Goal: Obtain resource: Obtain resource

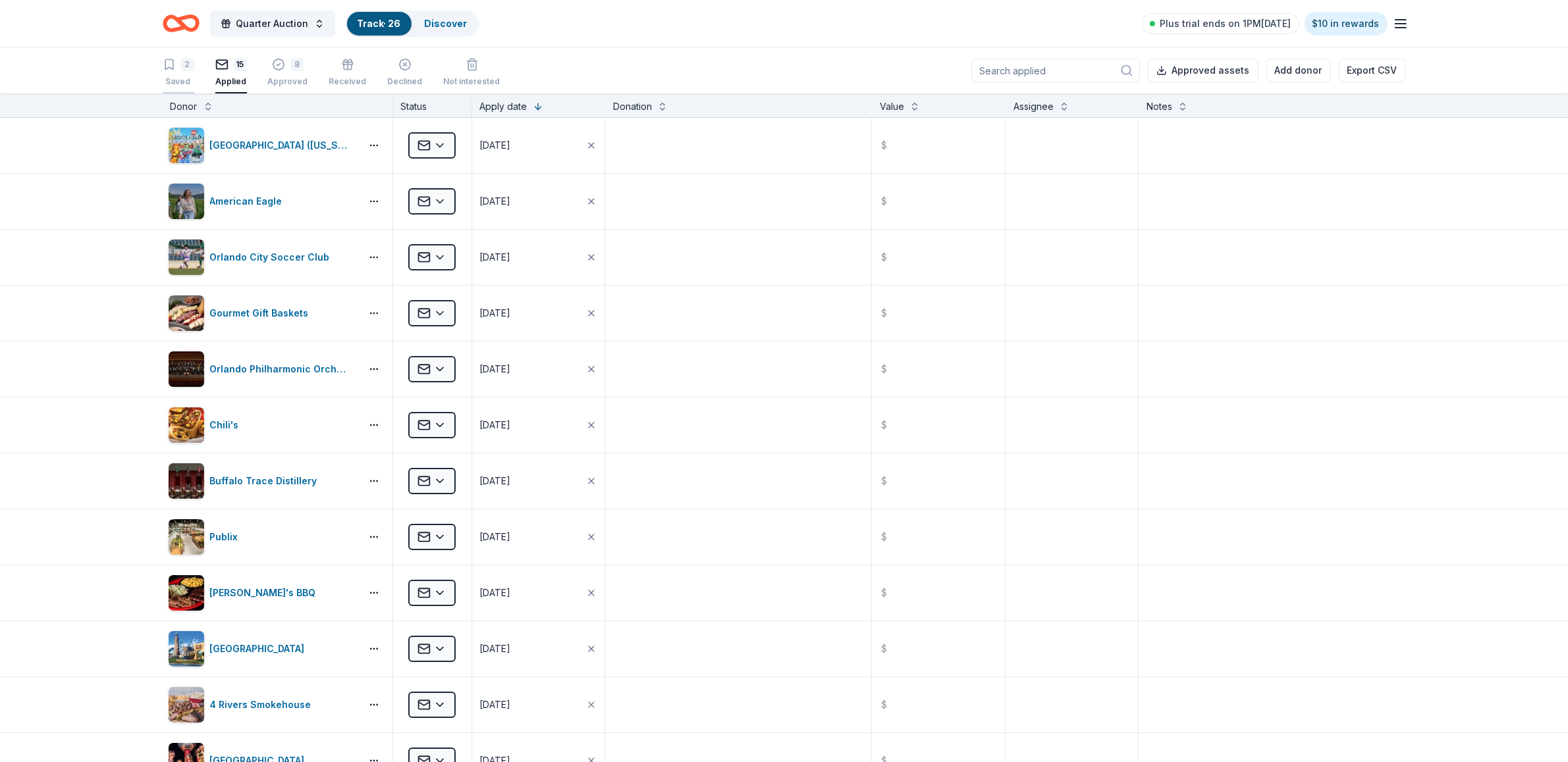
click at [182, 73] on div "2 Saved" at bounding box center [178, 73] width 32 height 29
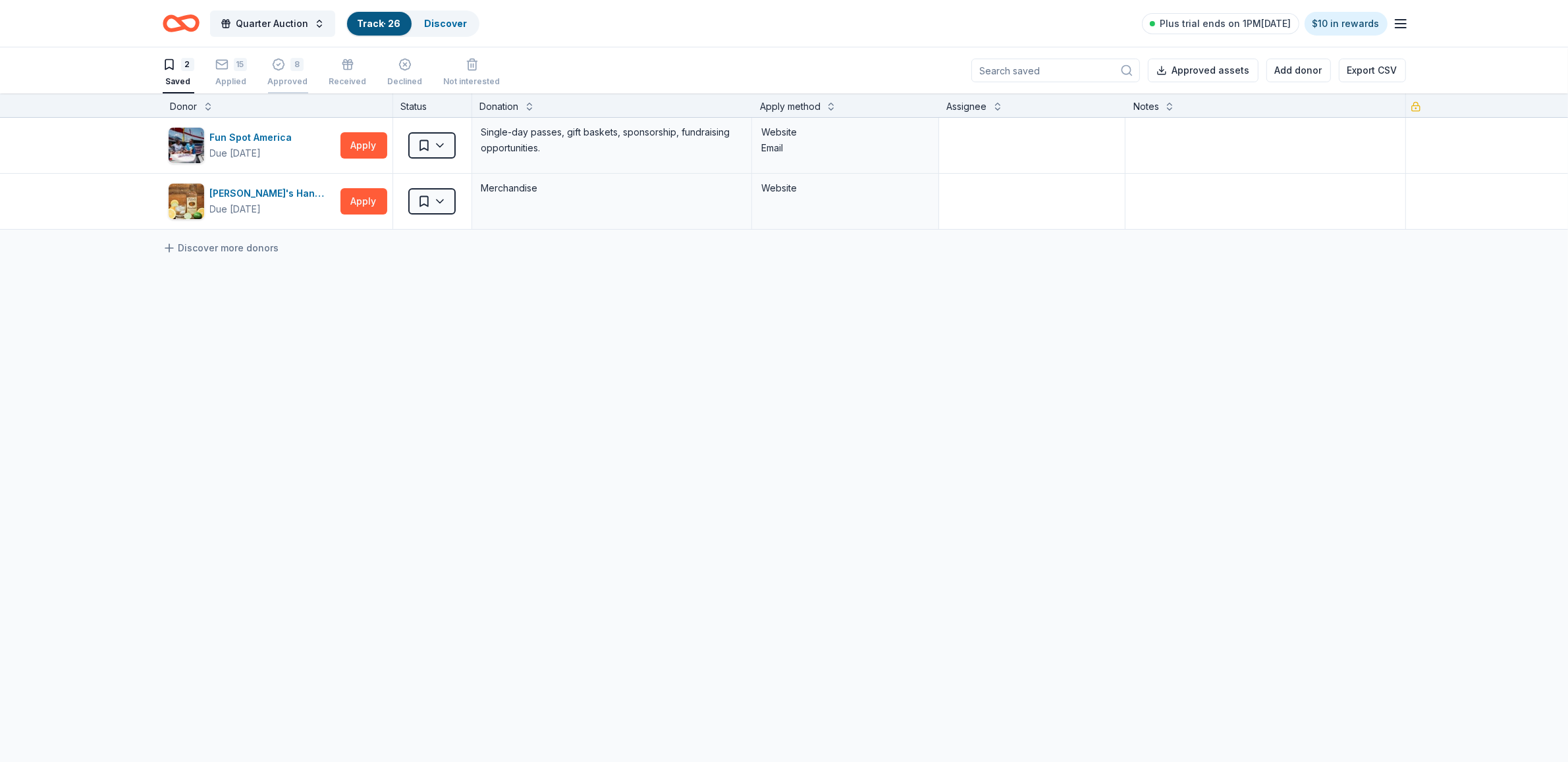
click at [294, 71] on div "8 Approved" at bounding box center [288, 73] width 40 height 29
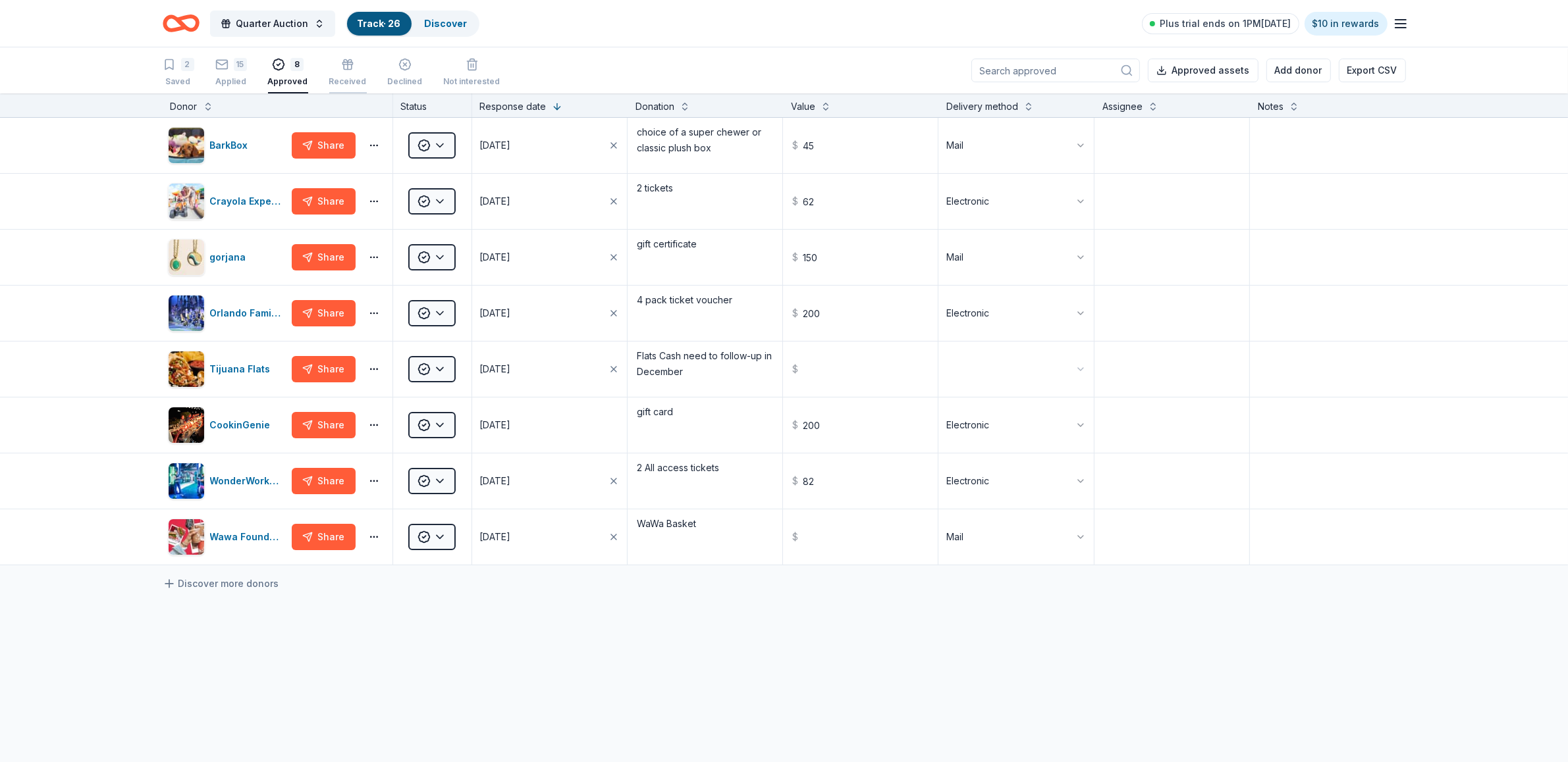
click at [348, 68] on icon "button" at bounding box center [348, 66] width 0 height 8
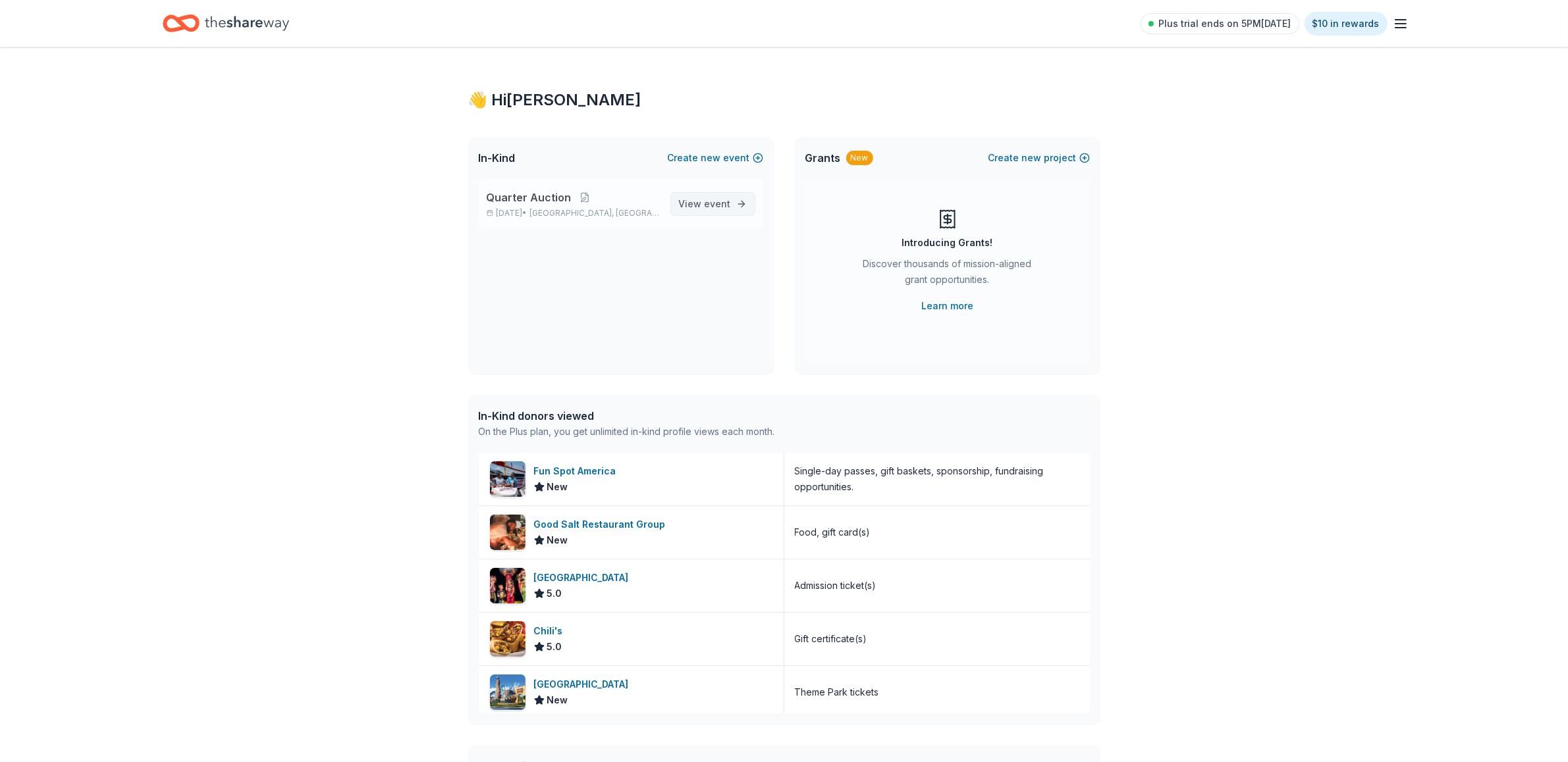
click at [709, 198] on span "event" at bounding box center [718, 203] width 26 height 11
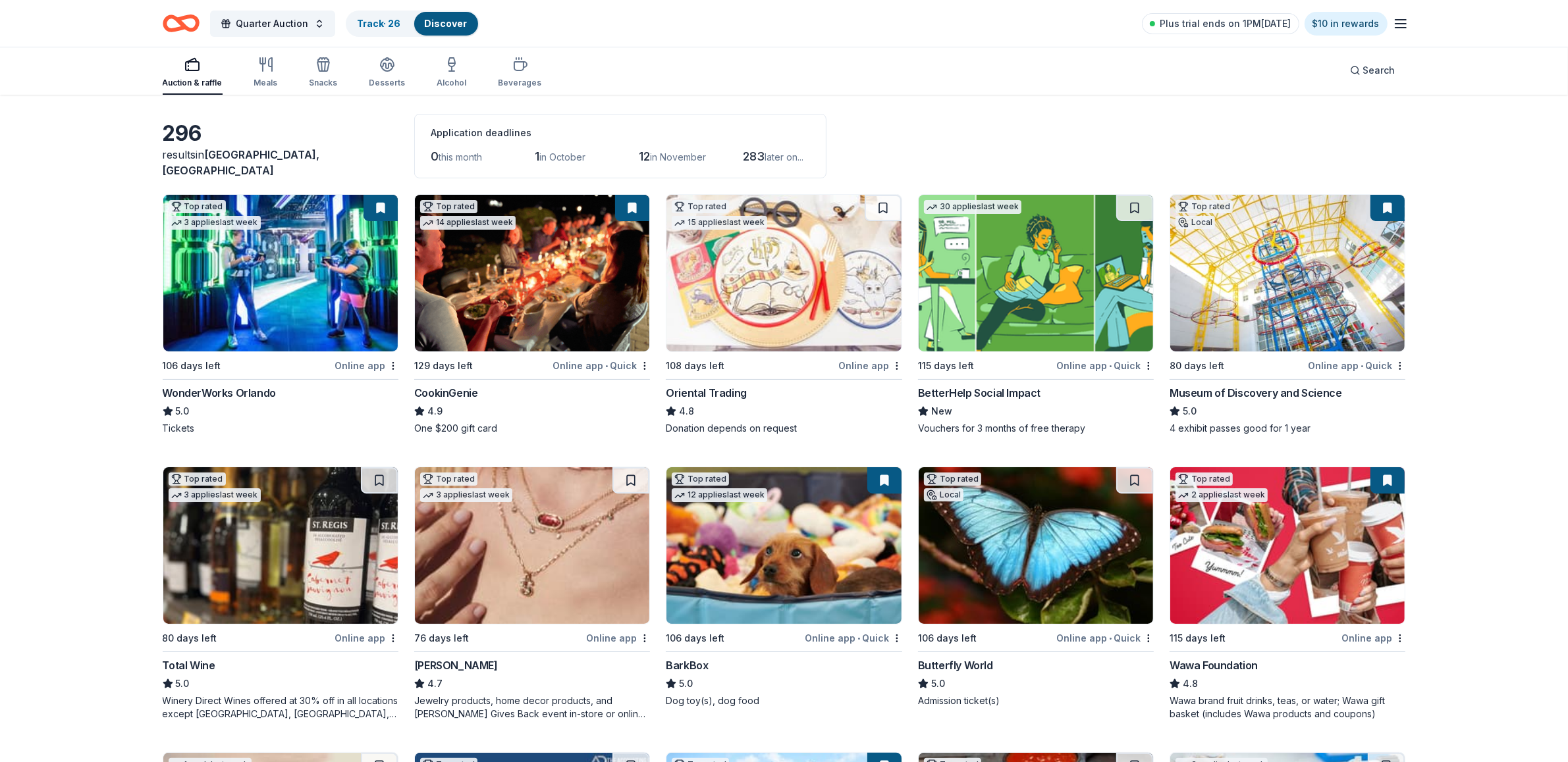
scroll to position [47, 0]
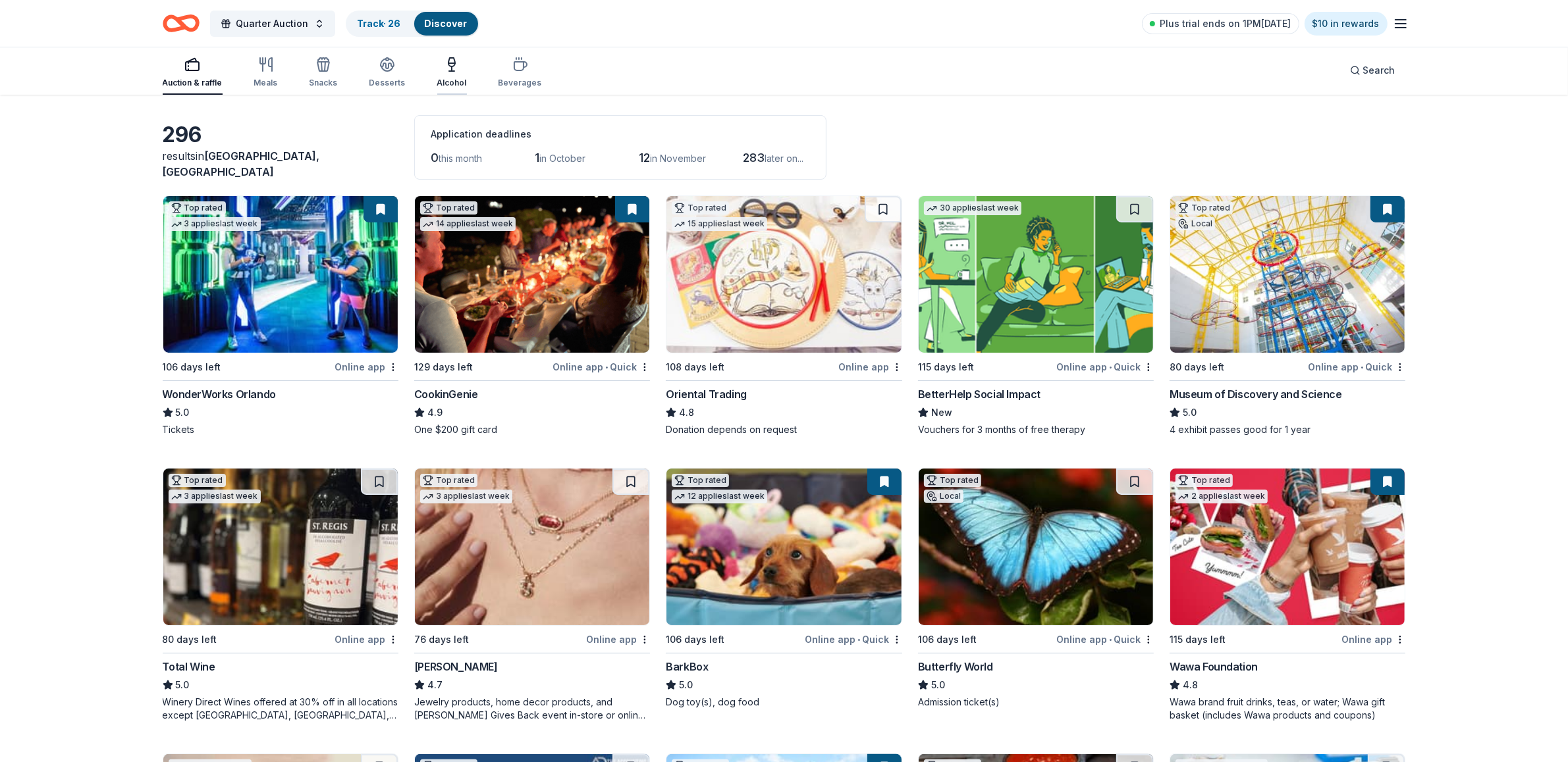
click at [445, 73] on div "Alcohol" at bounding box center [451, 73] width 29 height 31
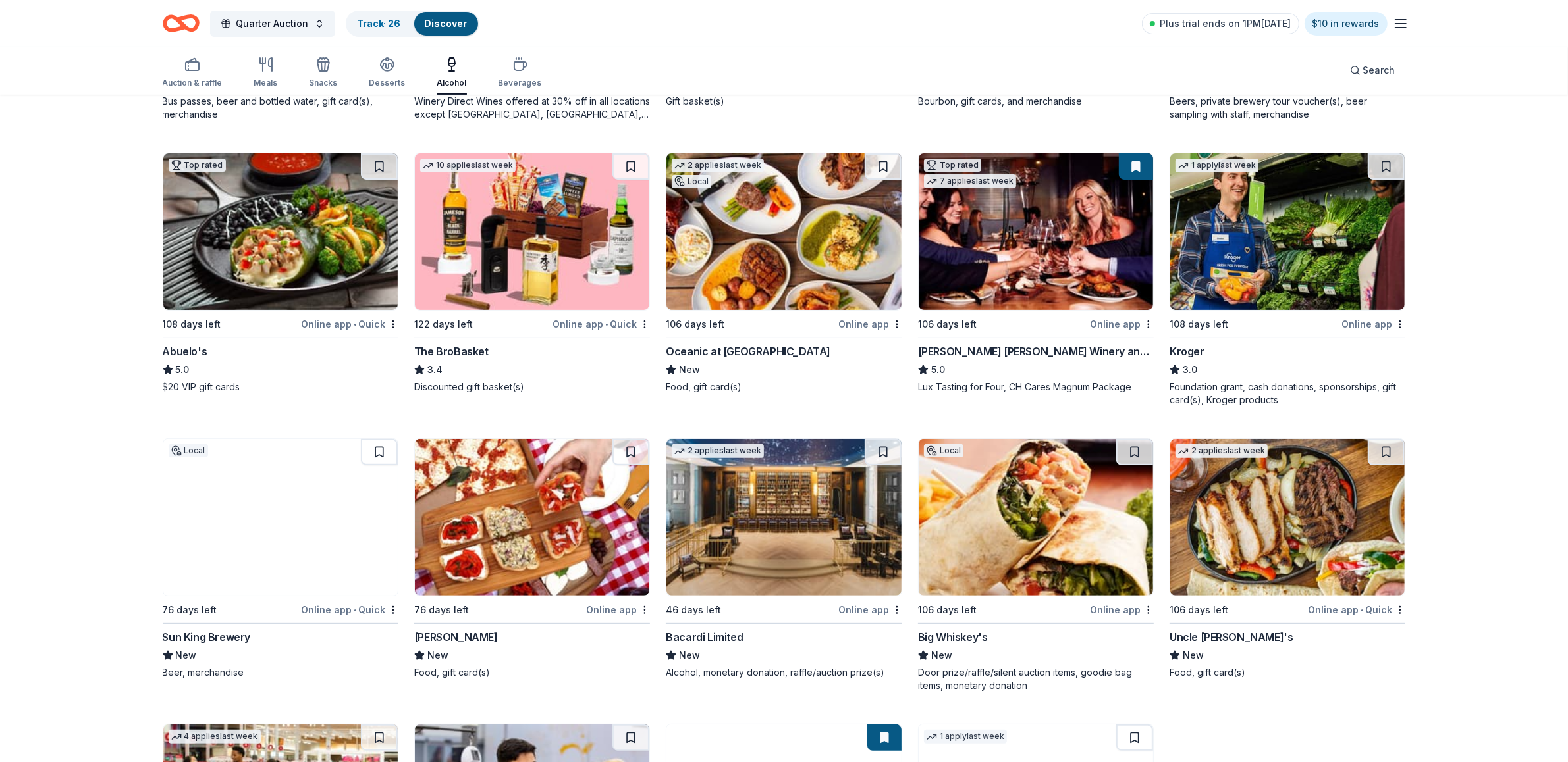
scroll to position [382, 0]
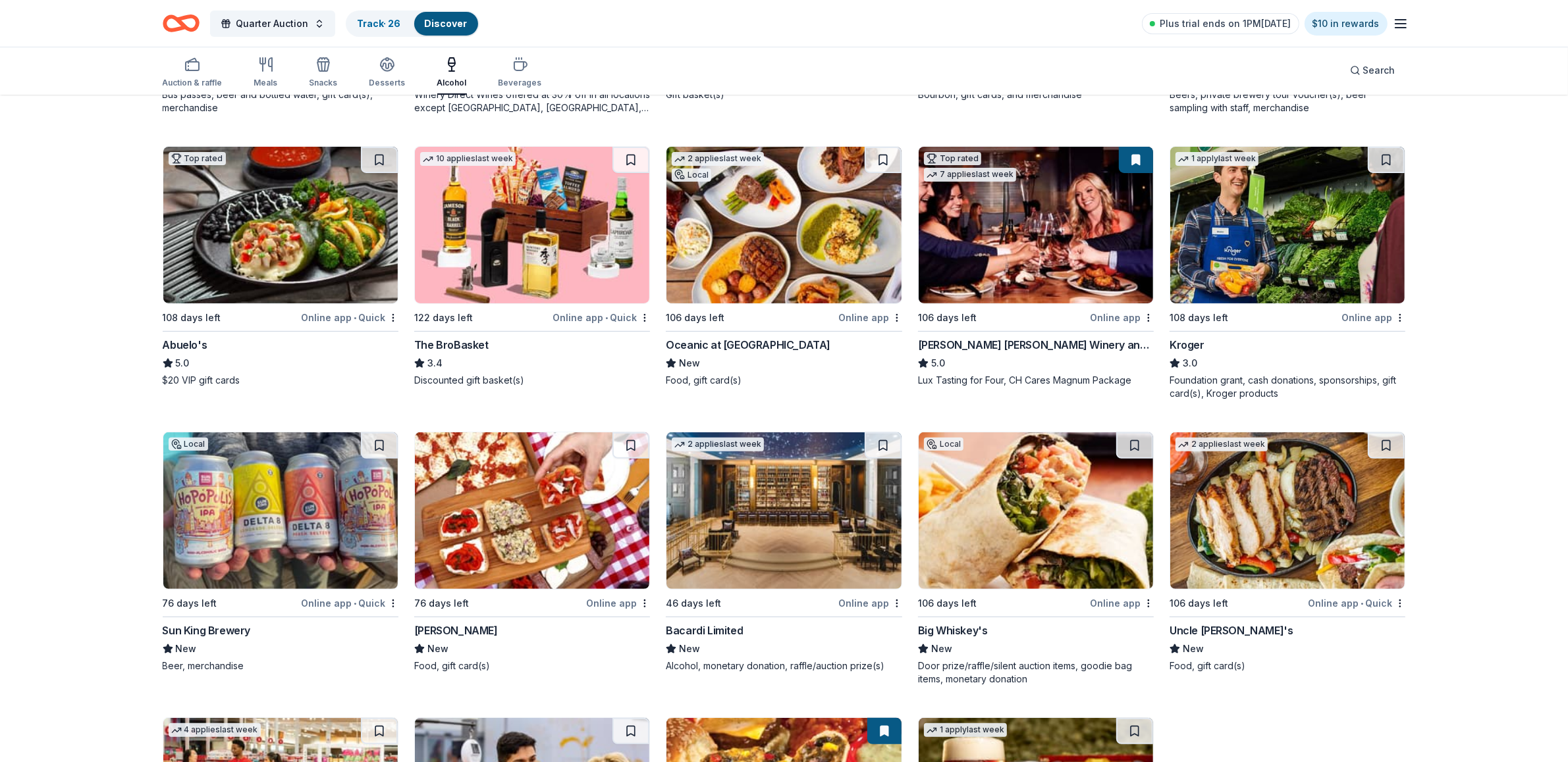
click at [469, 340] on div "The BroBasket" at bounding box center [451, 344] width 75 height 16
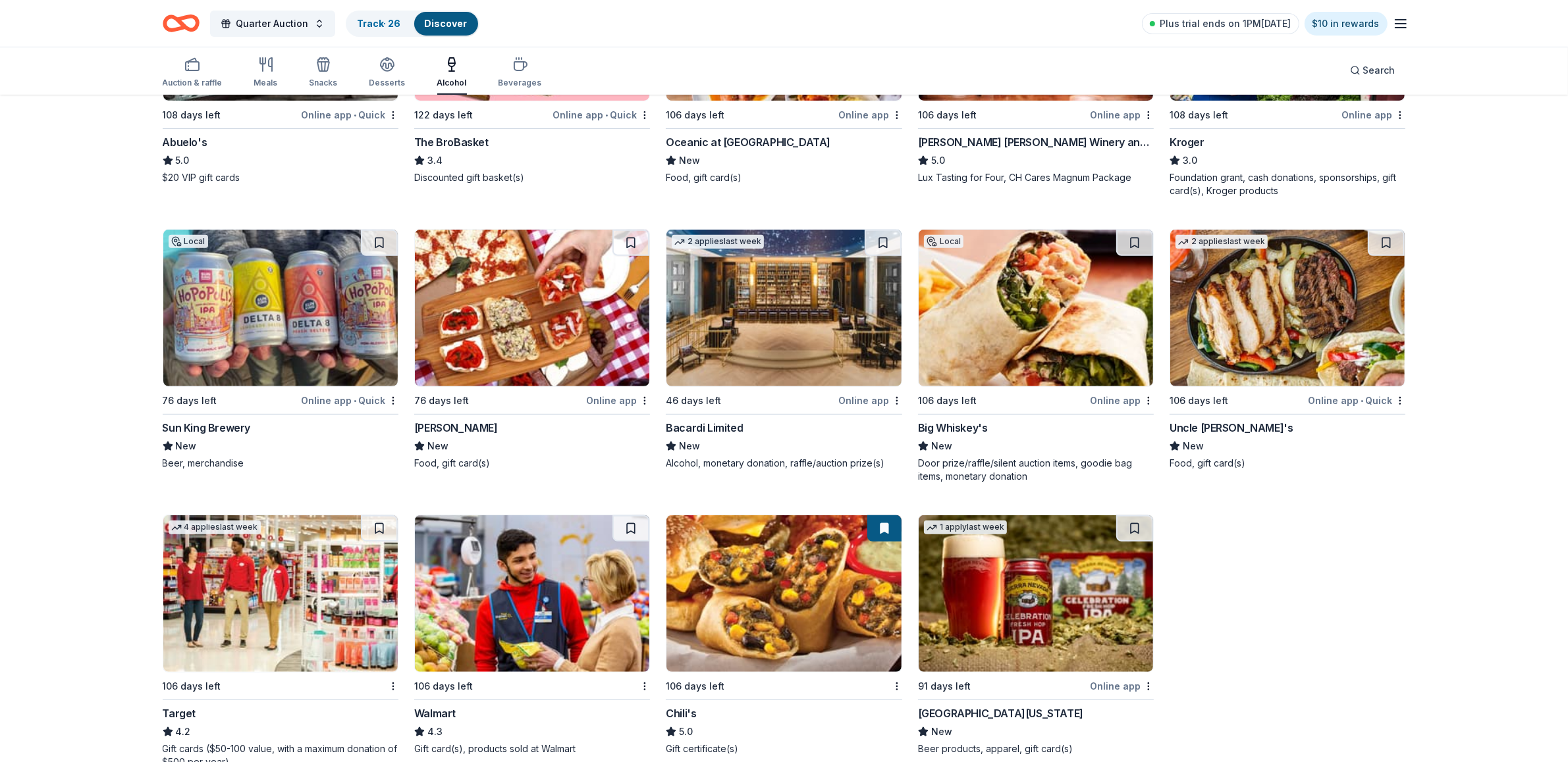
scroll to position [617, 0]
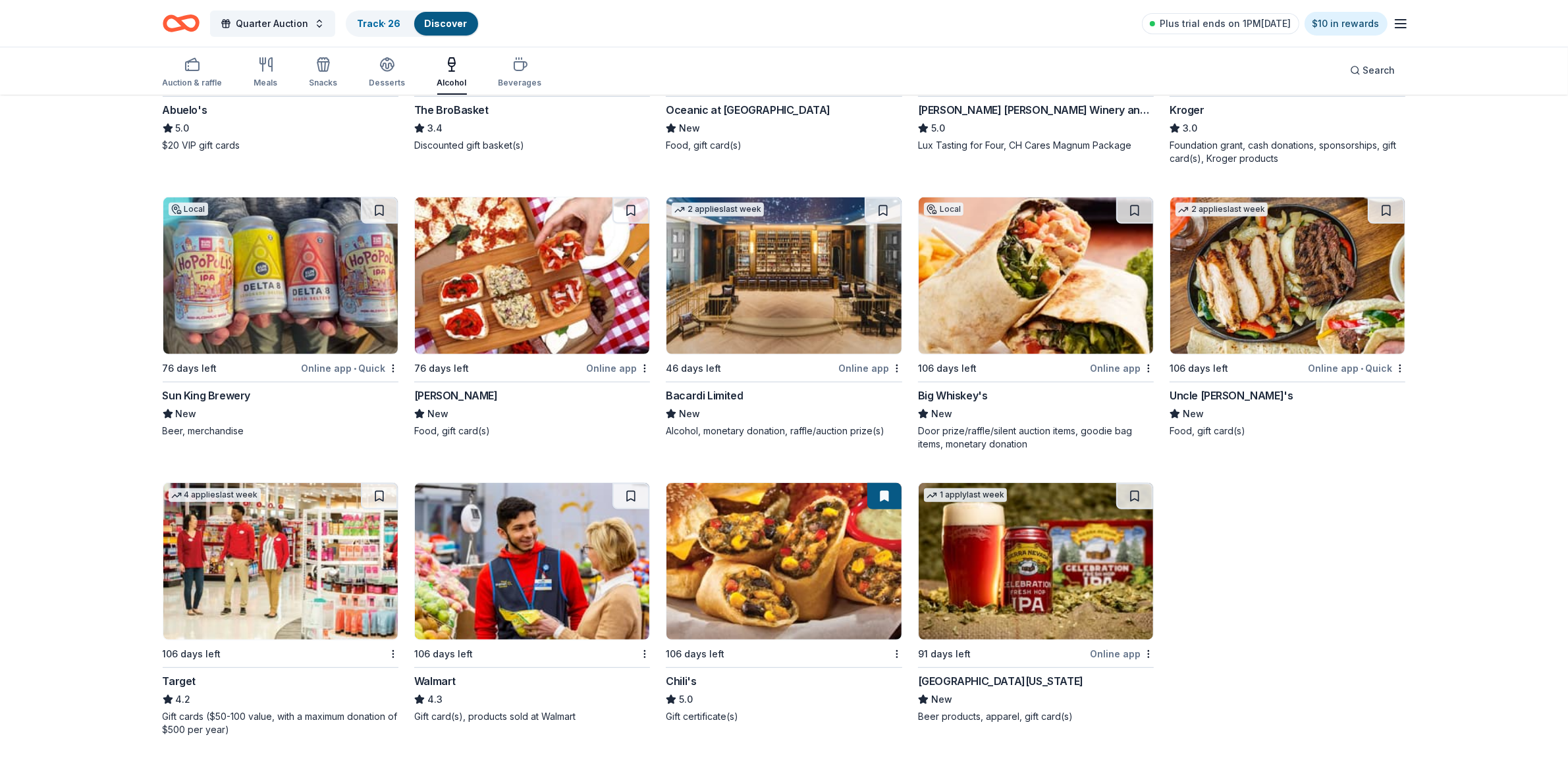
click at [762, 296] on img at bounding box center [784, 275] width 234 height 157
click at [225, 390] on div "Sun King Brewery" at bounding box center [206, 395] width 88 height 16
click at [970, 676] on div "Sierra Nevada" at bounding box center [1000, 681] width 165 height 16
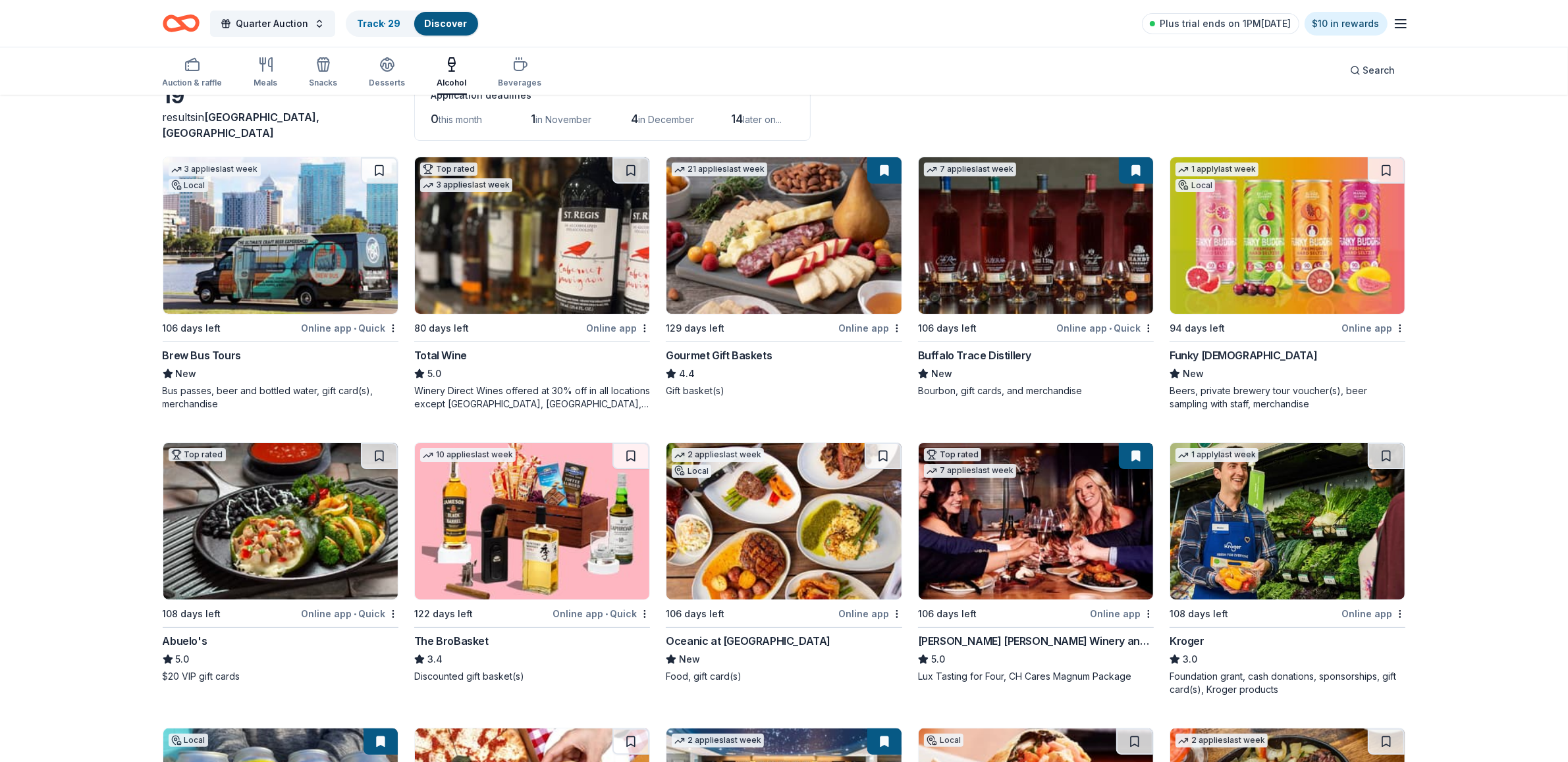
scroll to position [79, 0]
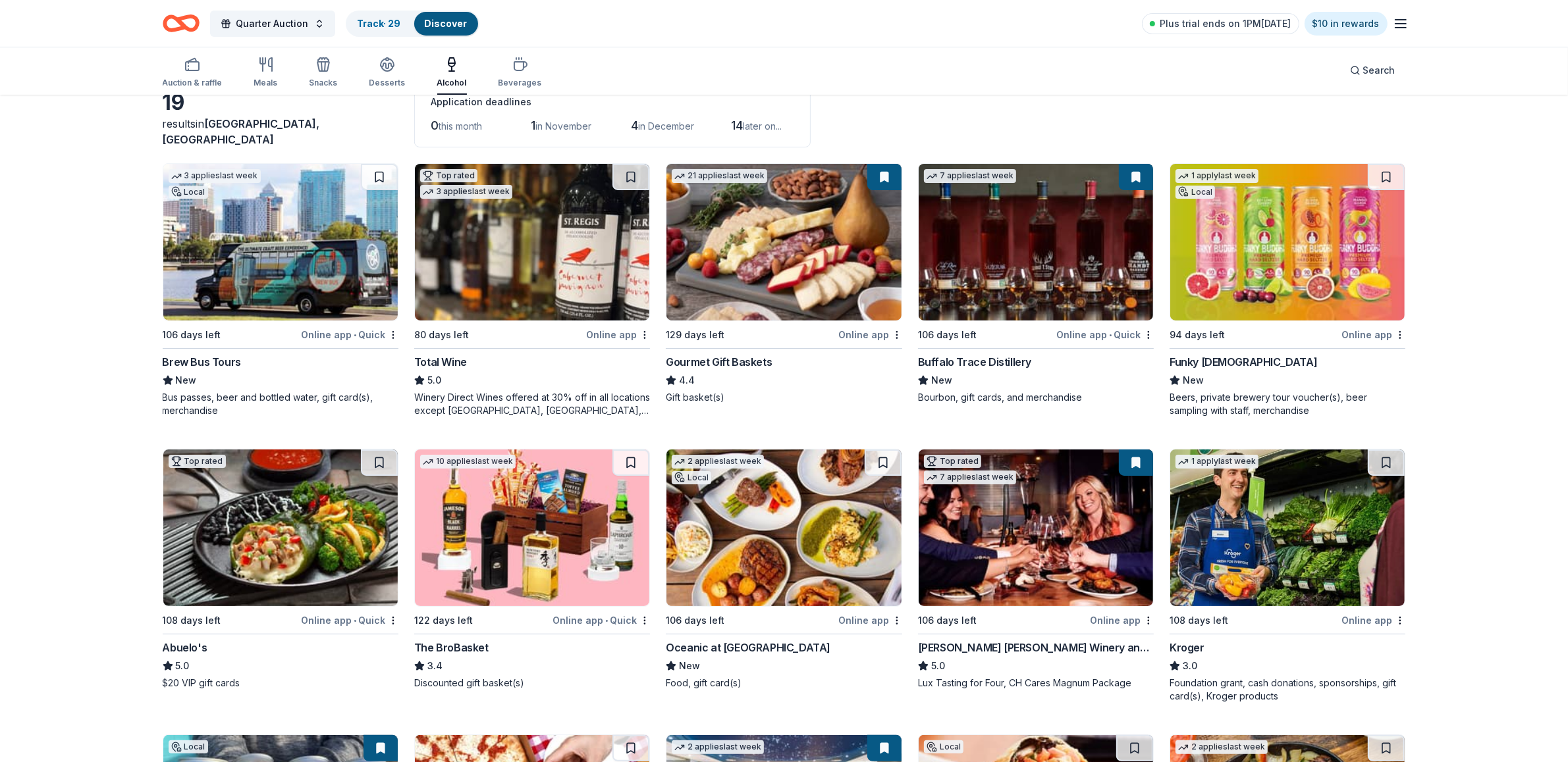
click at [201, 355] on div "Brew Bus Tours" at bounding box center [201, 361] width 78 height 16
click at [518, 64] on icon "button" at bounding box center [520, 64] width 16 height 16
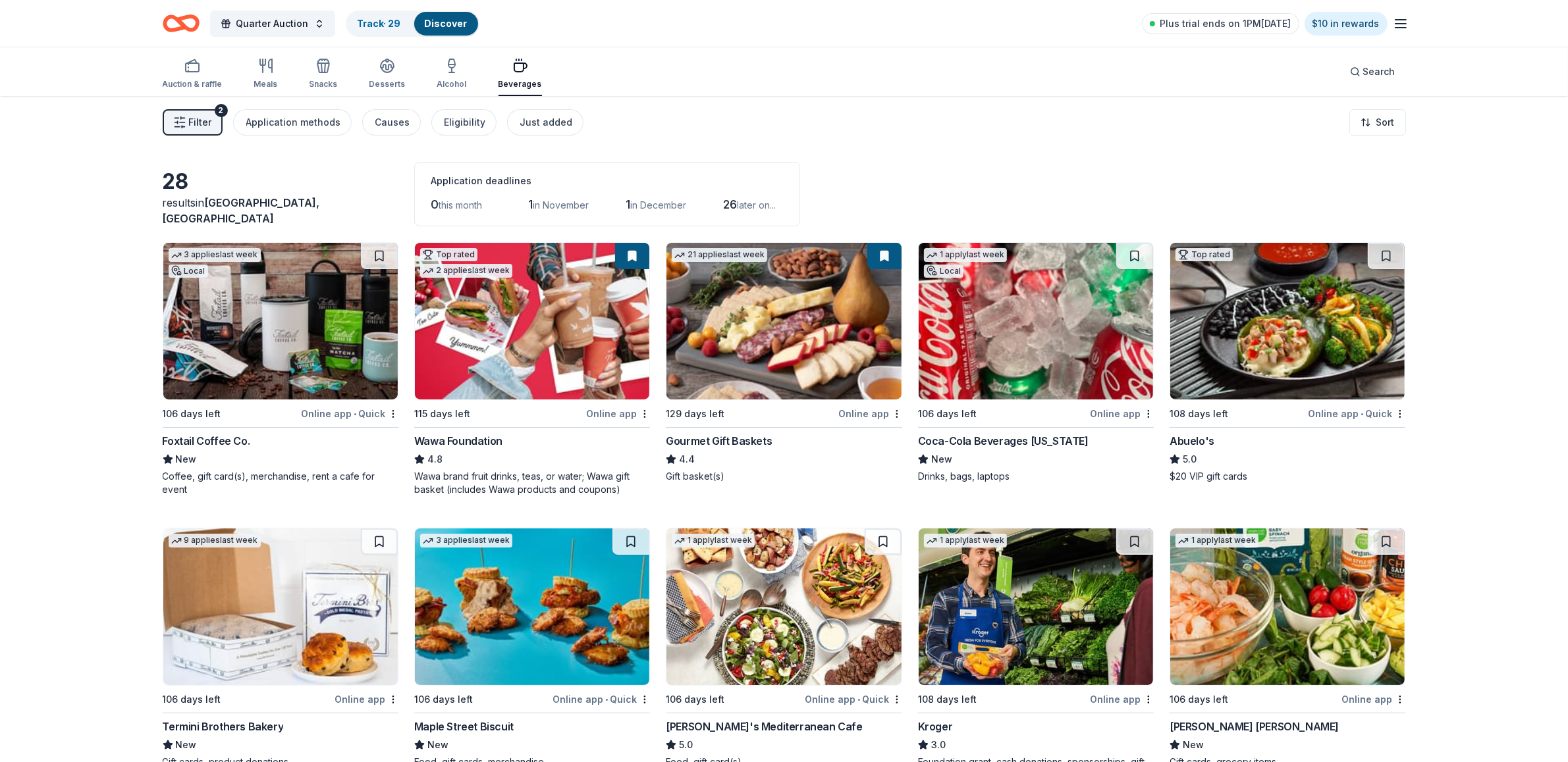
click at [208, 435] on div "Foxtail Coffee Co." at bounding box center [206, 440] width 88 height 16
click at [1001, 434] on div "Coca-Cola Beverages Florida" at bounding box center [1003, 440] width 171 height 16
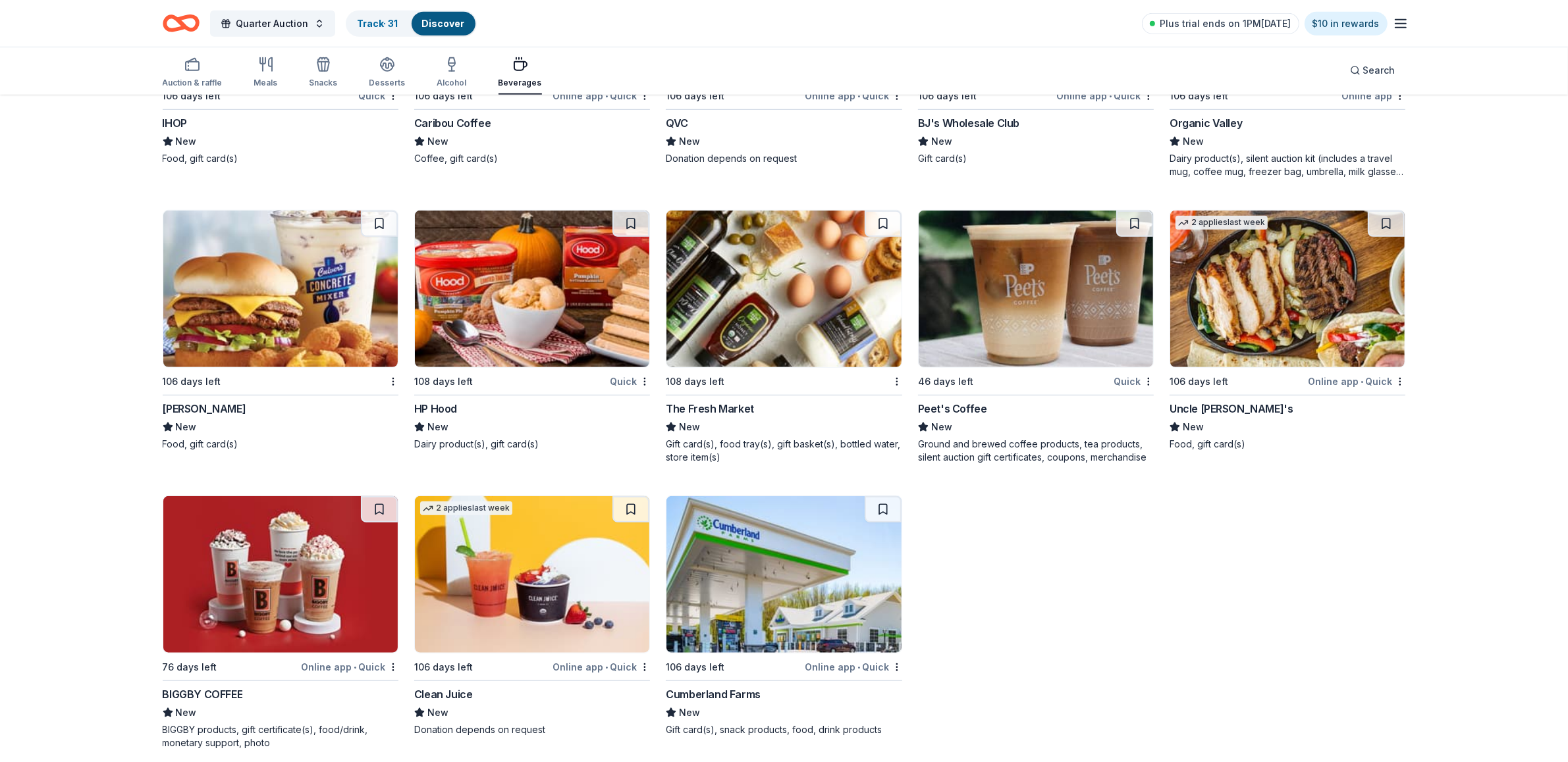
scroll to position [1189, 0]
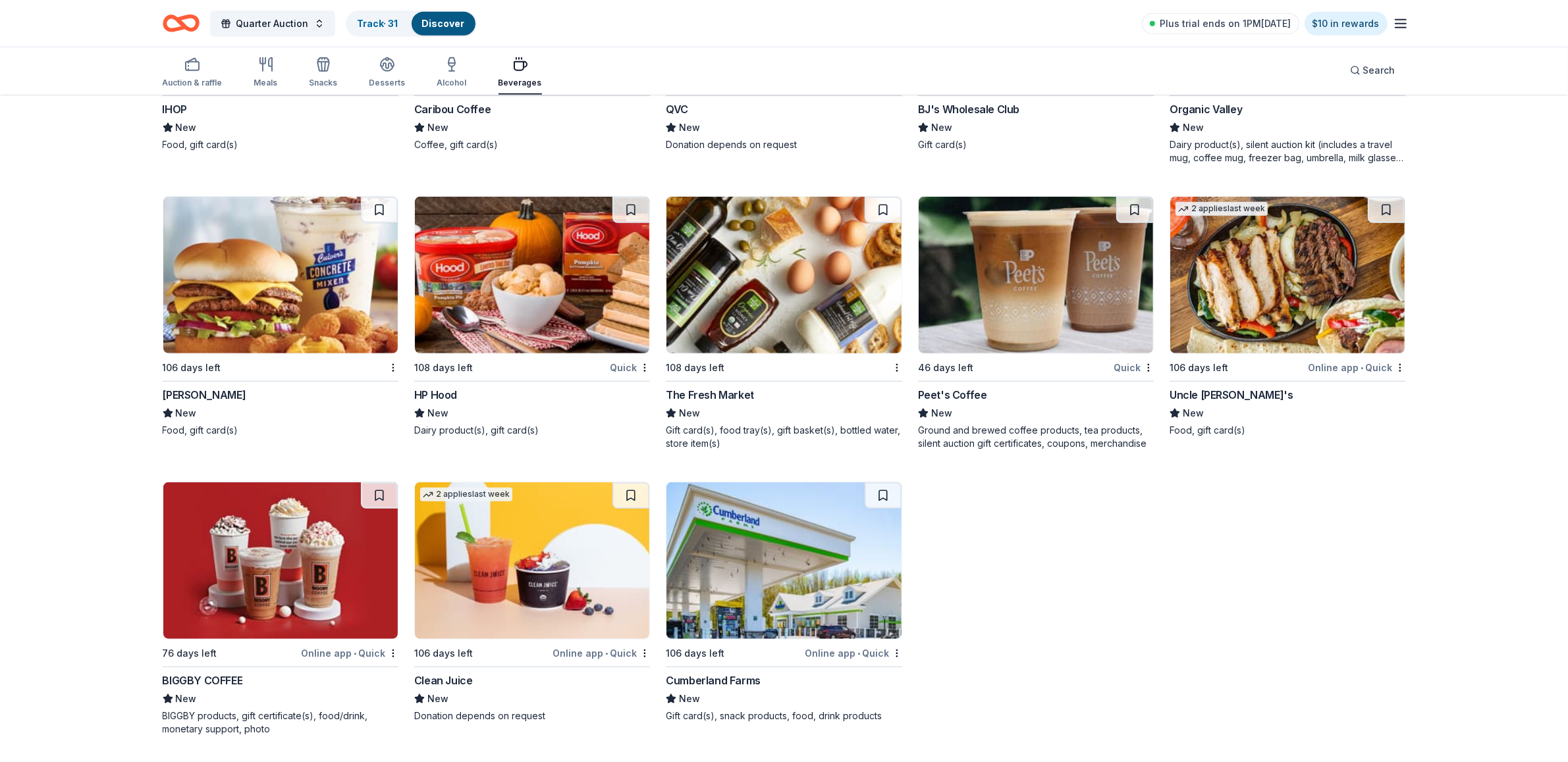
click at [711, 388] on div "The Fresh Market" at bounding box center [710, 394] width 88 height 16
click at [195, 390] on div "Culver's" at bounding box center [204, 394] width 84 height 16
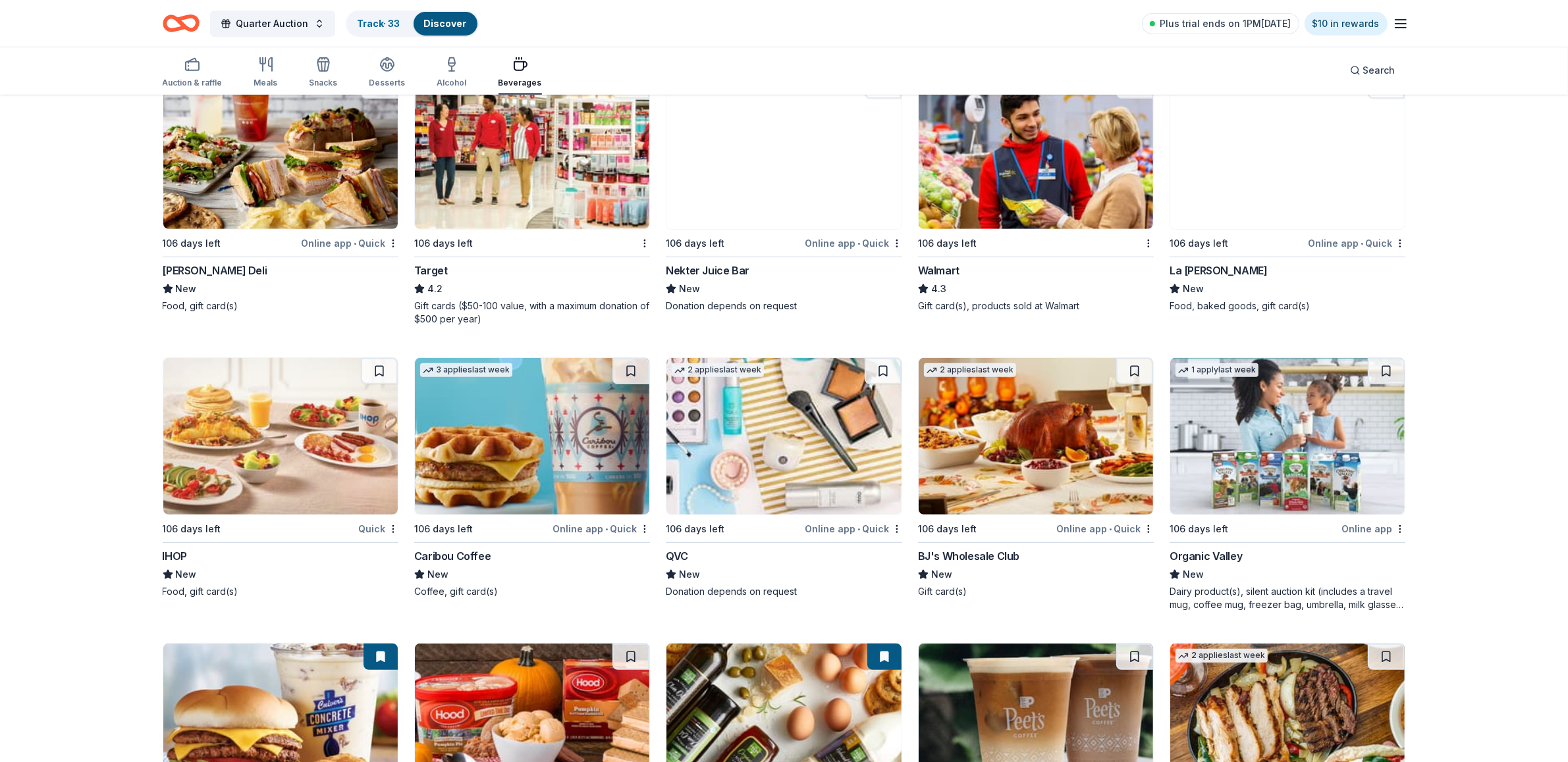
scroll to position [685, 0]
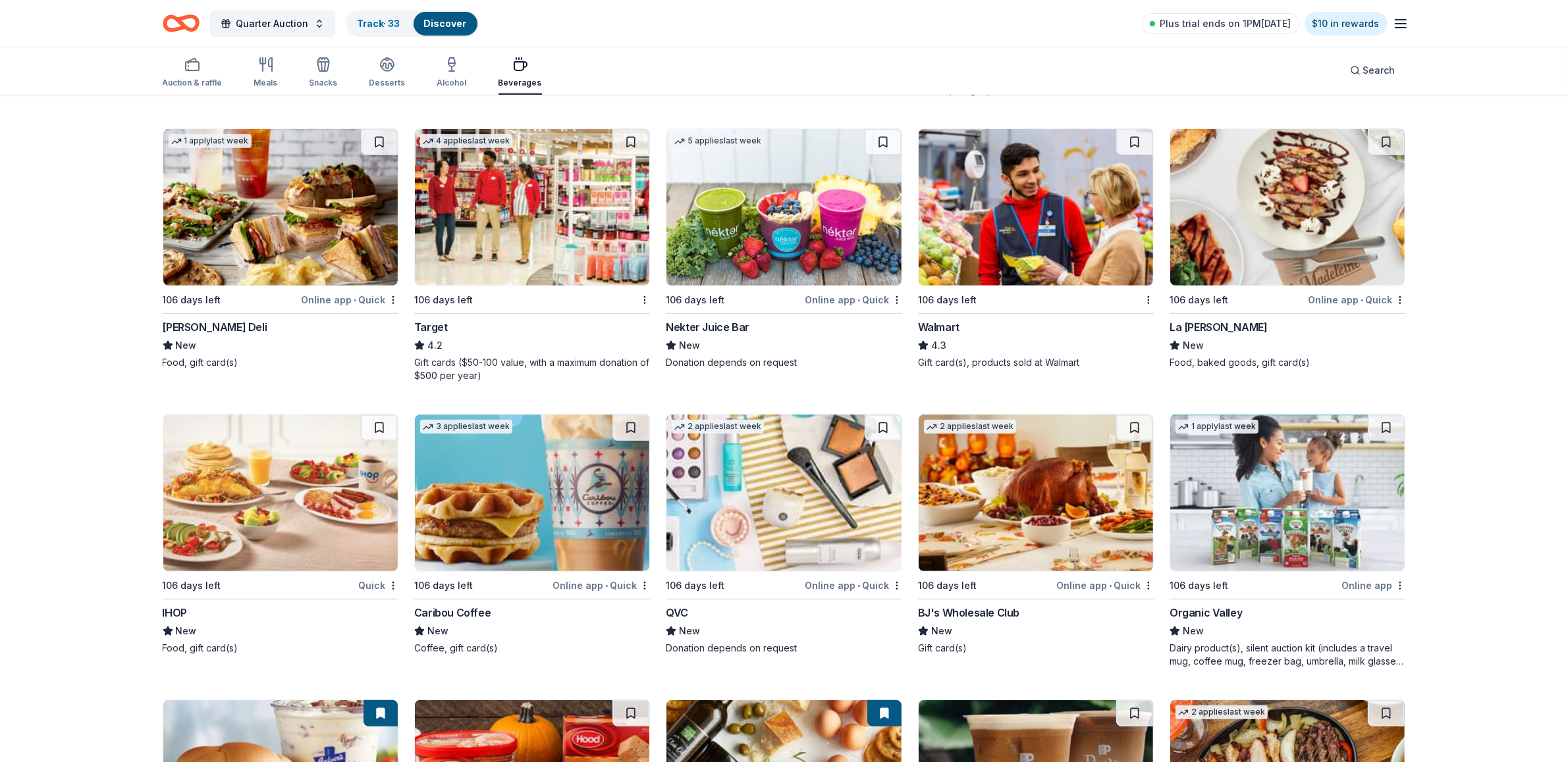
click at [181, 609] on div "IHOP" at bounding box center [175, 612] width 25 height 16
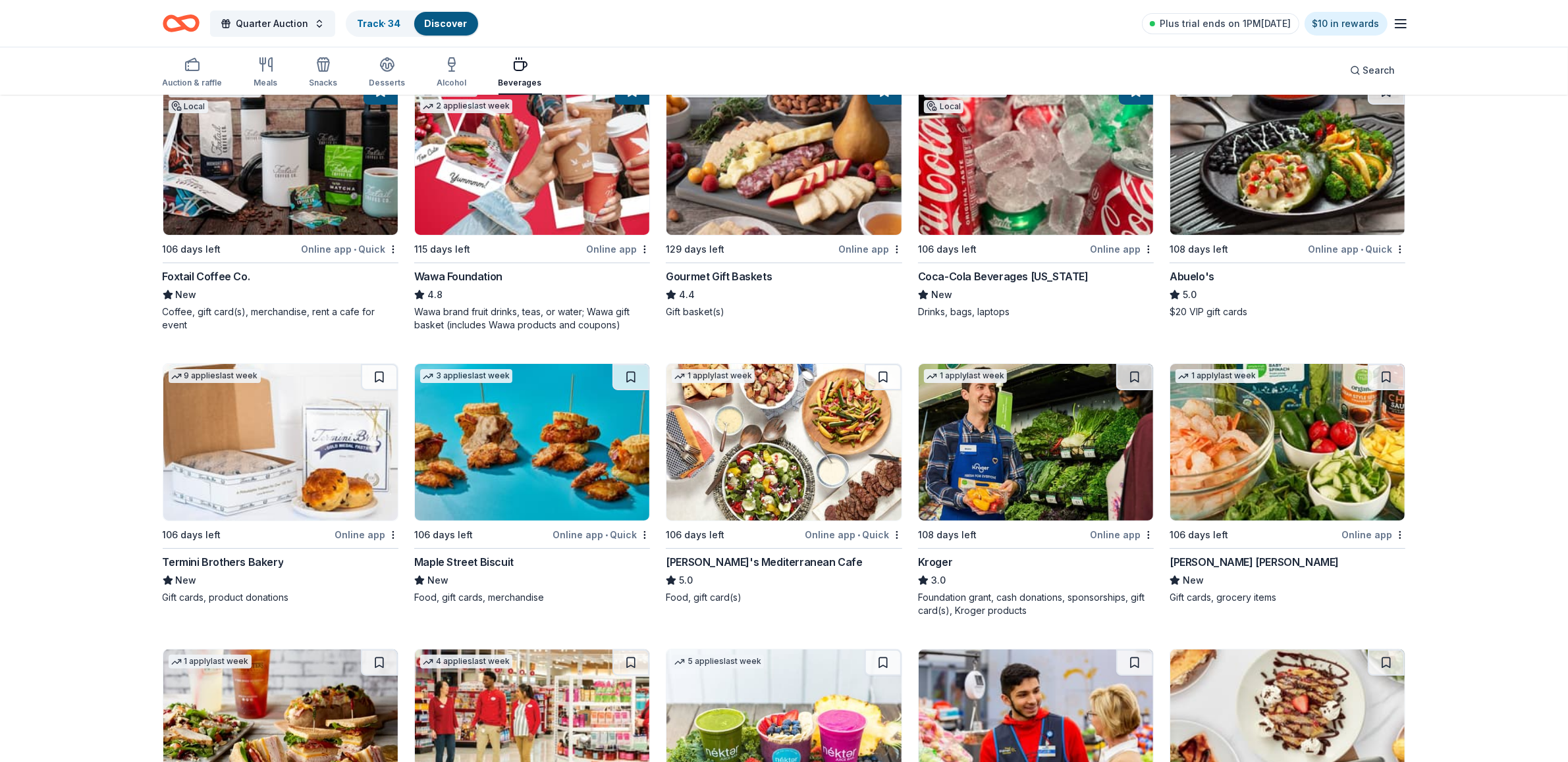
scroll to position [168, 0]
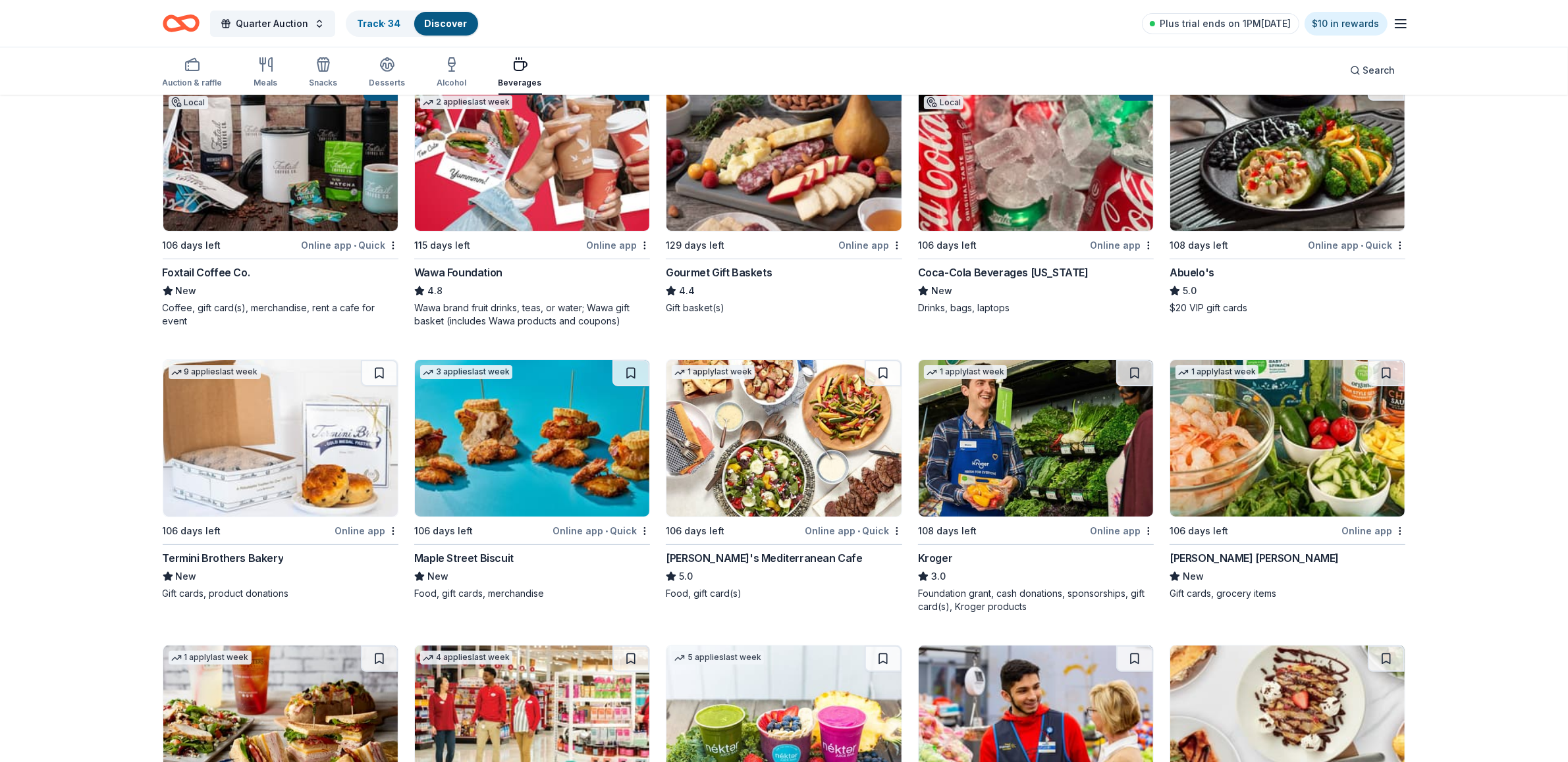
click at [935, 553] on div "Kroger" at bounding box center [935, 558] width 35 height 16
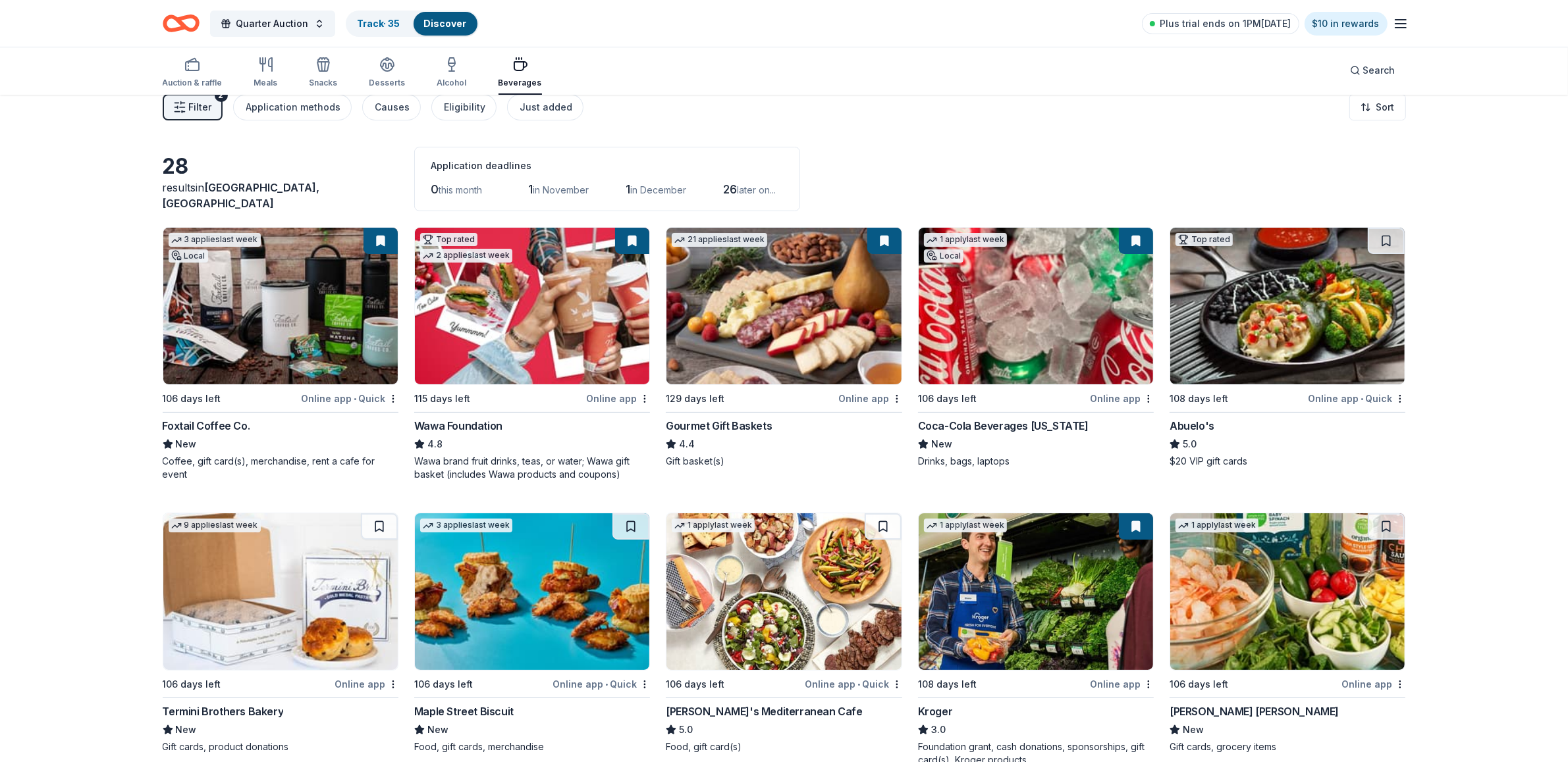
scroll to position [0, 0]
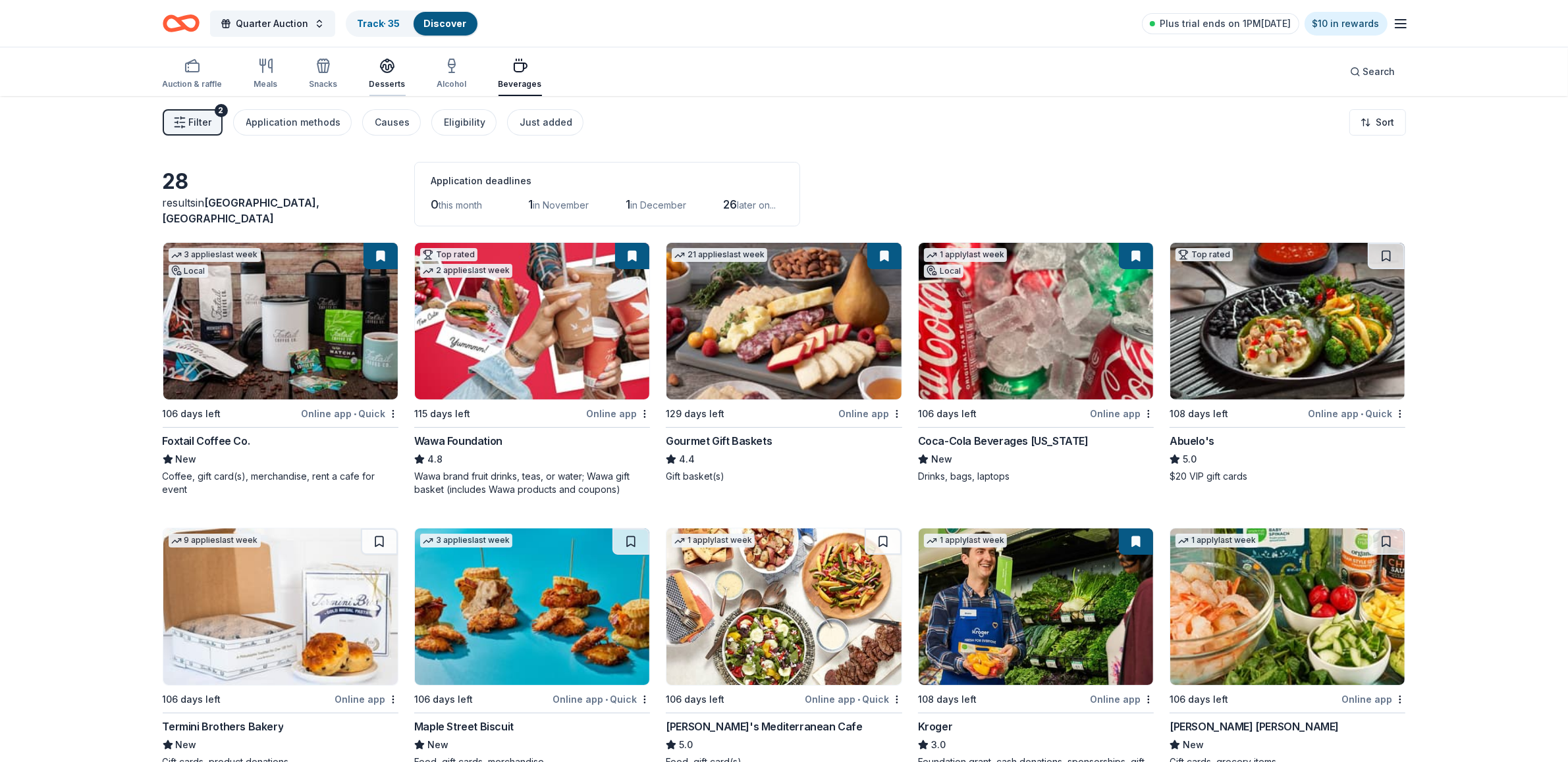
click at [386, 77] on div "Desserts" at bounding box center [387, 74] width 36 height 31
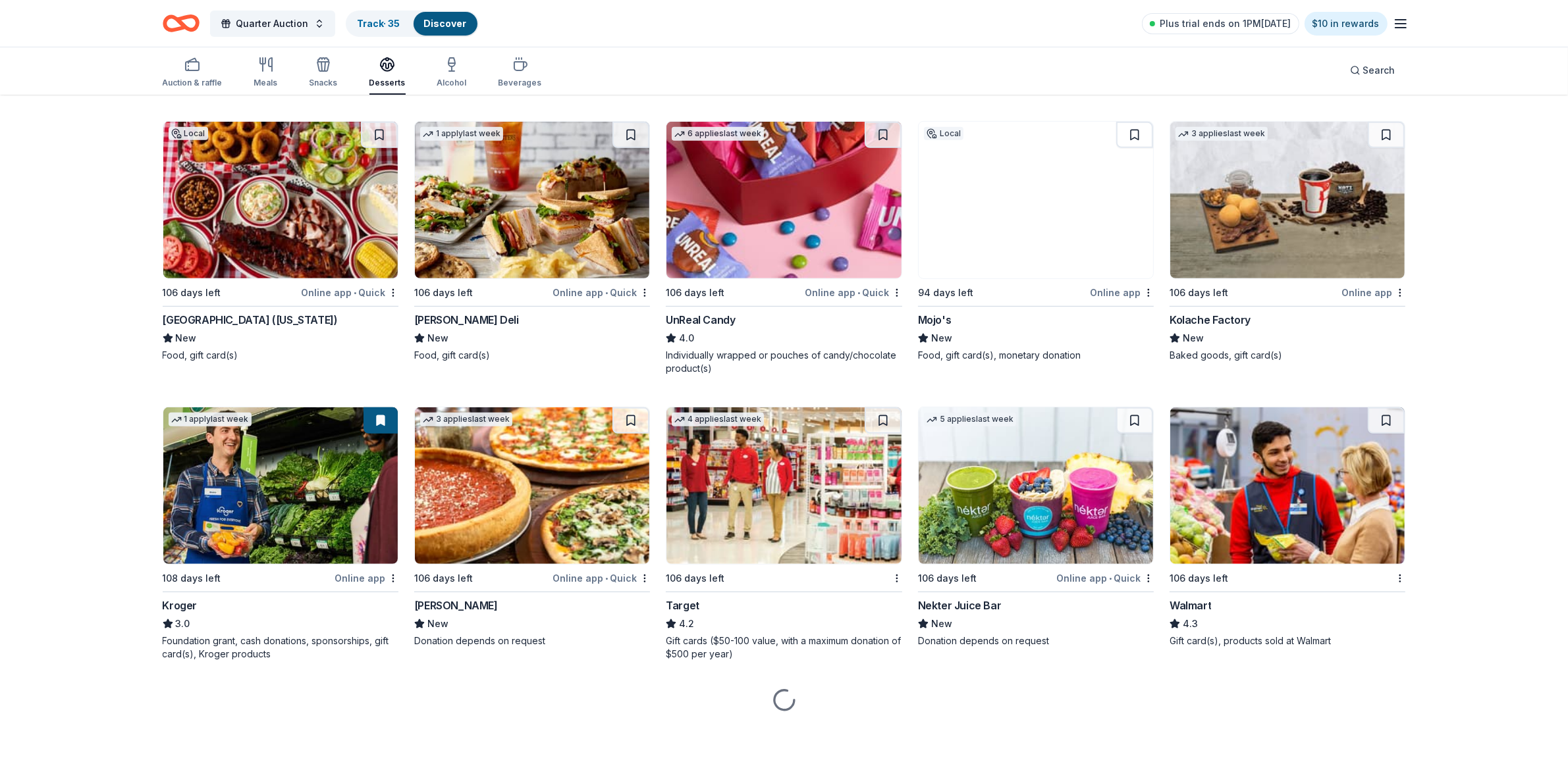
scroll to position [670, 0]
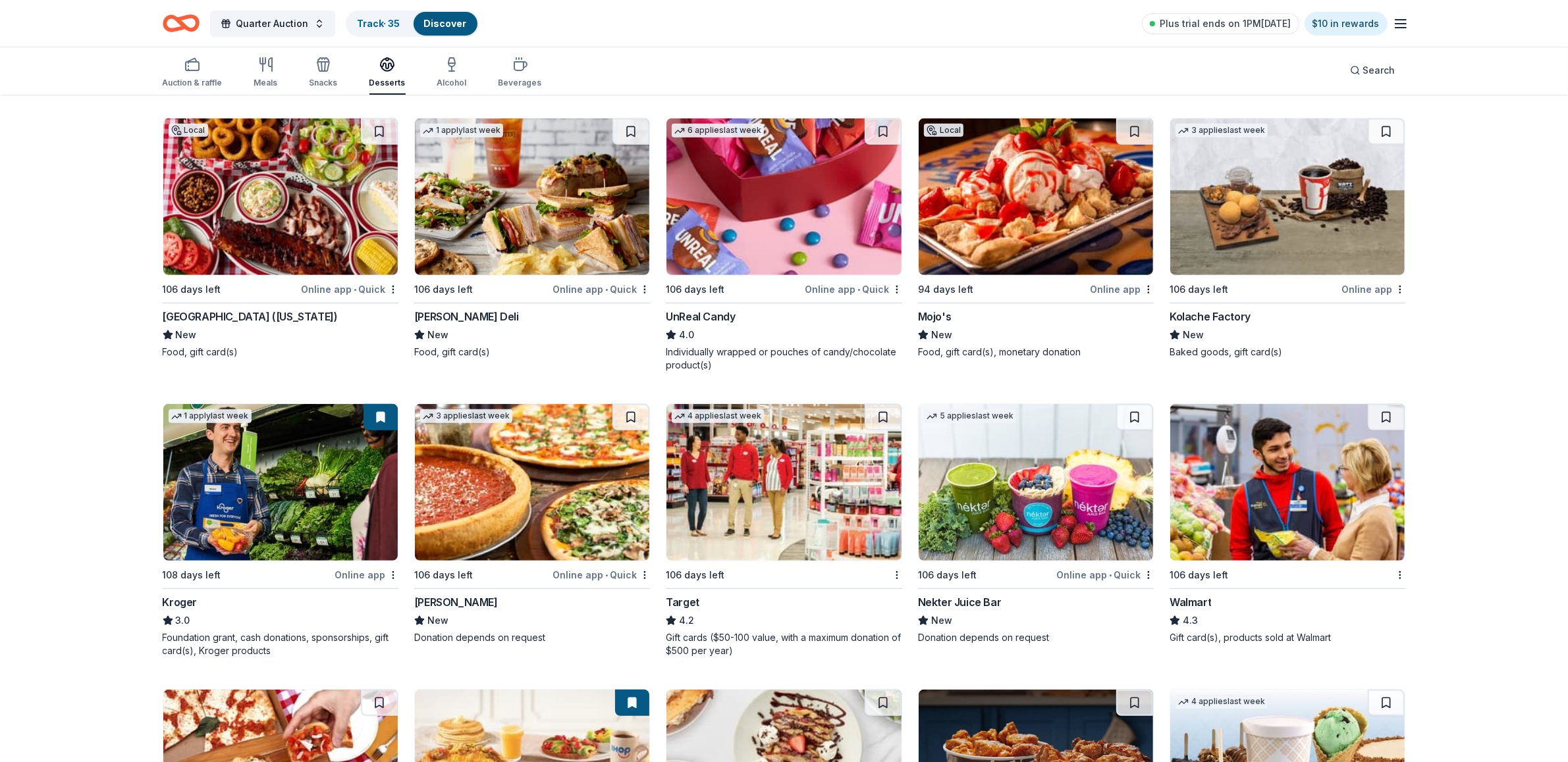
click at [1190, 600] on div "Walmart" at bounding box center [1190, 602] width 42 height 16
click at [688, 594] on div "Target" at bounding box center [682, 602] width 34 height 16
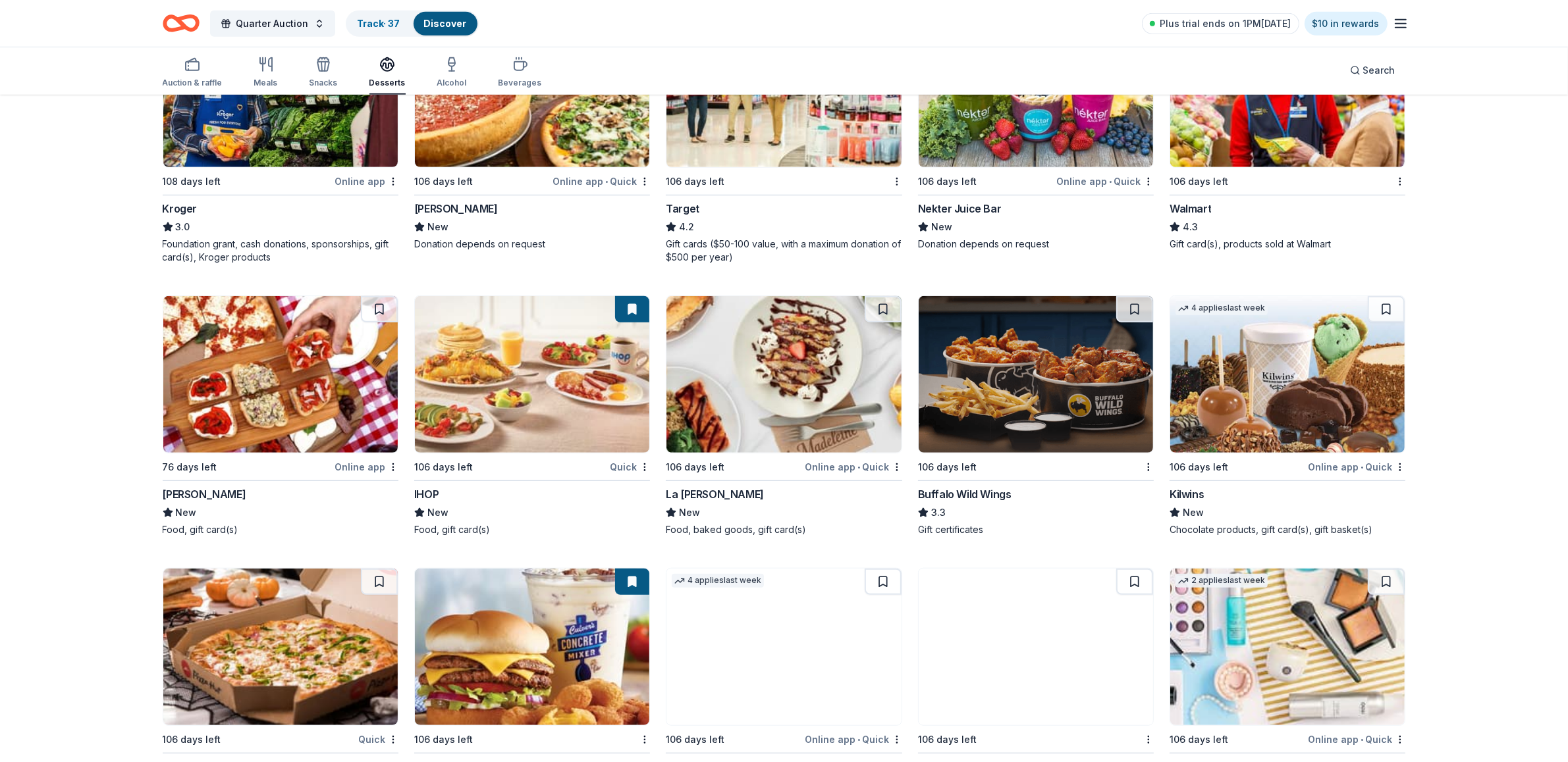
scroll to position [1120, 0]
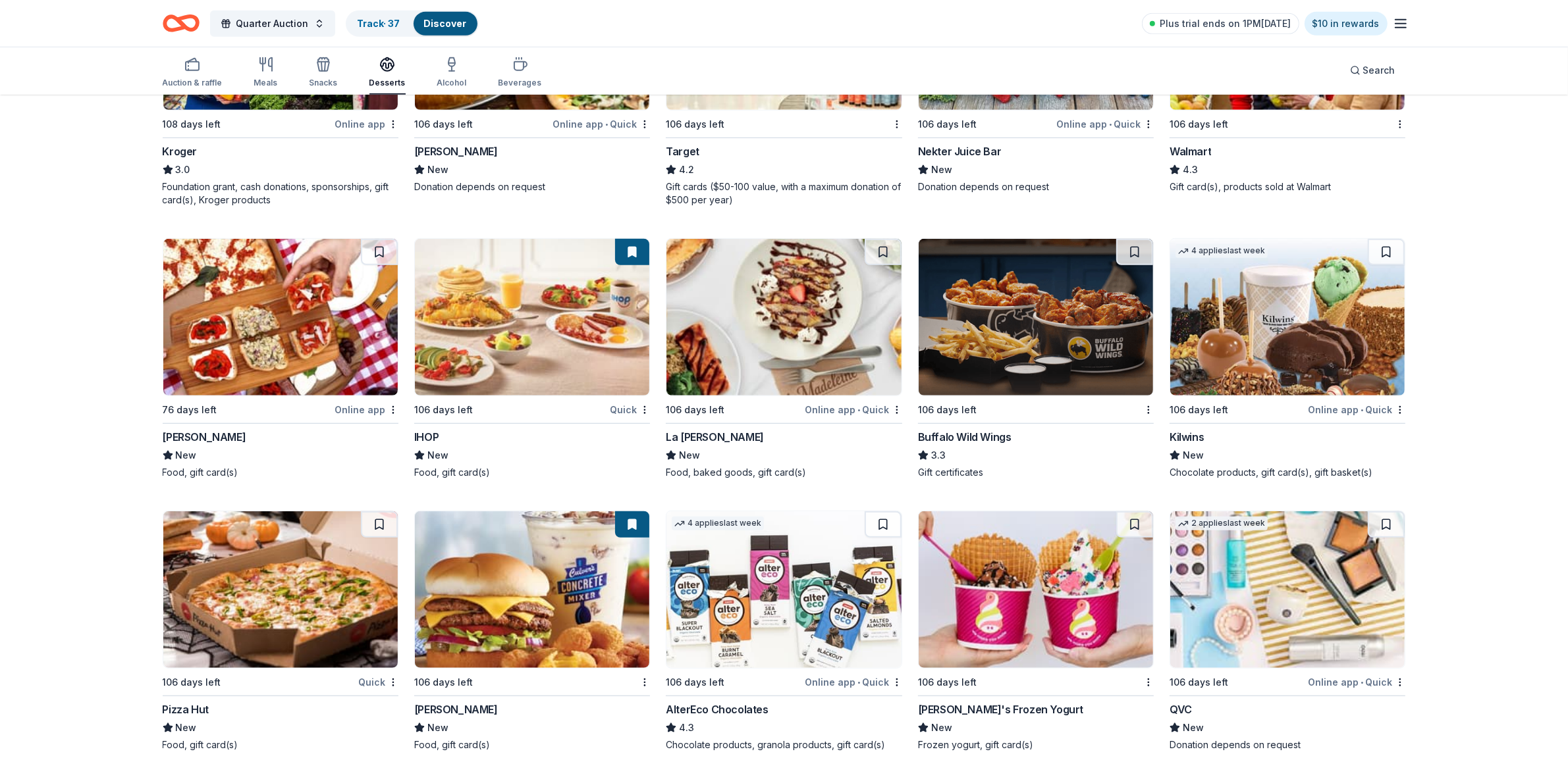
click at [195, 703] on div "Pizza Hut" at bounding box center [185, 709] width 46 height 16
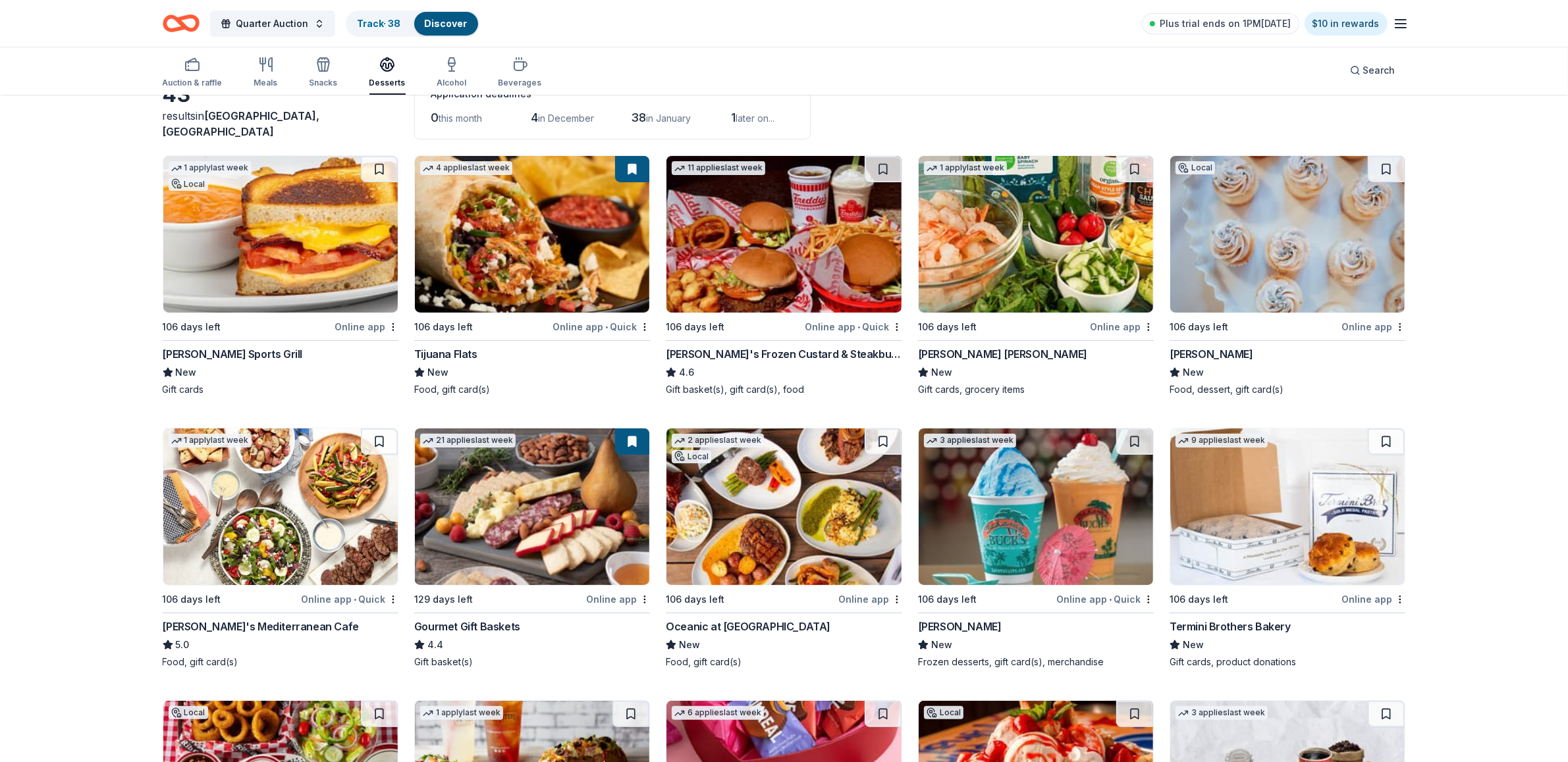
scroll to position [0, 0]
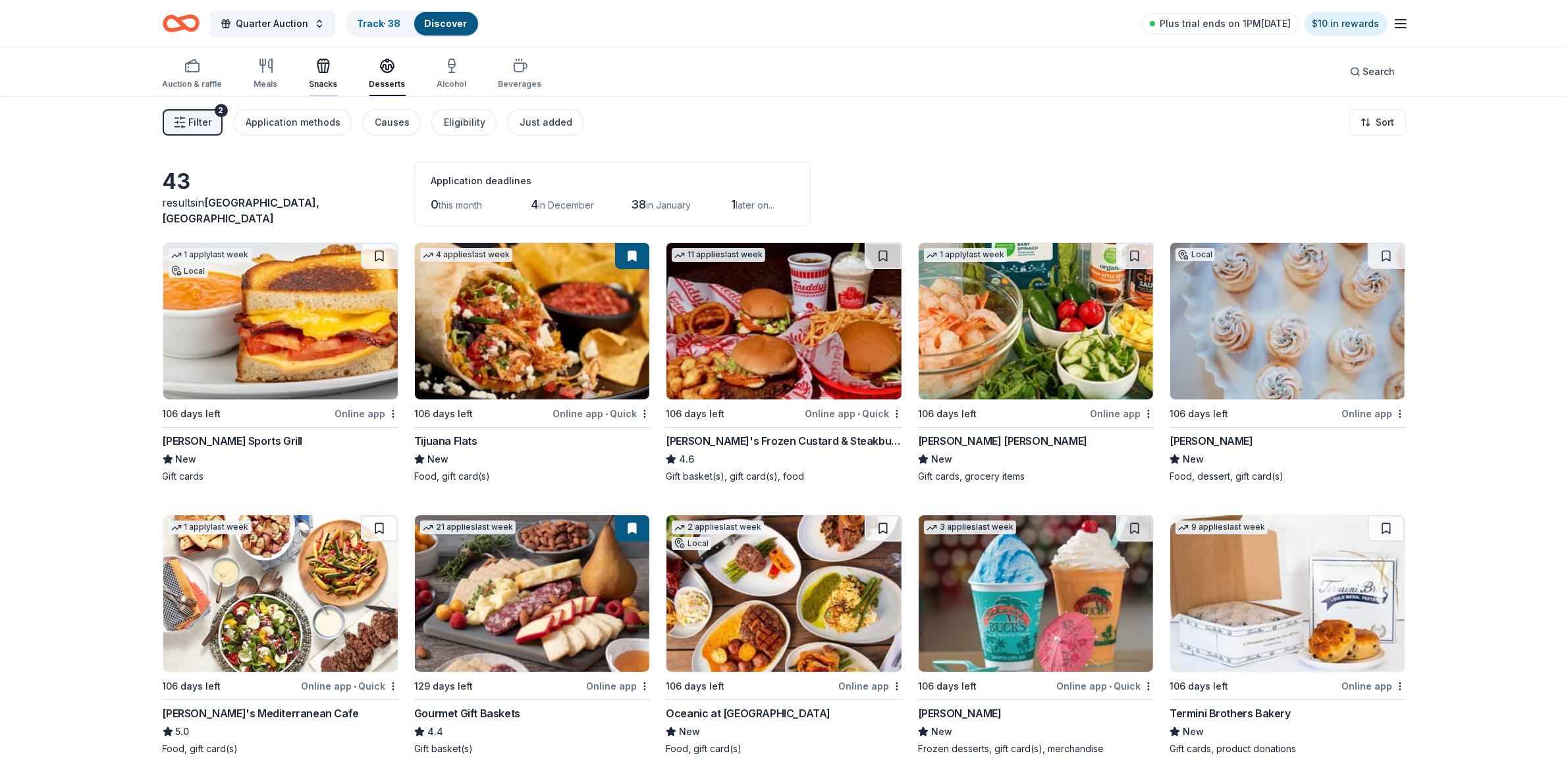
drag, startPoint x: 316, startPoint y: 75, endPoint x: 316, endPoint y: 86, distance: 11.0
click at [316, 84] on div "Snacks" at bounding box center [323, 74] width 28 height 31
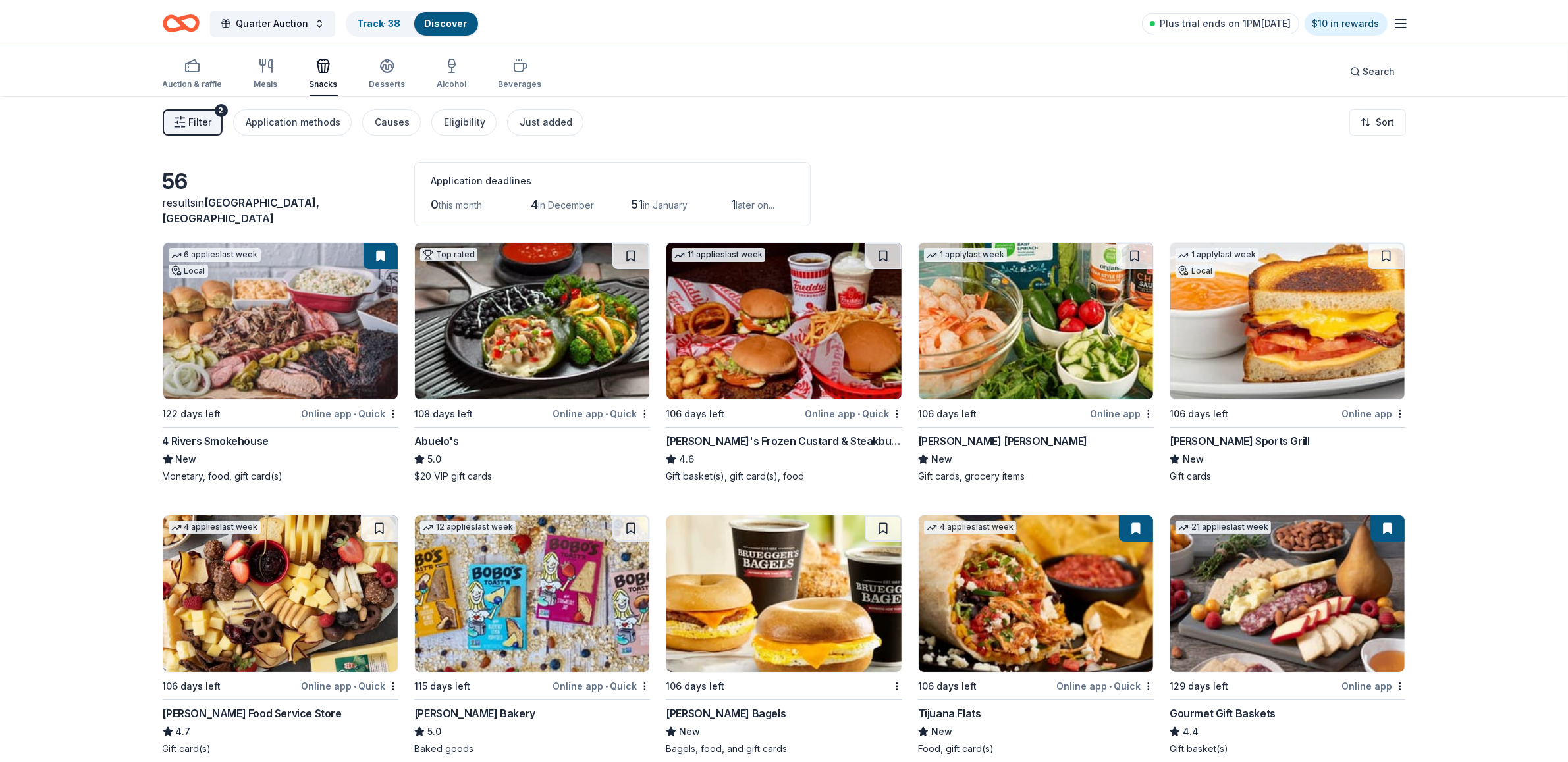
click at [435, 432] on div "Top rated 108 days left Online app • Quick Abuelo's 5.0 $20 VIP gift cards" at bounding box center [532, 363] width 236 height 241
click at [1202, 435] on div "Duffy's Sports Grill" at bounding box center [1239, 440] width 140 height 16
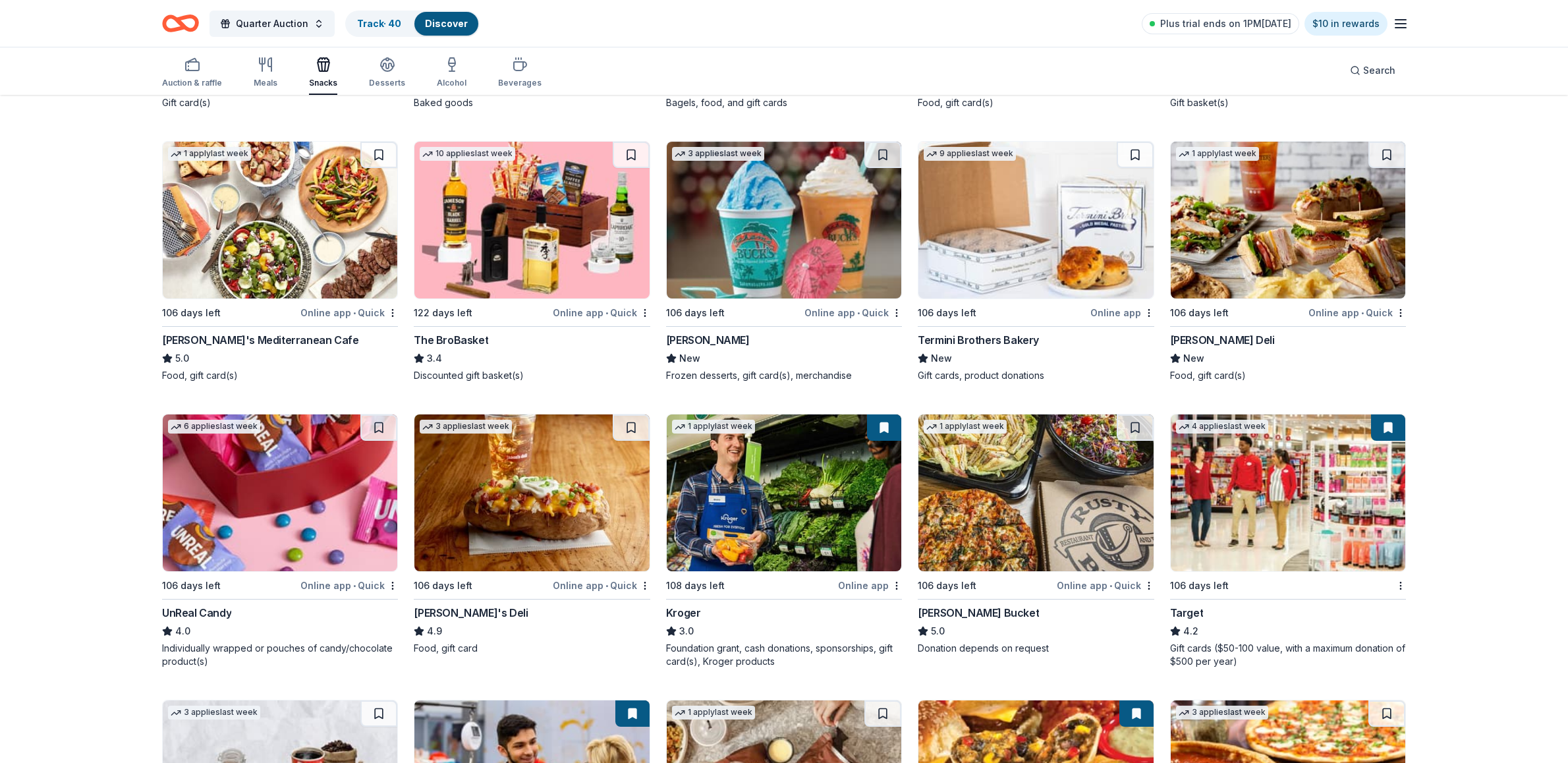
scroll to position [644, 0]
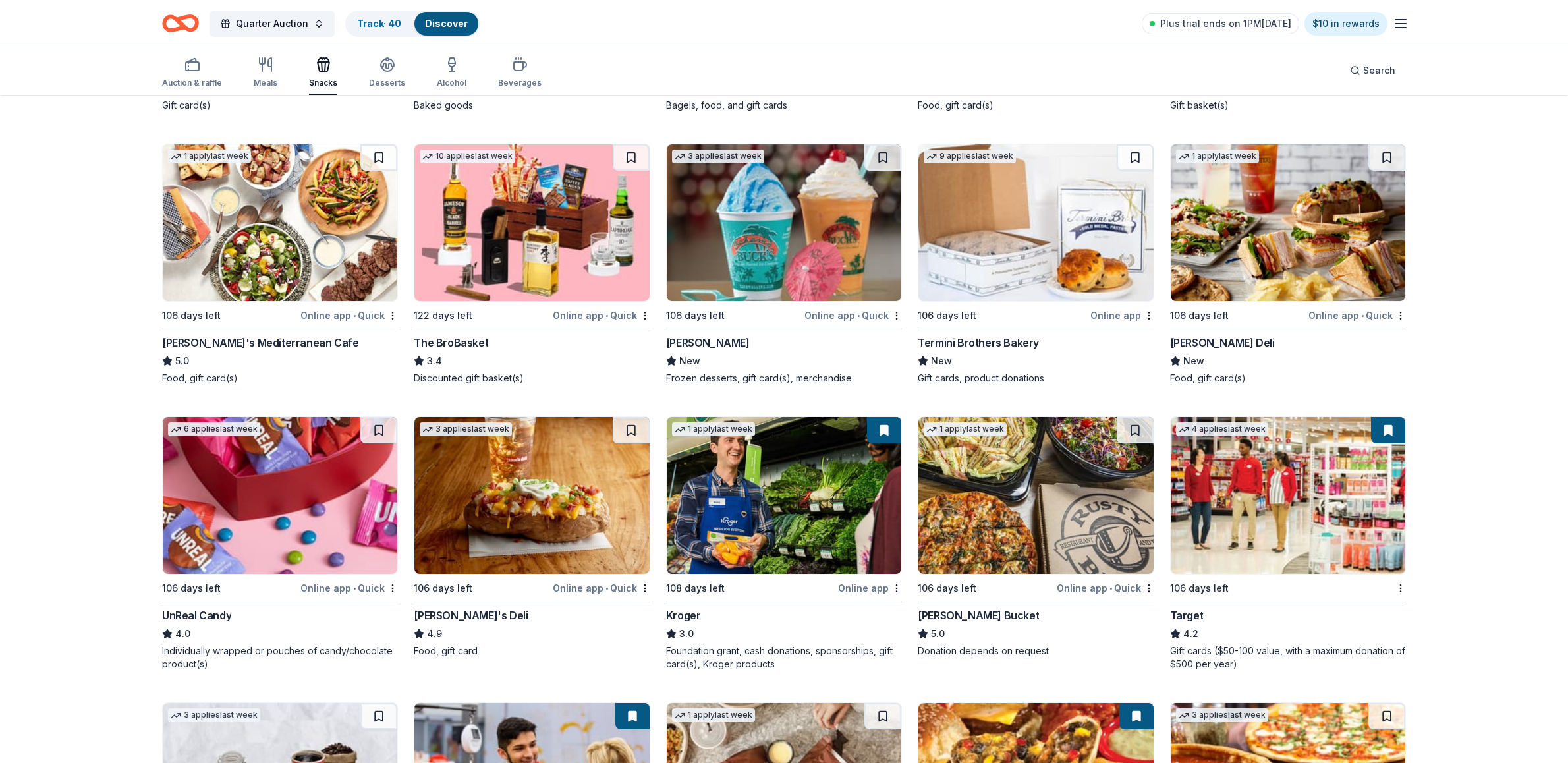
click at [447, 611] on div "Jason's Deli" at bounding box center [471, 615] width 114 height 16
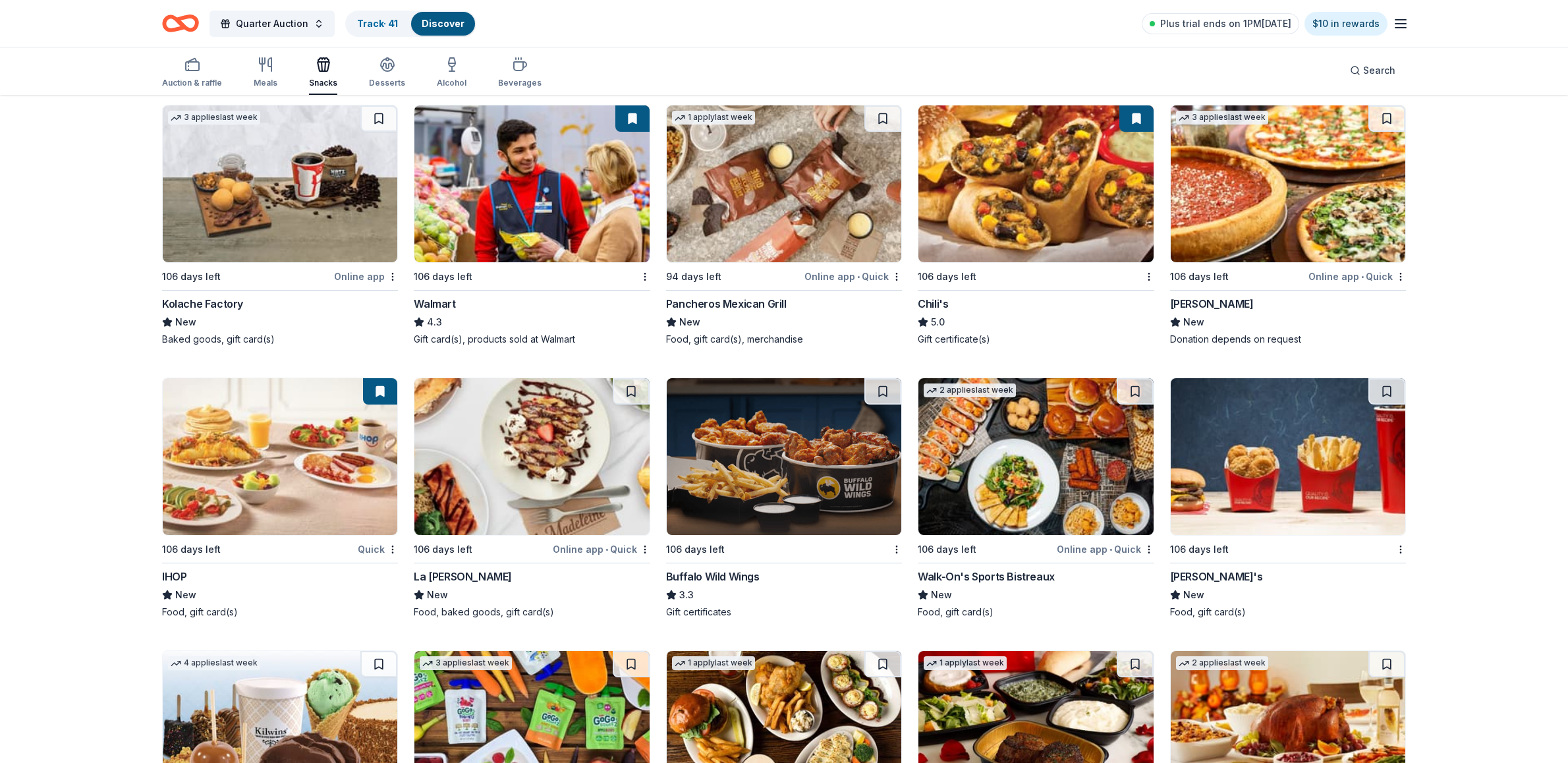
scroll to position [1248, 0]
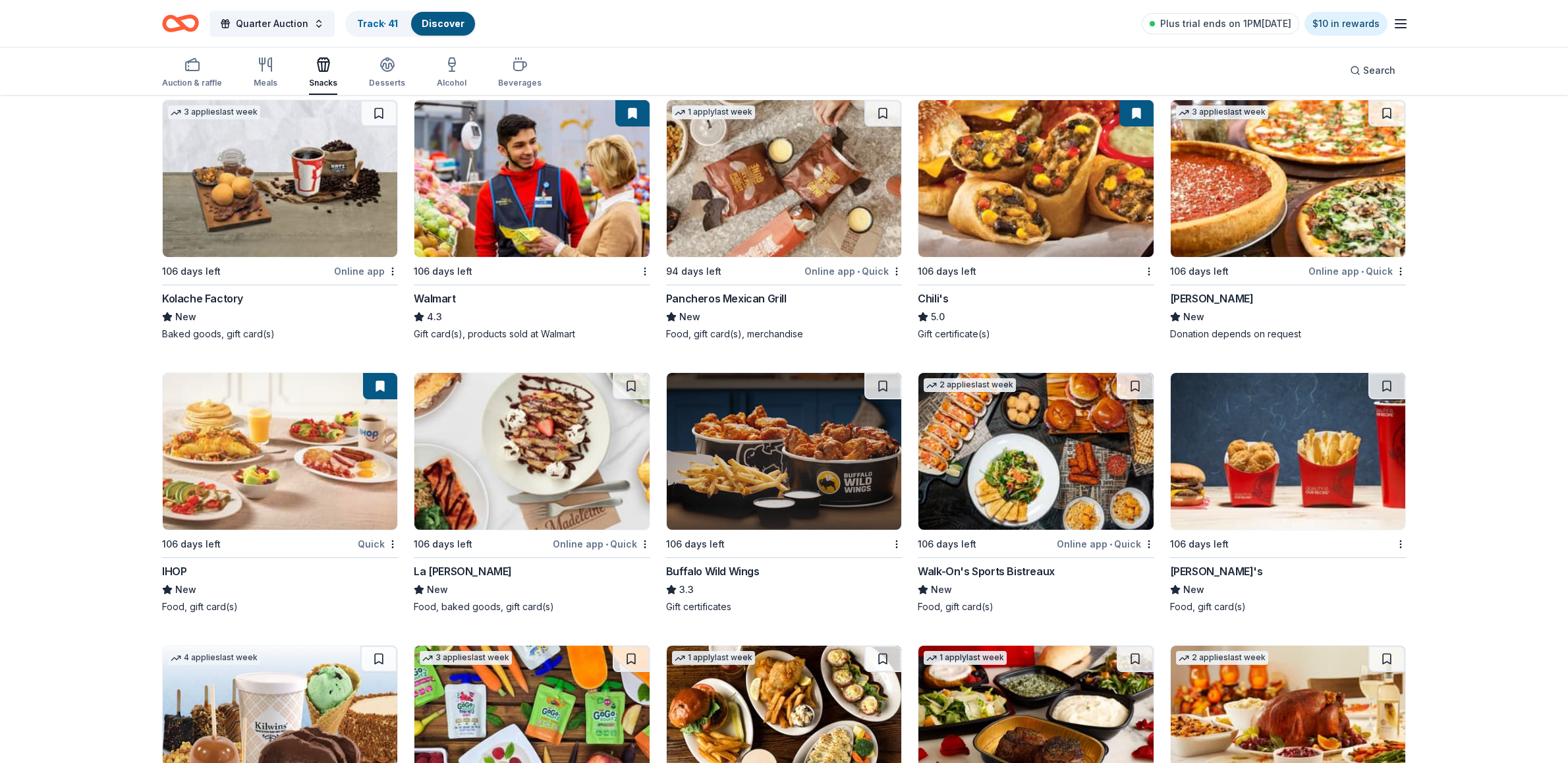
click at [1199, 561] on div "106 days left Wendy's New Food, gift card(s)" at bounding box center [1288, 493] width 236 height 241
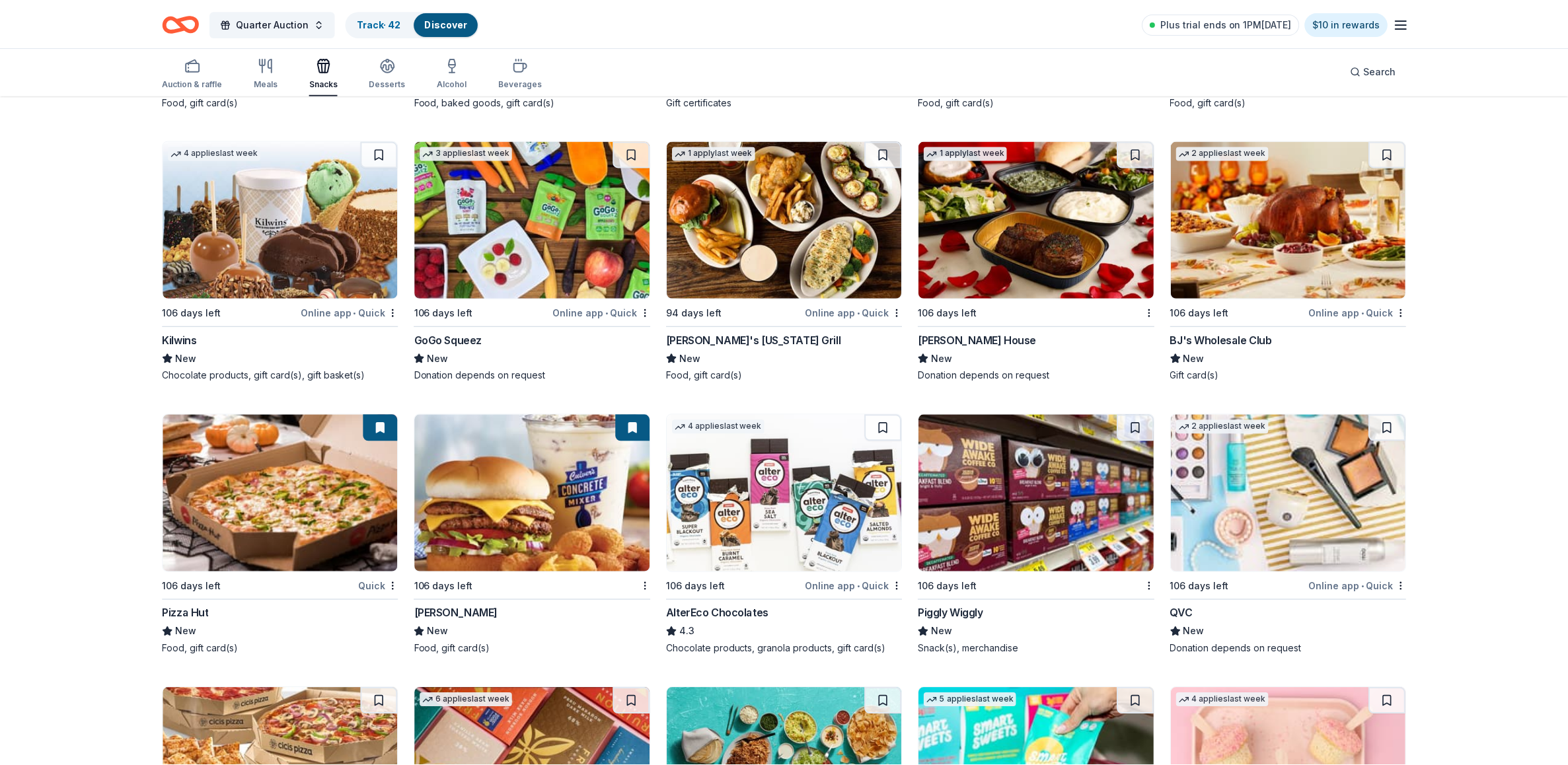
scroll to position [1761, 0]
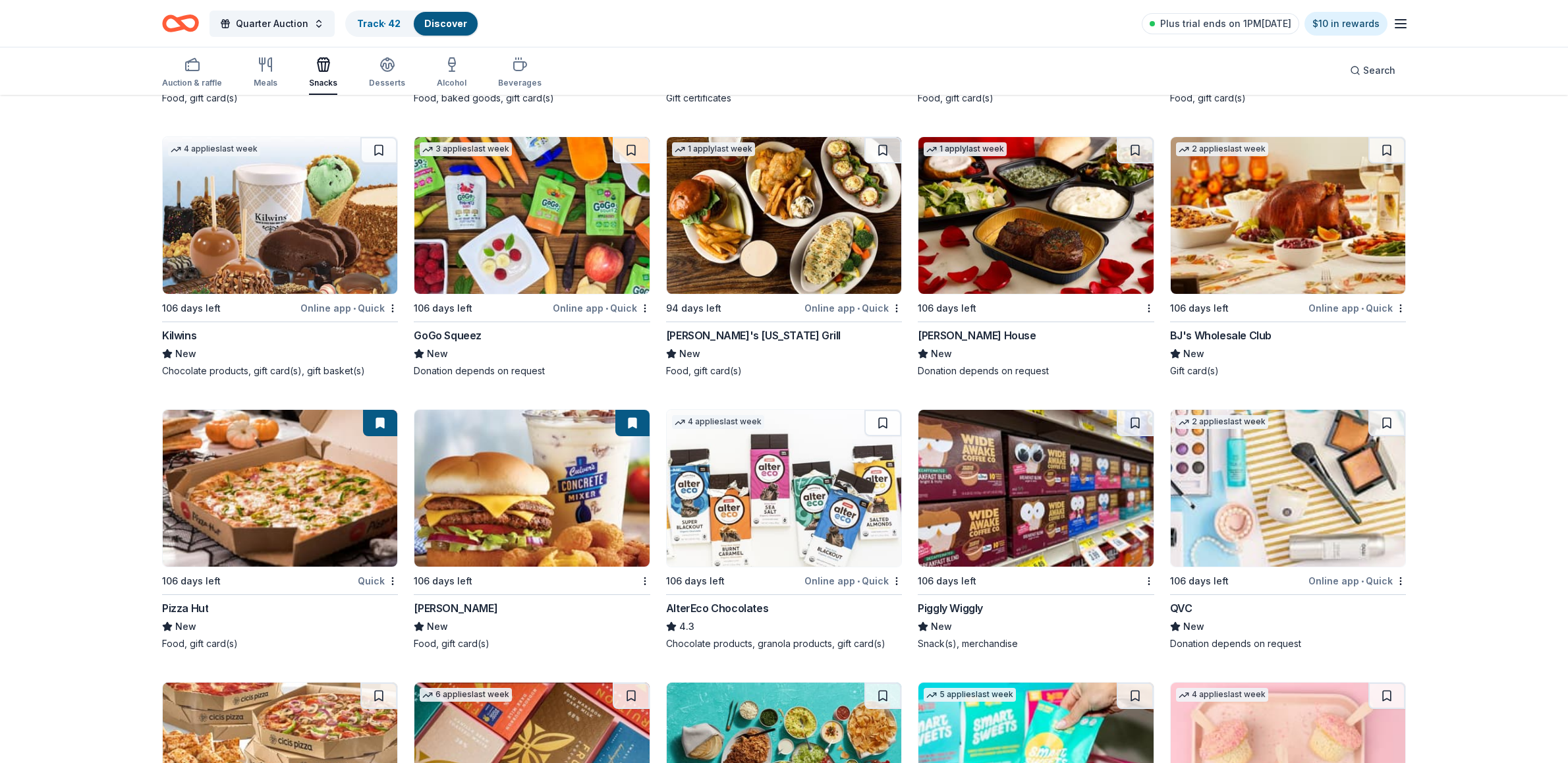
click at [175, 327] on div "4 applies last week 106 days left Online app • Quick Kilwins New Chocolate prod…" at bounding box center [280, 257] width 236 height 241
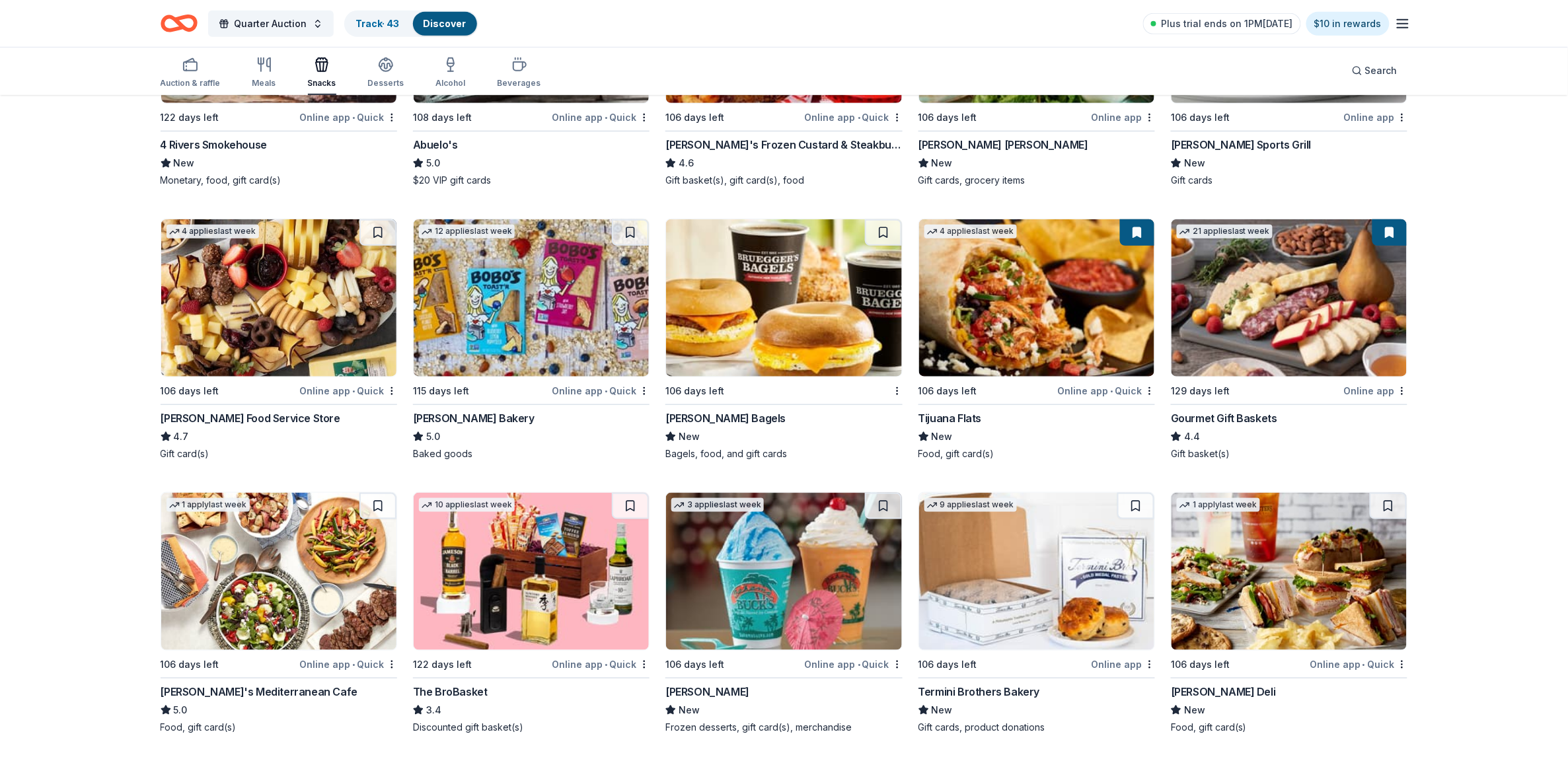
scroll to position [0, 0]
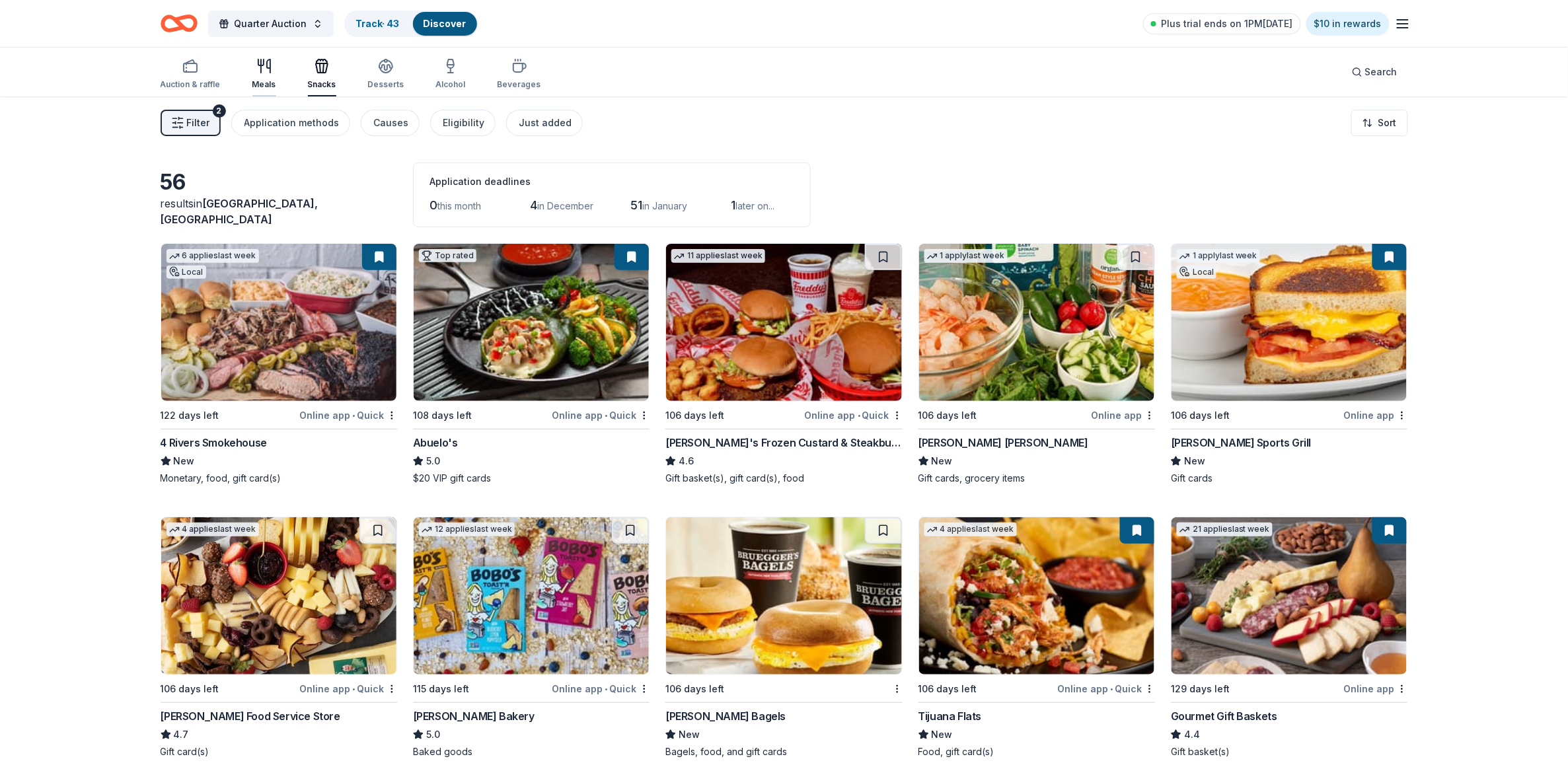
click at [265, 69] on icon "button" at bounding box center [264, 66] width 16 height 16
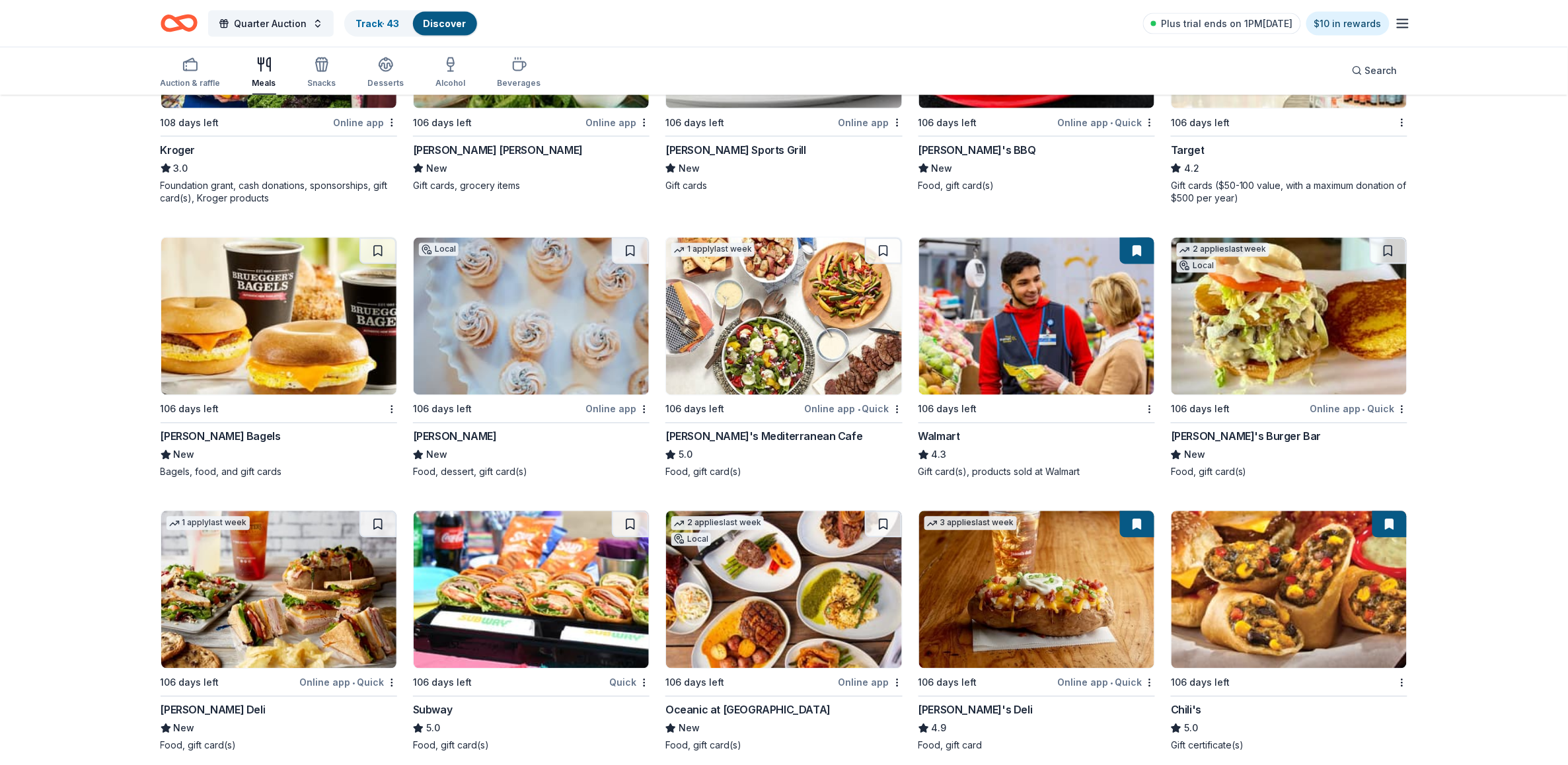
scroll to position [858, 0]
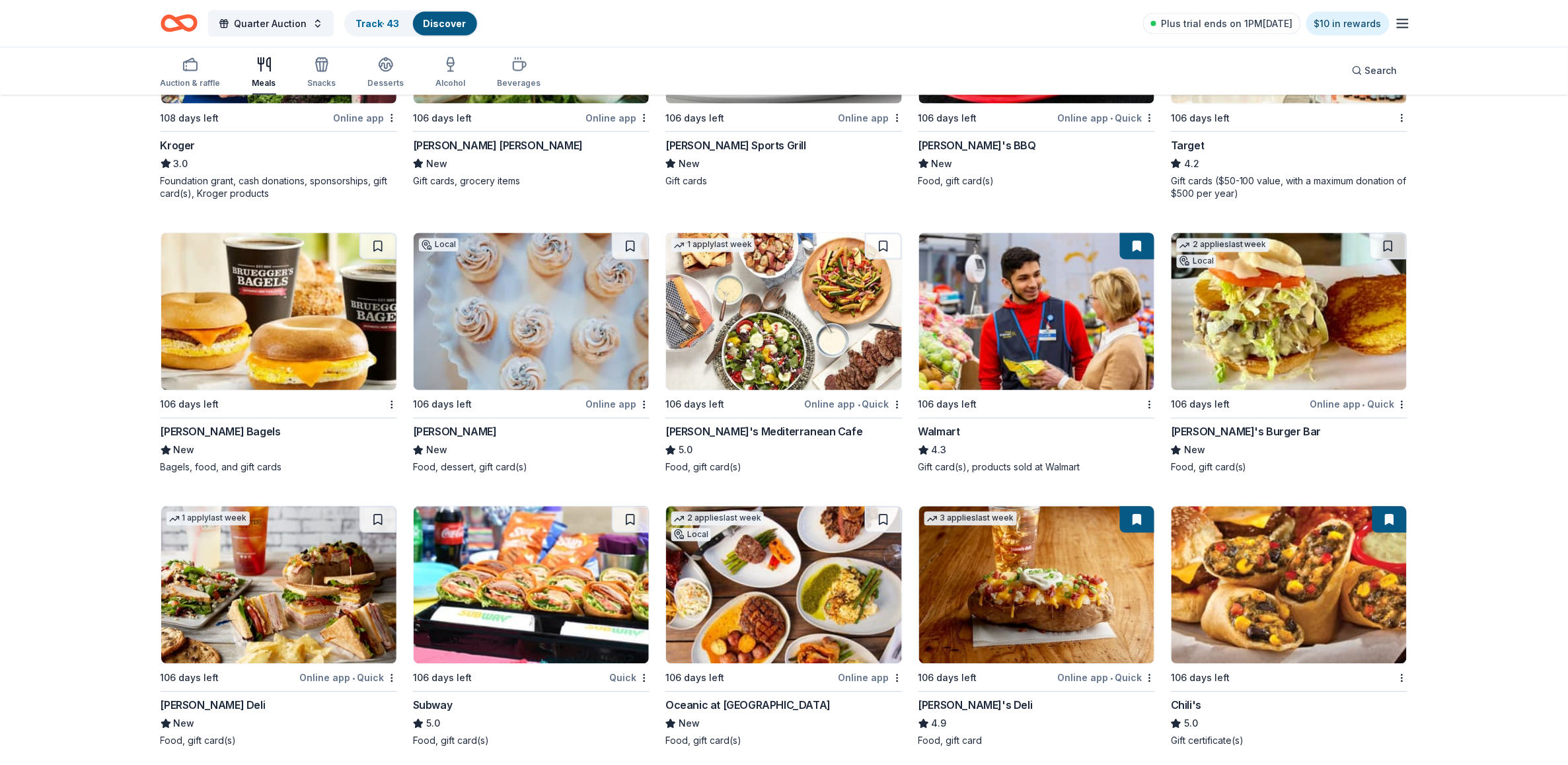
click at [230, 423] on div "106 days left Bruegger's Bagels New Bagels, food, and gift cards" at bounding box center [279, 353] width 236 height 242
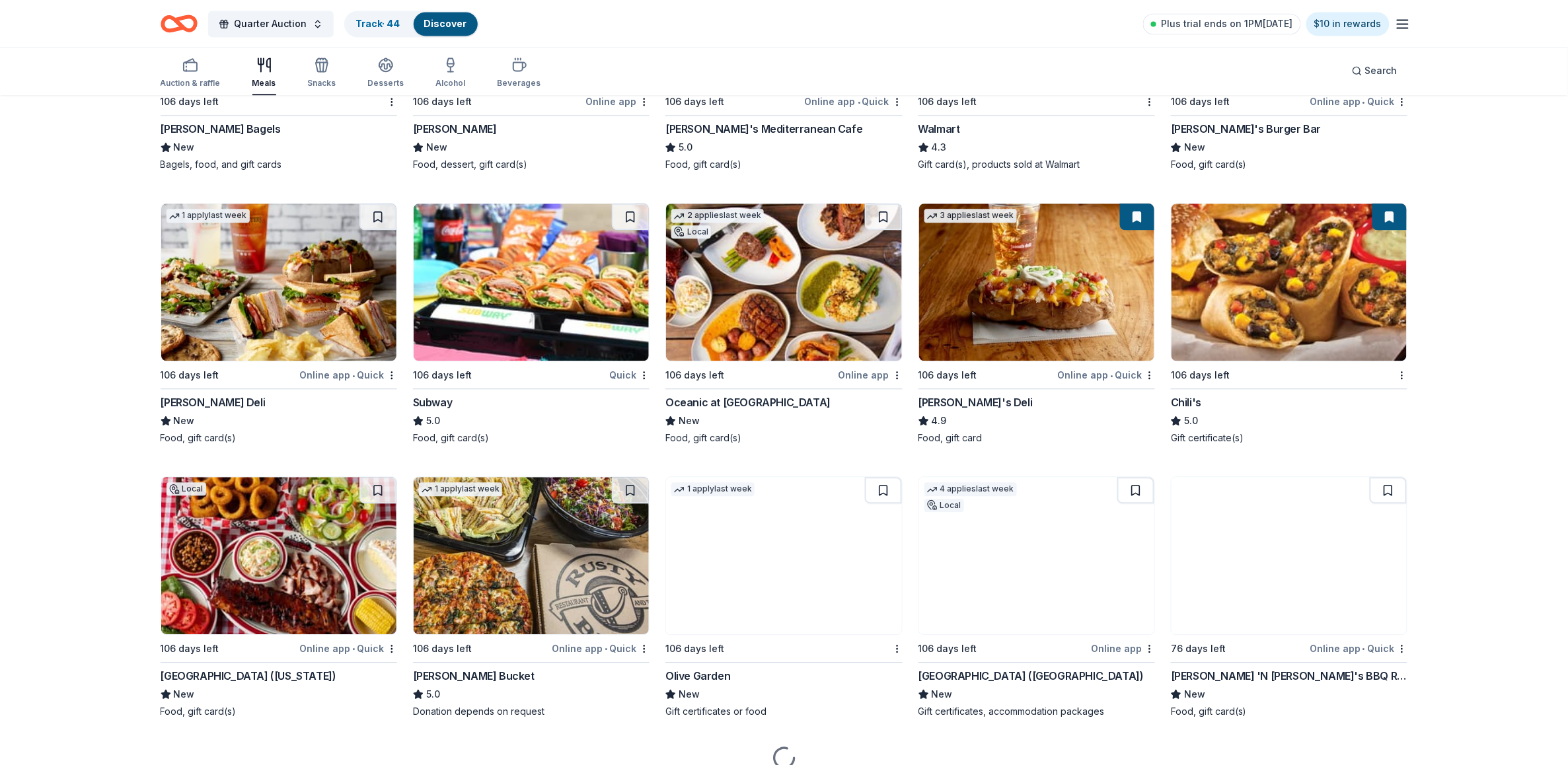
scroll to position [1163, 0]
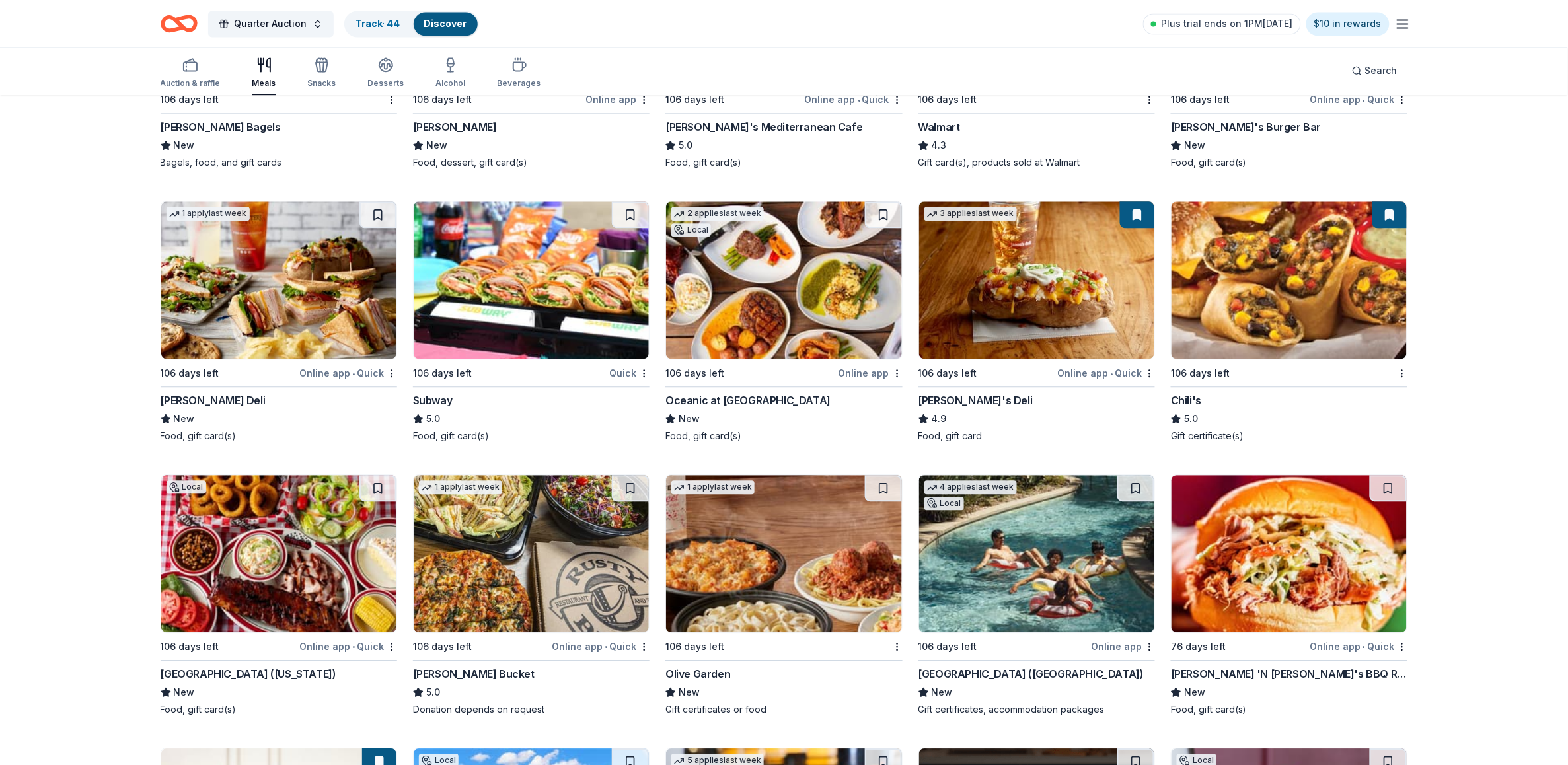
click at [1228, 117] on div "2 applies last week Local 106 days left Online app • Quick Beth's Burger Bar Ne…" at bounding box center [1289, 48] width 236 height 242
click at [177, 671] on div "Rib City (Florida)" at bounding box center [249, 674] width 176 height 16
click at [700, 666] on div "Olive Garden" at bounding box center [698, 674] width 65 height 16
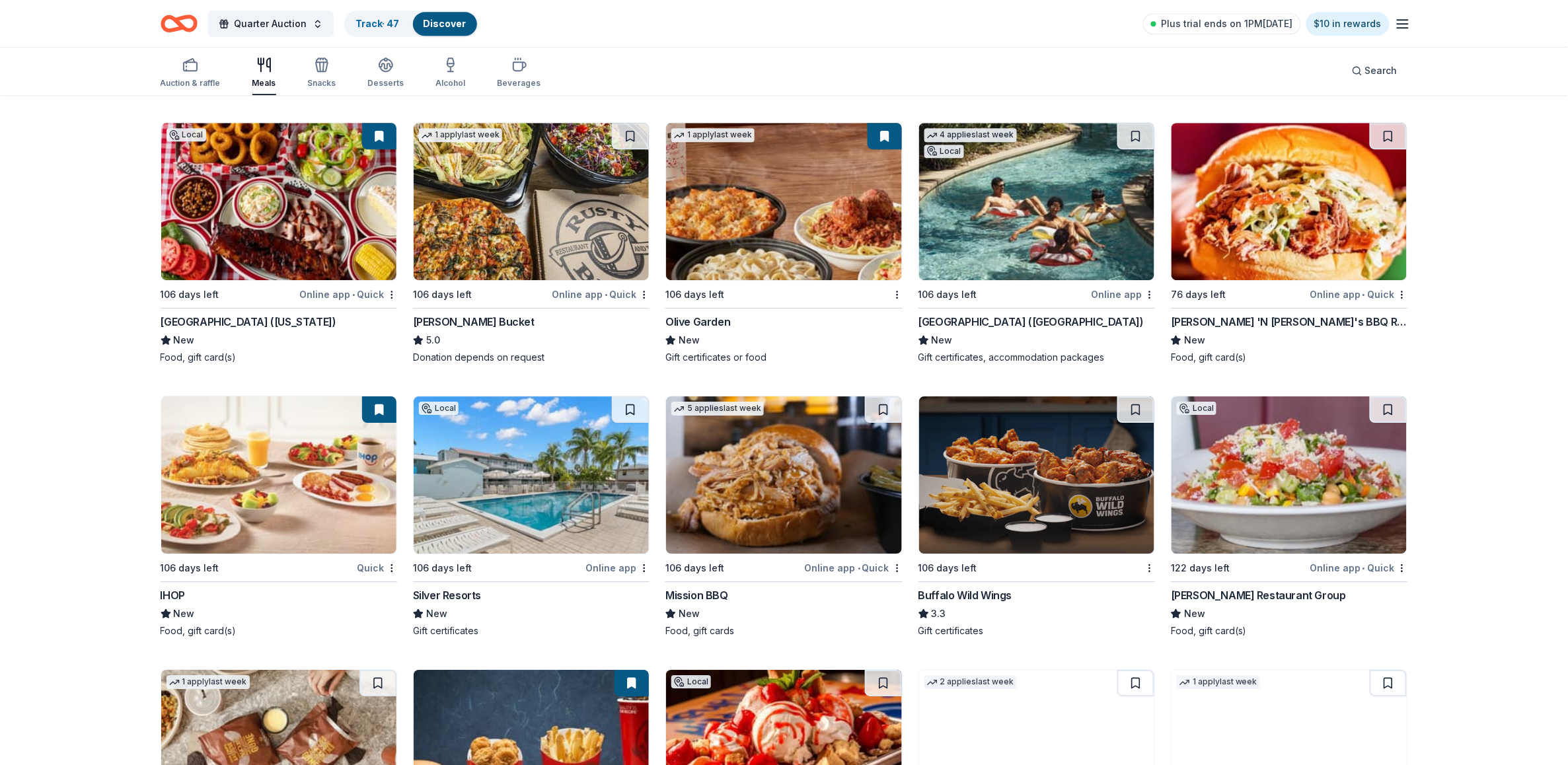
scroll to position [1527, 0]
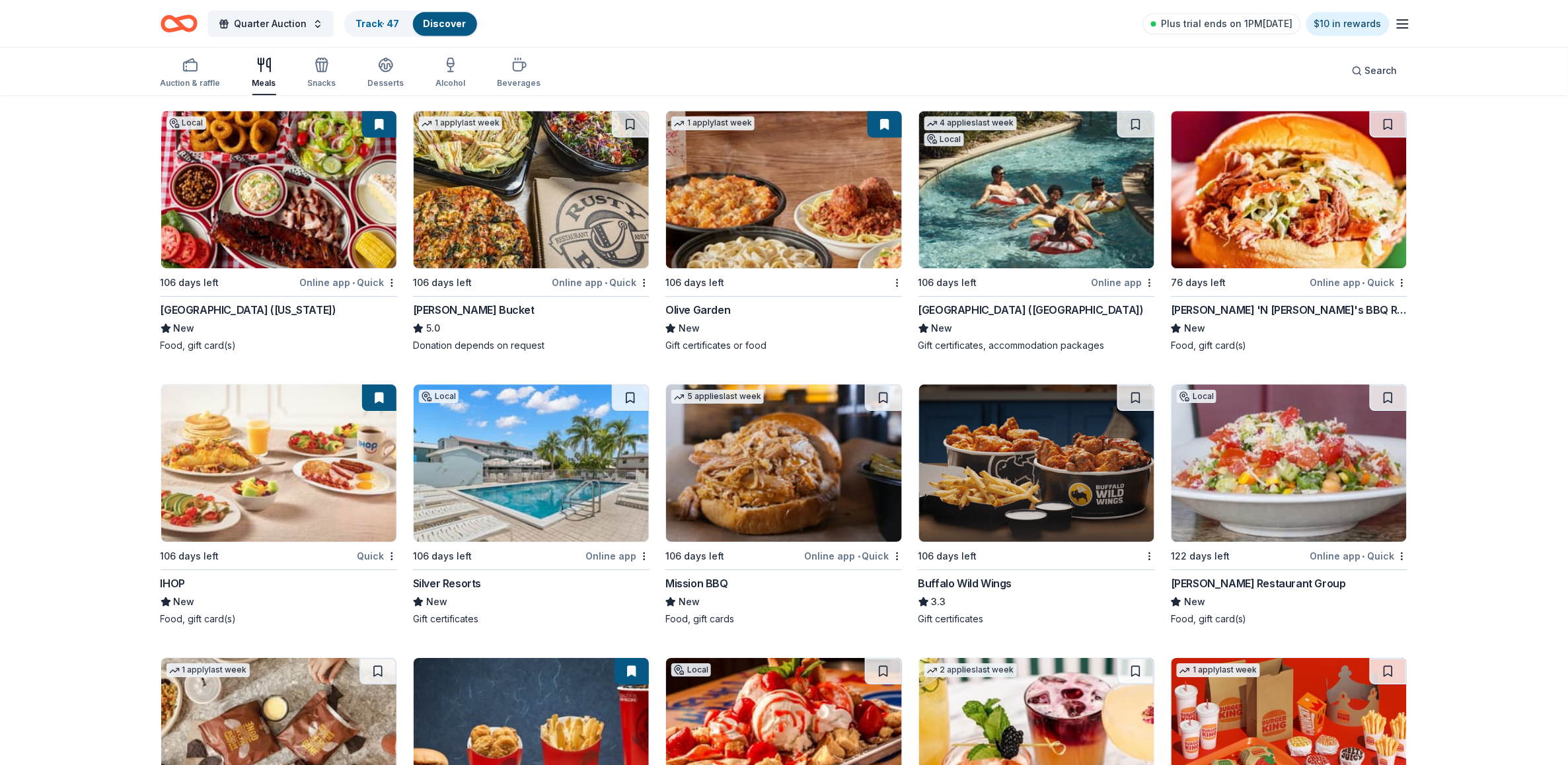
click at [973, 304] on div "Four Seasons Resort (Orlando)" at bounding box center [1031, 309] width 225 height 16
click at [707, 575] on div "Mission BBQ" at bounding box center [696, 583] width 63 height 16
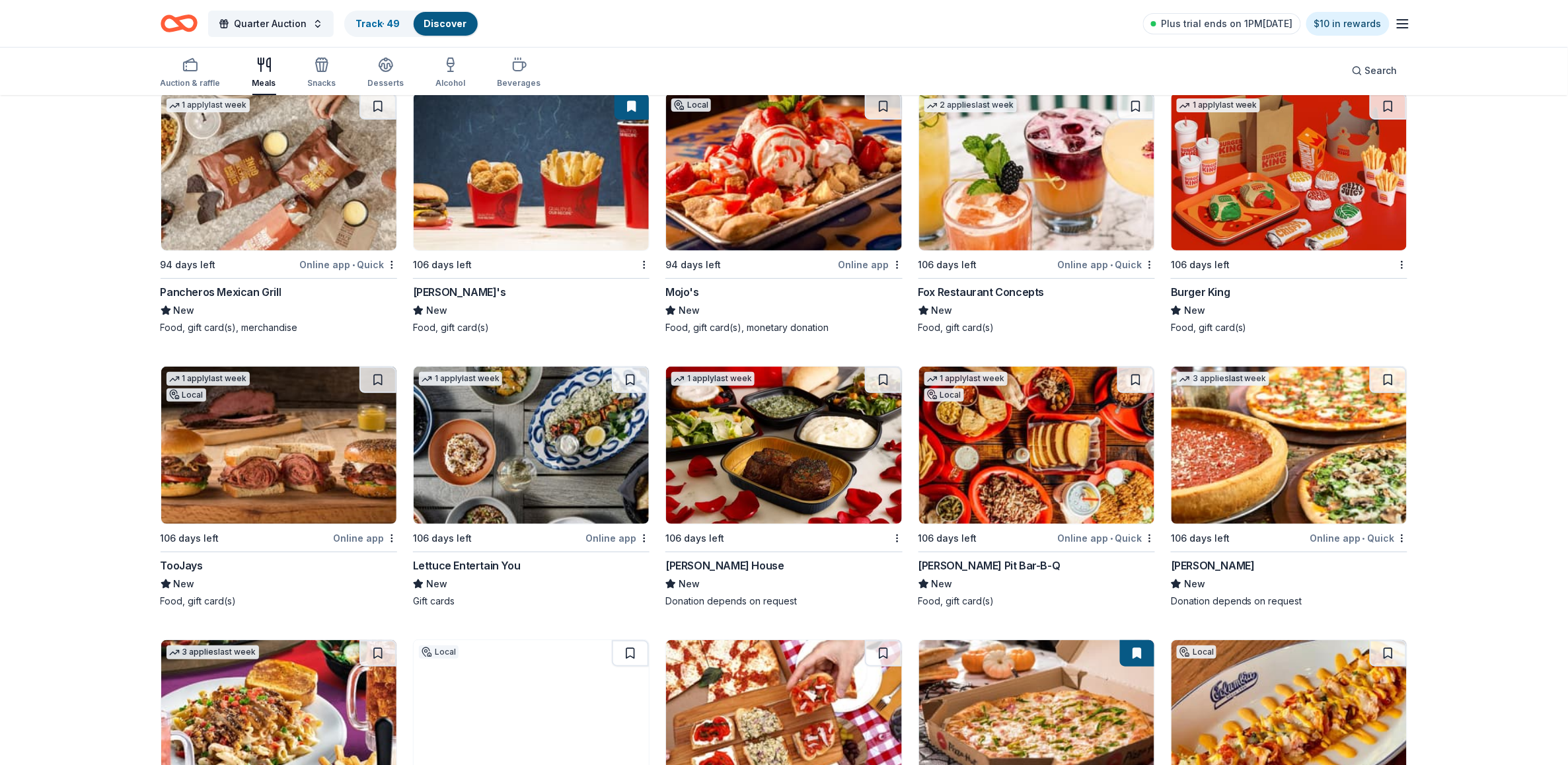
scroll to position [2116, 0]
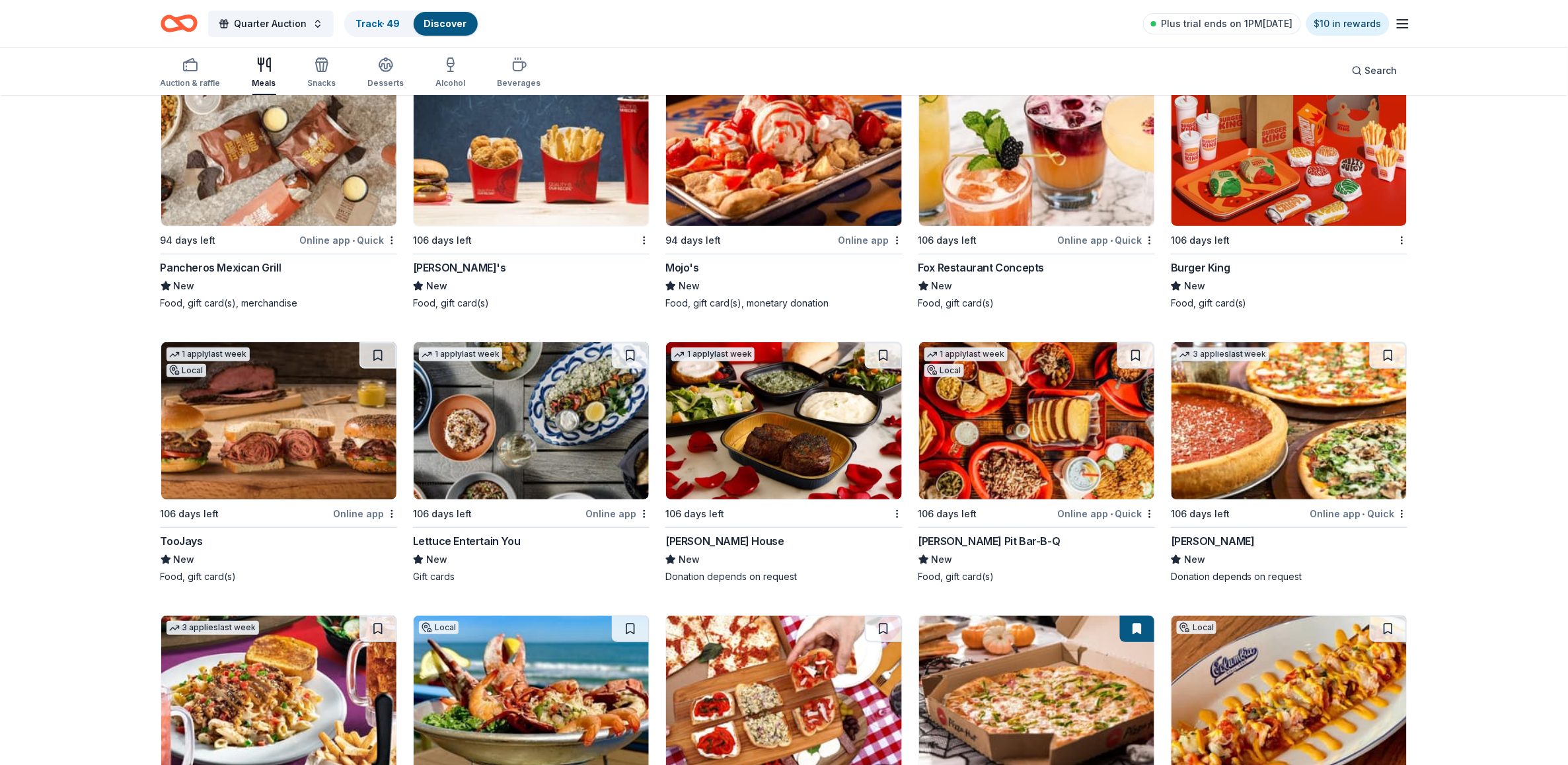
click at [1208, 260] on div "Burger King" at bounding box center [1200, 267] width 60 height 16
click at [190, 537] on div "TooJays" at bounding box center [182, 541] width 43 height 16
click at [775, 533] on div "1 apply last week 106 days left Ruth's Chris Steak House New Donation depends o…" at bounding box center [784, 463] width 236 height 242
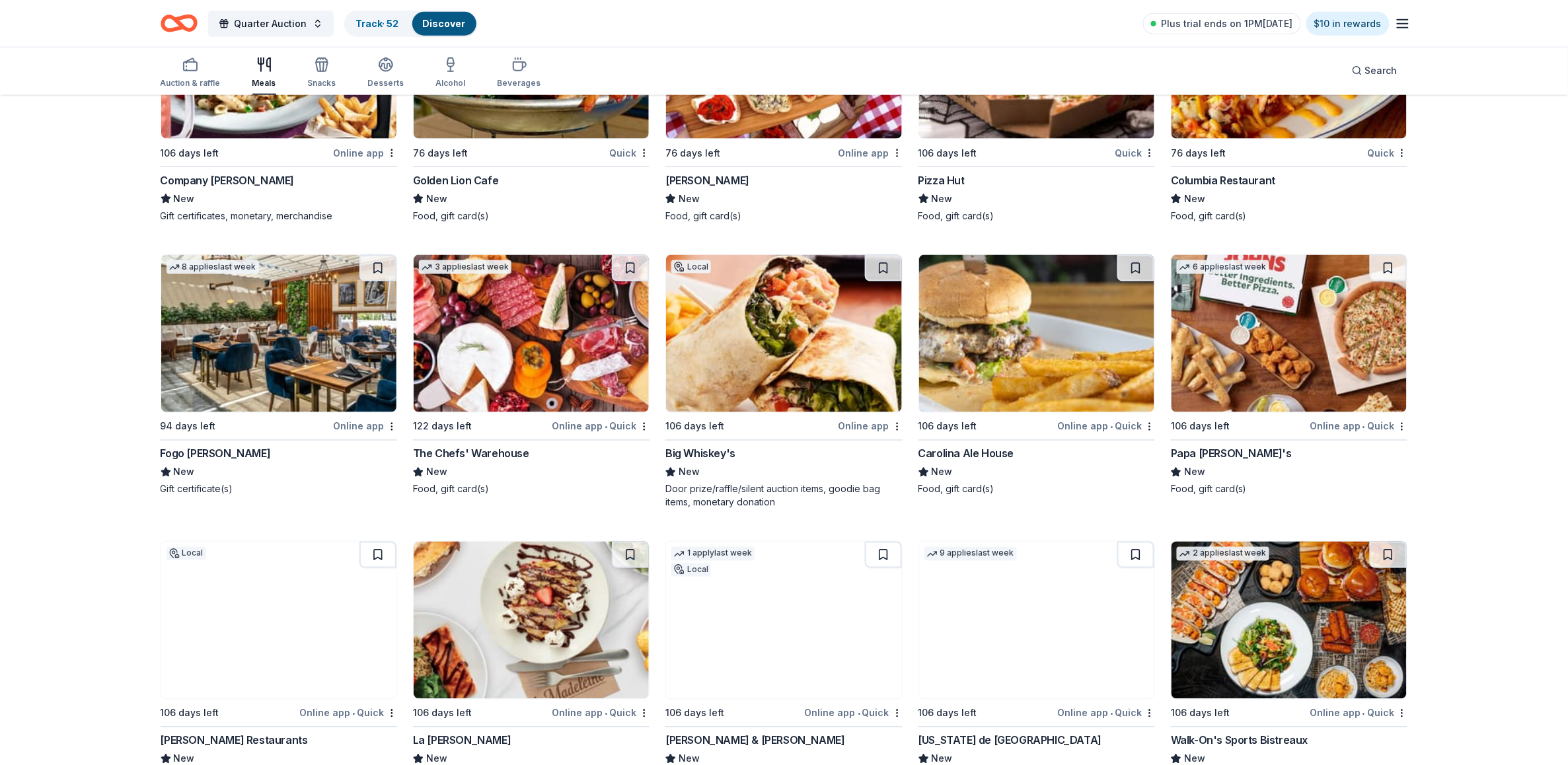
scroll to position [2755, 0]
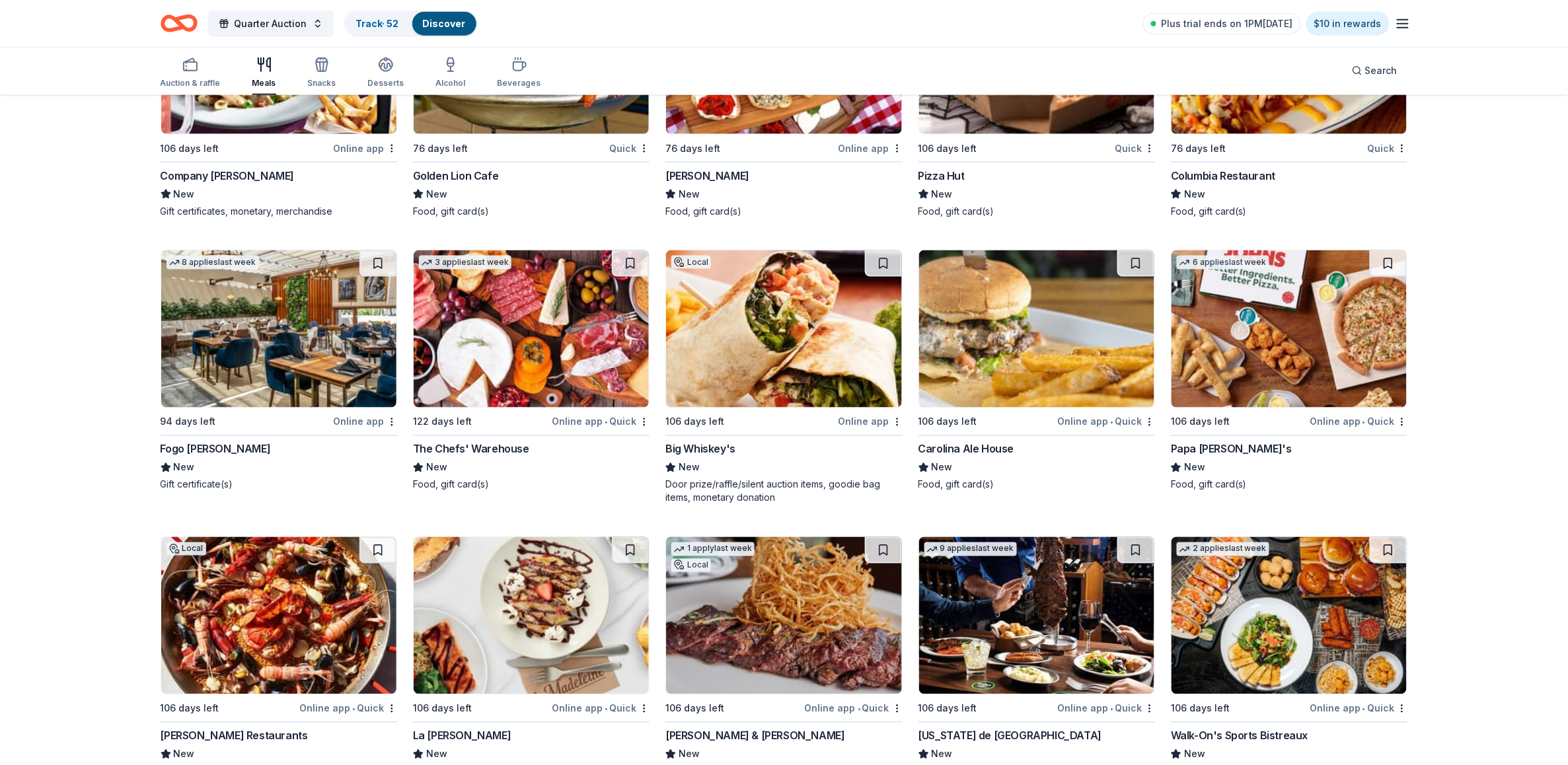
click at [1256, 167] on div "Local 76 days left Quick Columbia Restaurant New Food, gift card(s)" at bounding box center [1289, 97] width 236 height 242
click at [971, 730] on div "Texas de Brazil" at bounding box center [1010, 735] width 184 height 16
click at [1213, 445] on div "Papa [PERSON_NAME]'s" at bounding box center [1231, 449] width 121 height 16
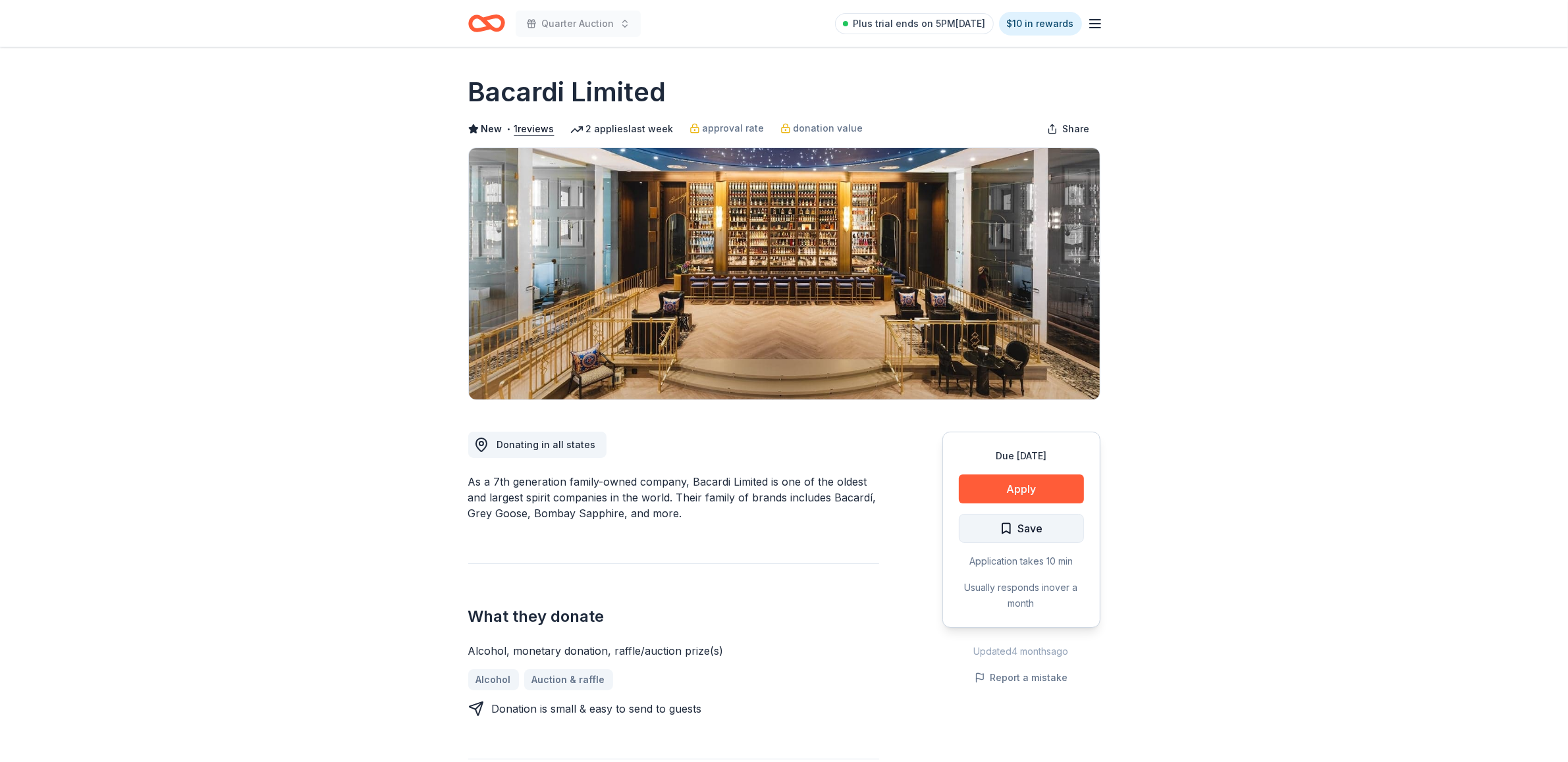
click at [1031, 521] on span "Save" at bounding box center [1030, 528] width 25 height 17
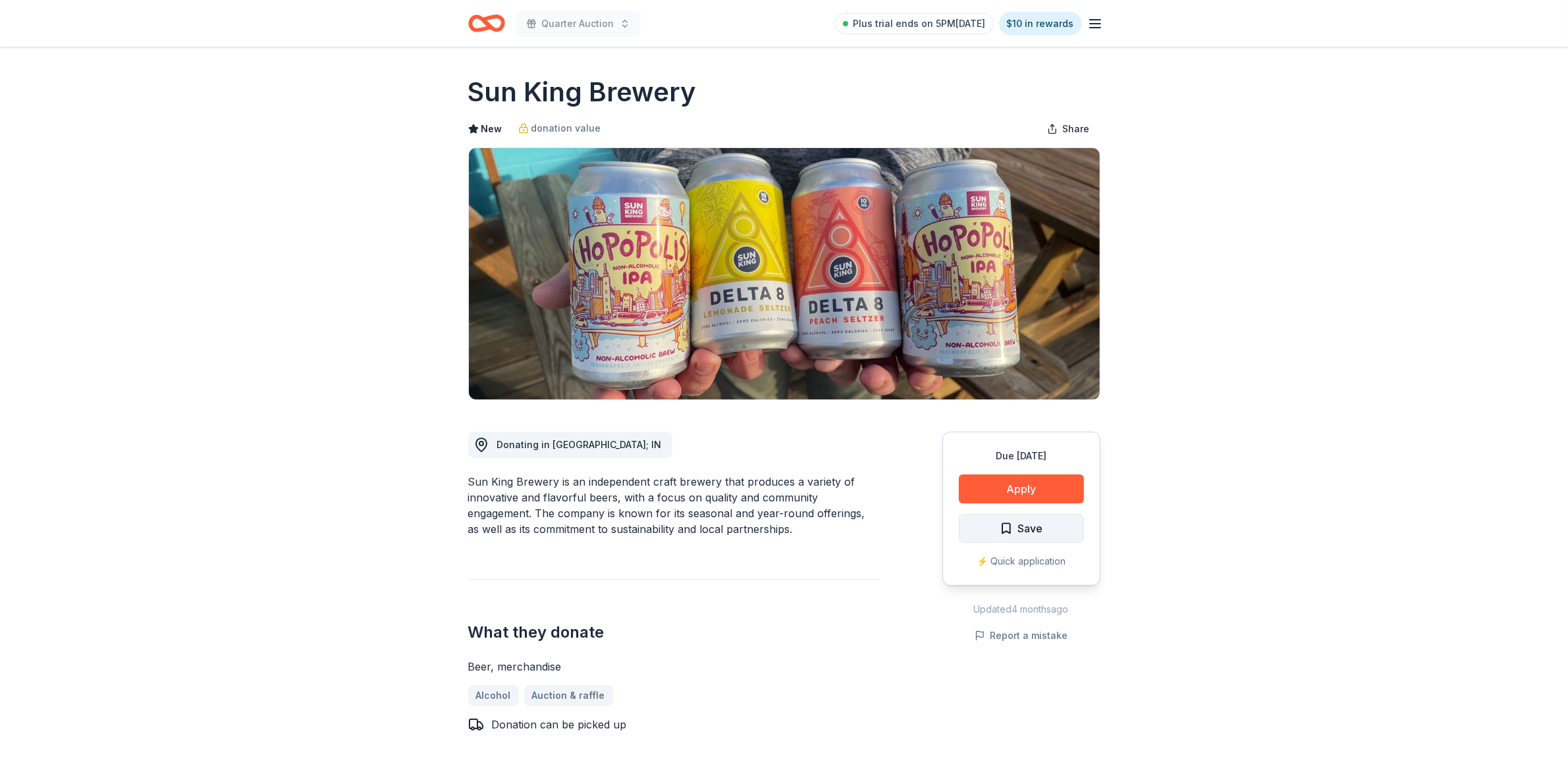
click at [1029, 527] on span "Save" at bounding box center [1030, 528] width 25 height 17
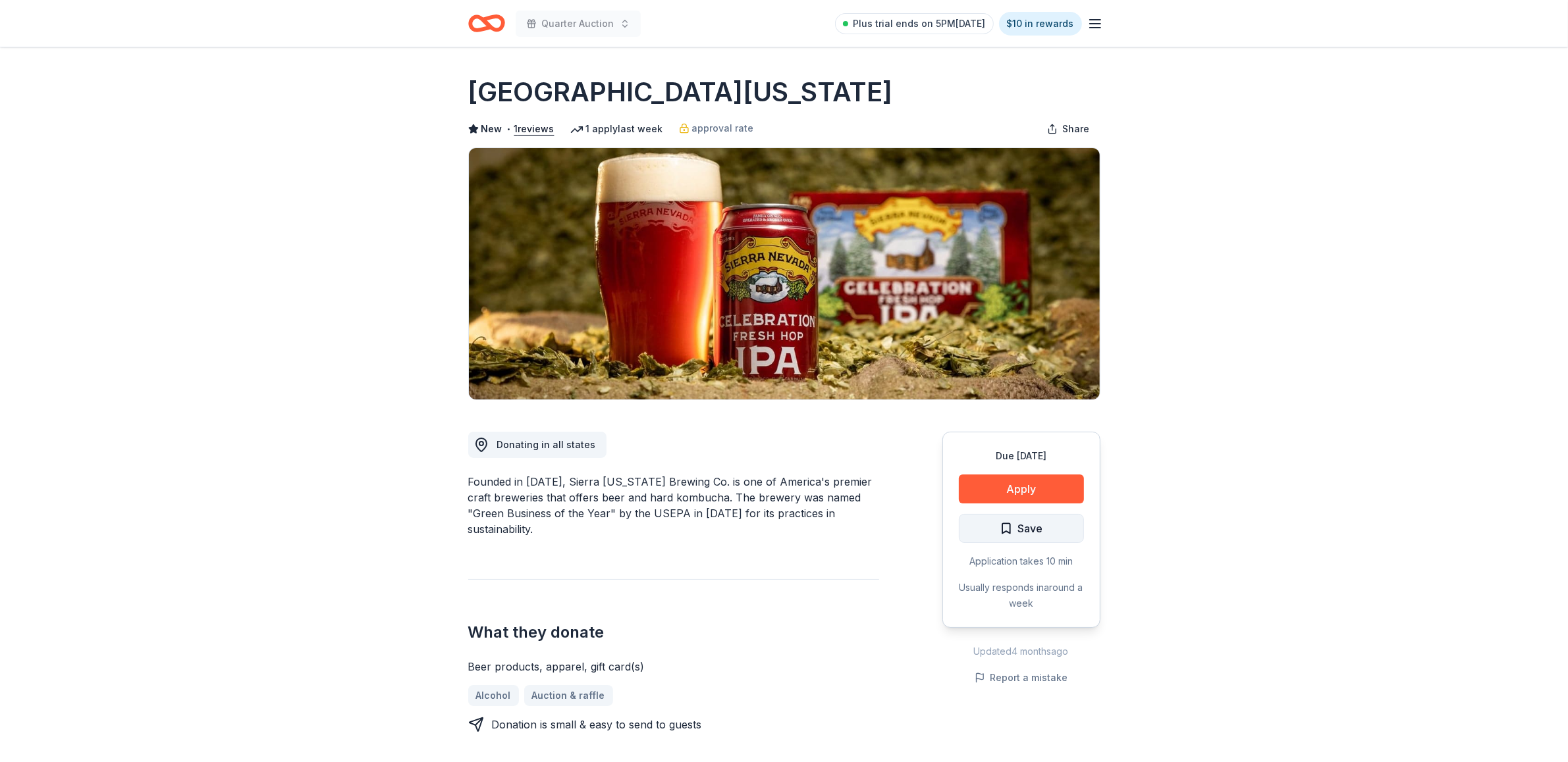
click at [1030, 522] on span "Save" at bounding box center [1030, 528] width 25 height 17
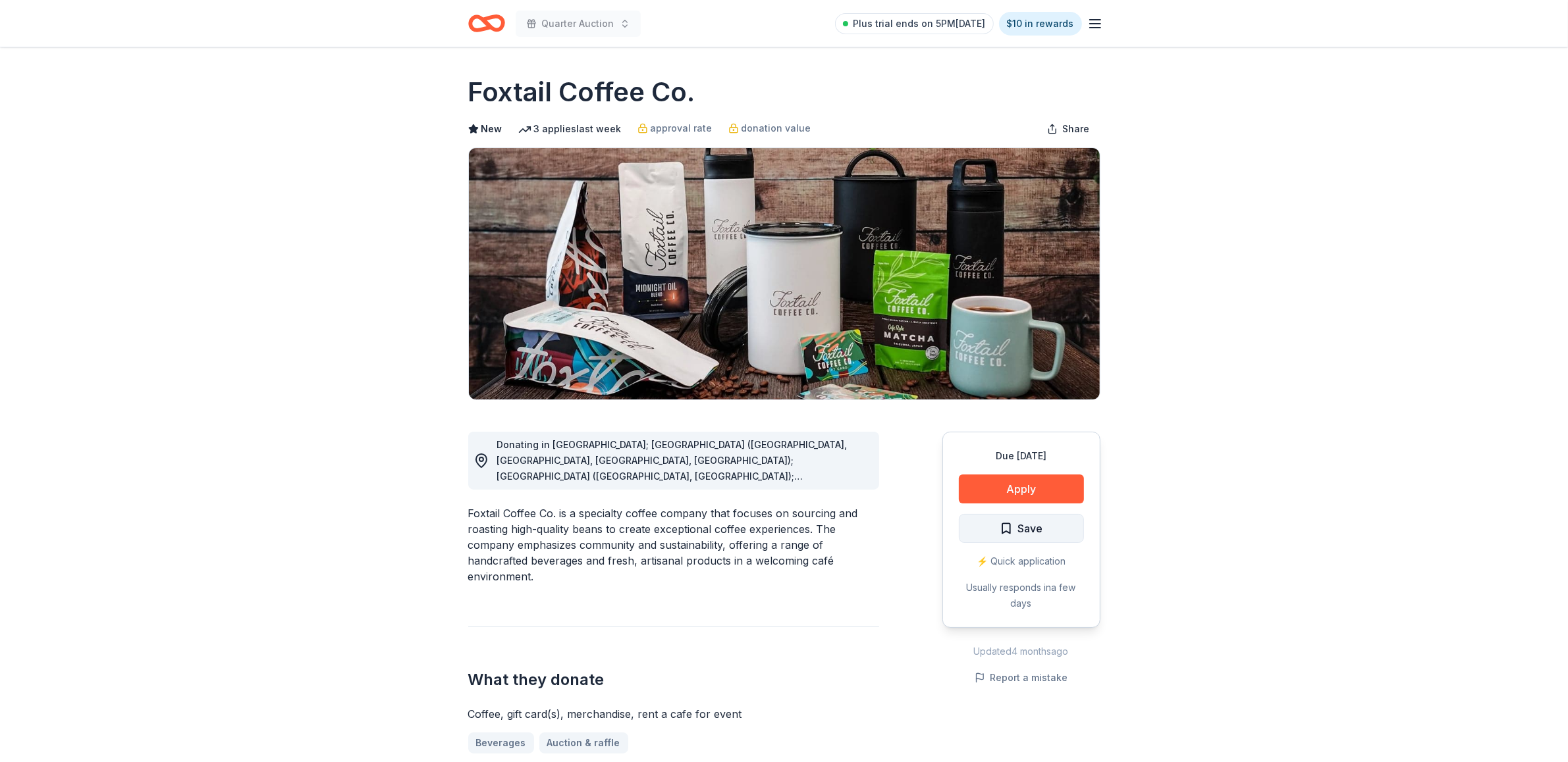
click at [1038, 525] on span "Save" at bounding box center [1030, 528] width 25 height 17
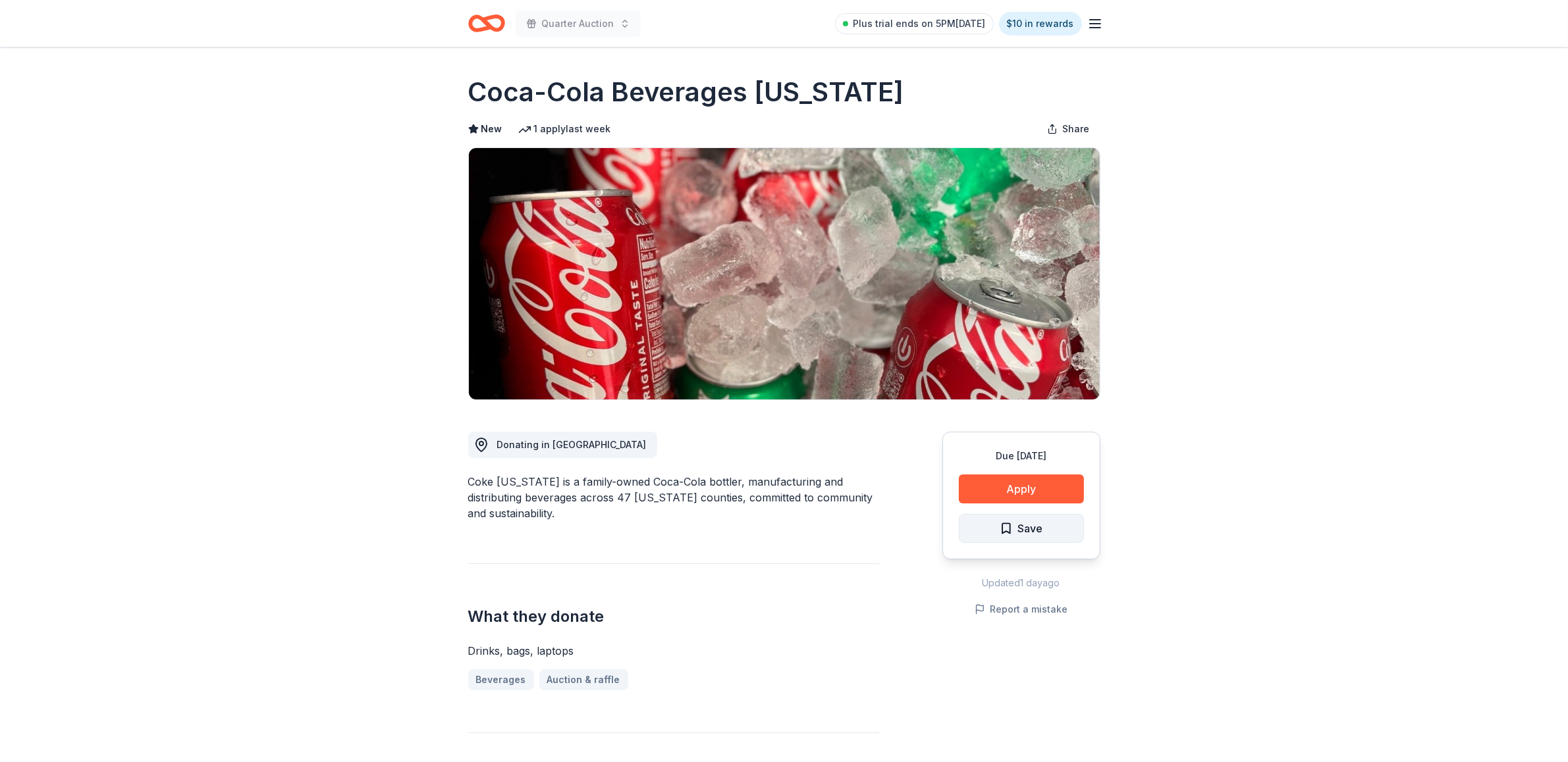
click at [1030, 525] on span "Save" at bounding box center [1030, 528] width 25 height 17
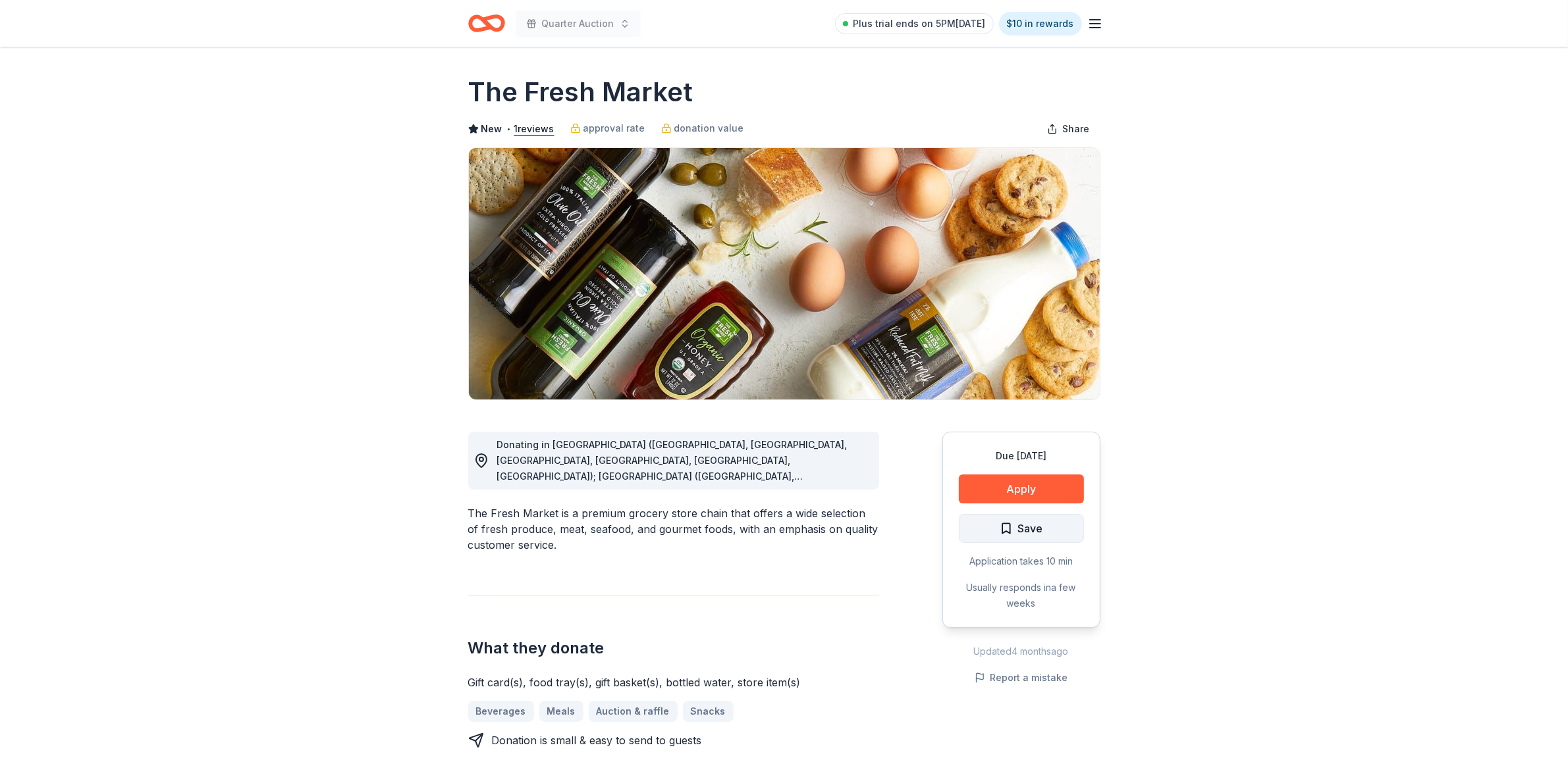
click at [1047, 520] on button "Save" at bounding box center [1021, 529] width 125 height 29
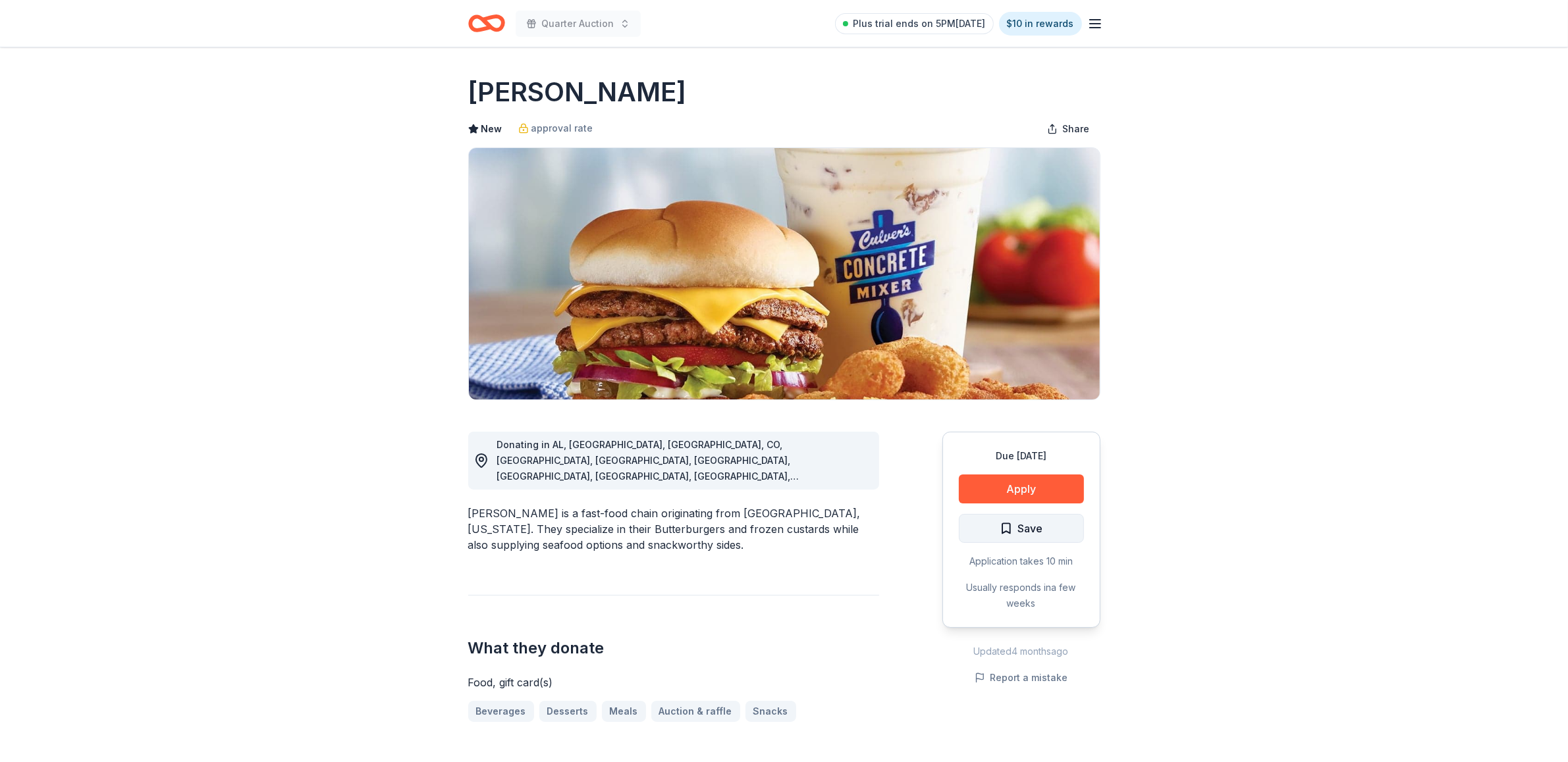
click at [1028, 527] on span "Save" at bounding box center [1030, 528] width 25 height 17
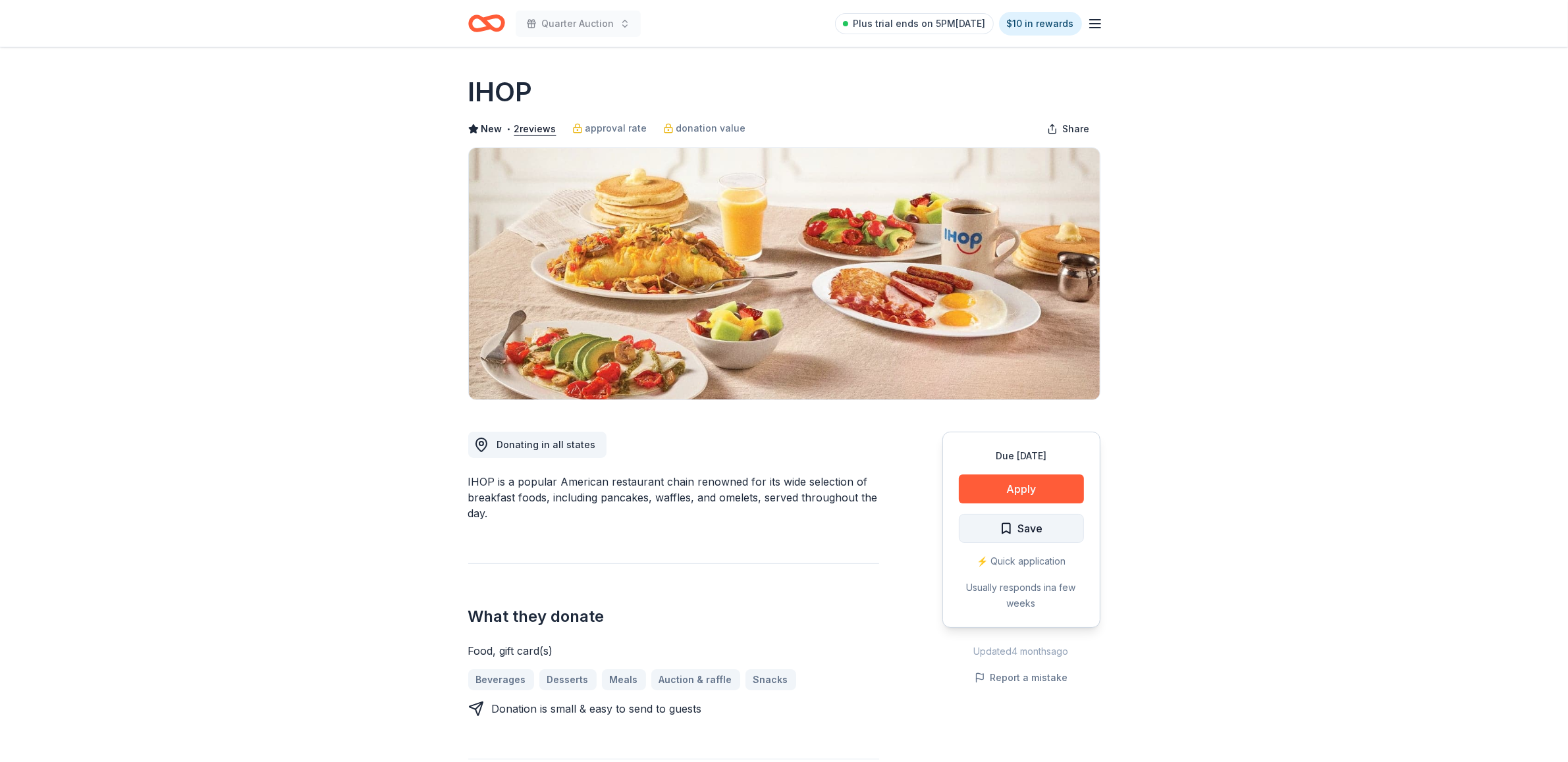
click at [1044, 522] on button "Save" at bounding box center [1021, 529] width 125 height 29
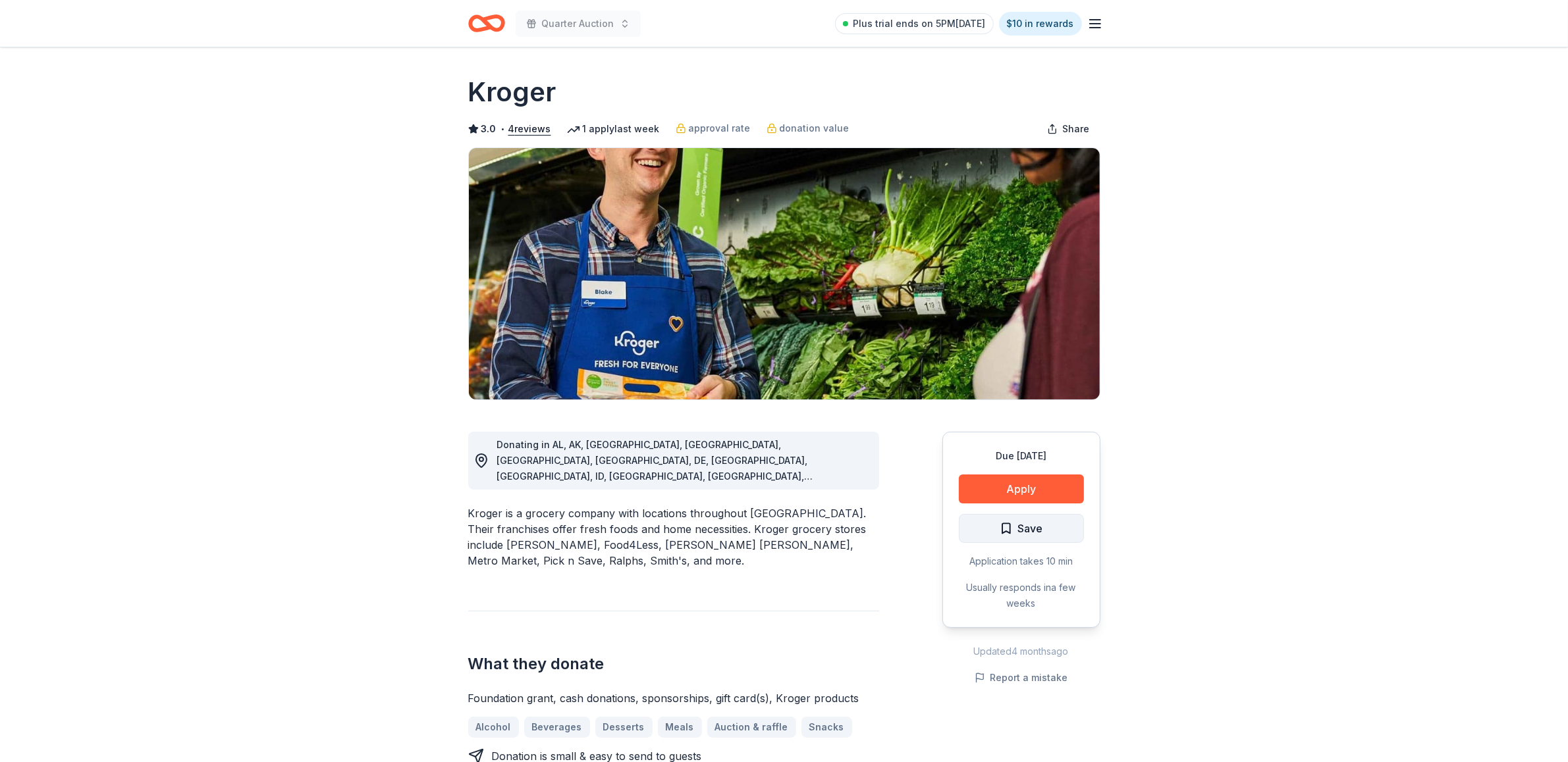
click at [1032, 525] on span "Save" at bounding box center [1030, 528] width 25 height 17
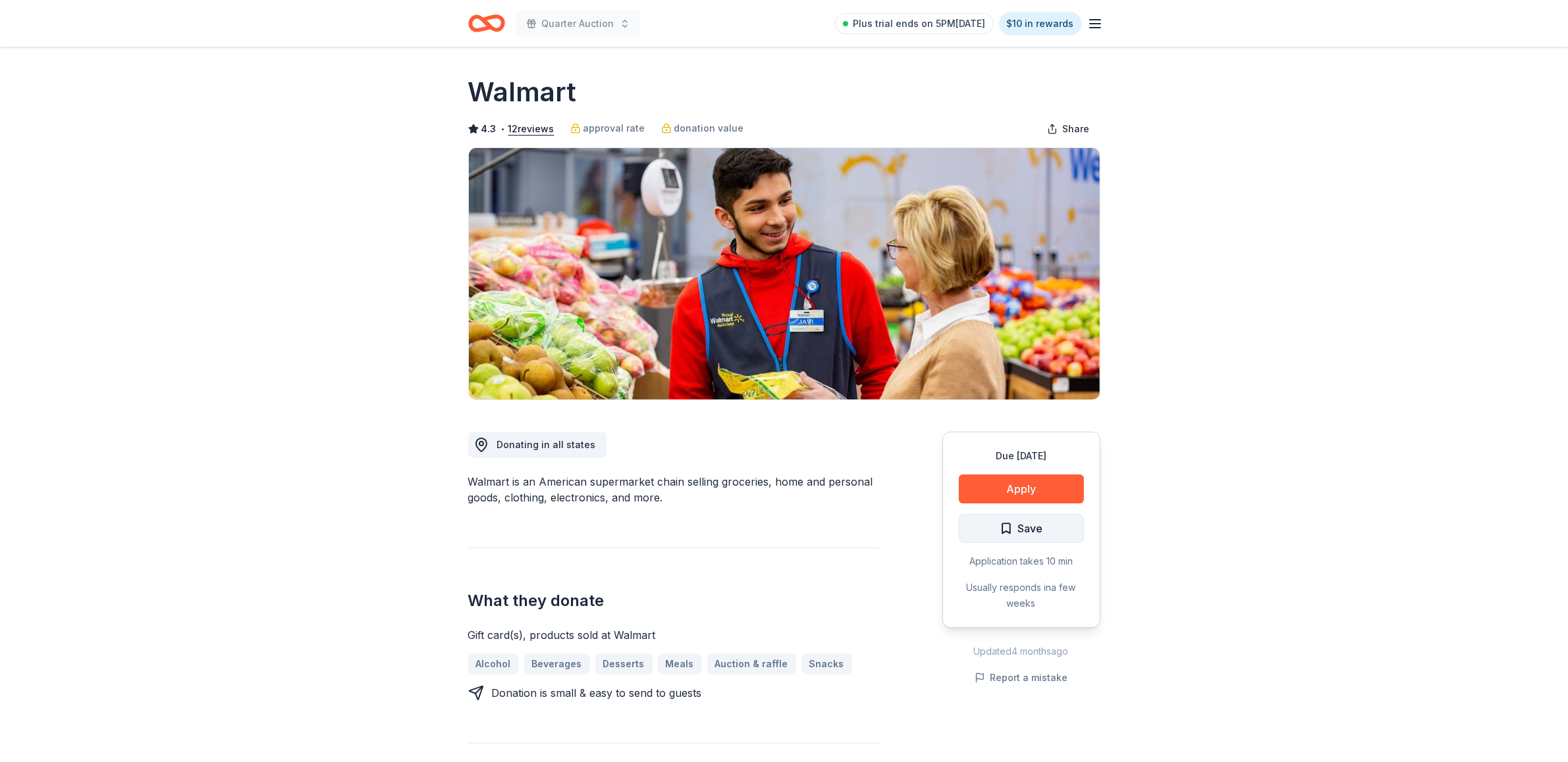
click at [1026, 524] on span "Save" at bounding box center [1030, 528] width 25 height 17
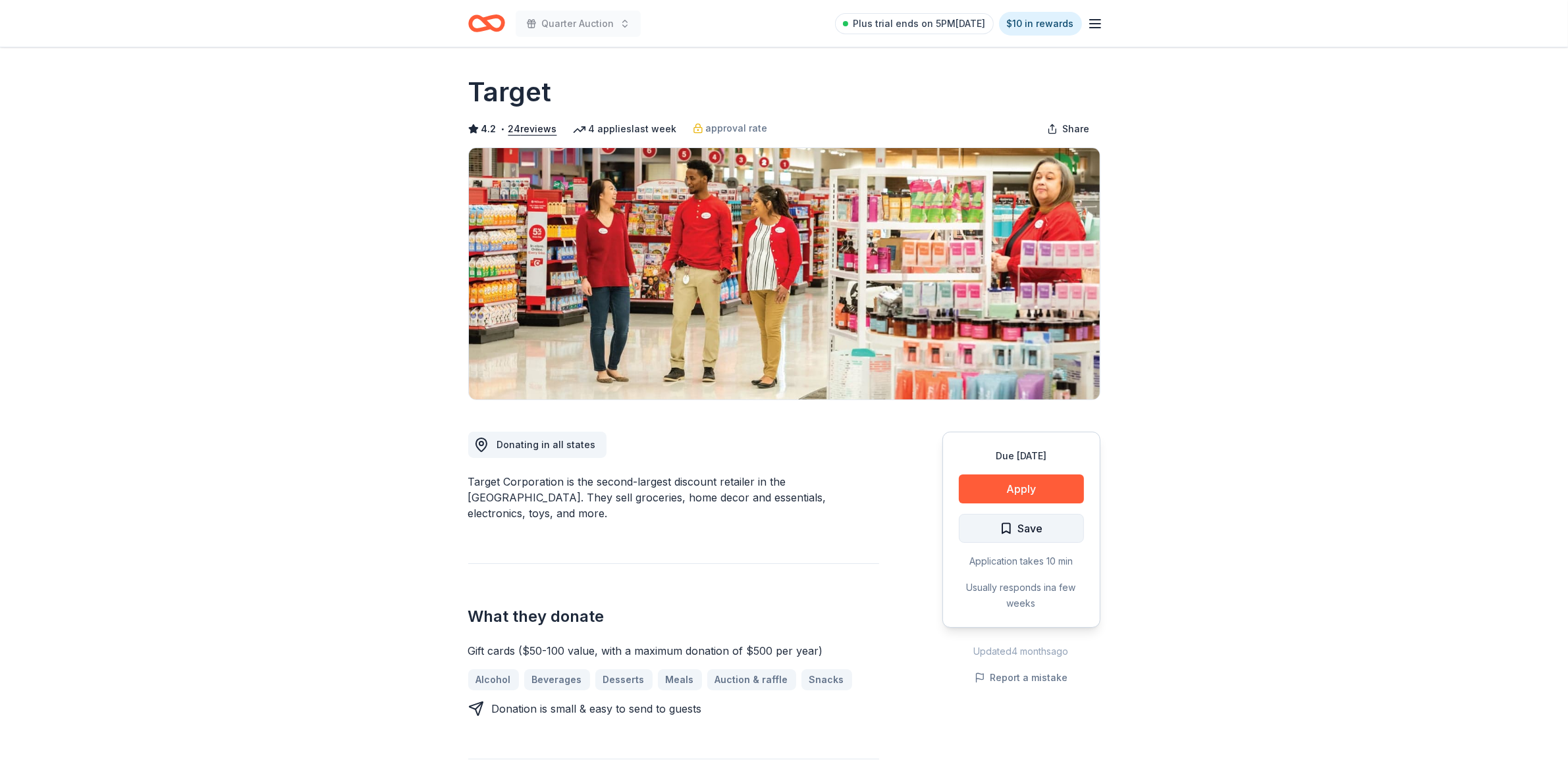
click at [1042, 529] on span "Save" at bounding box center [1030, 528] width 25 height 17
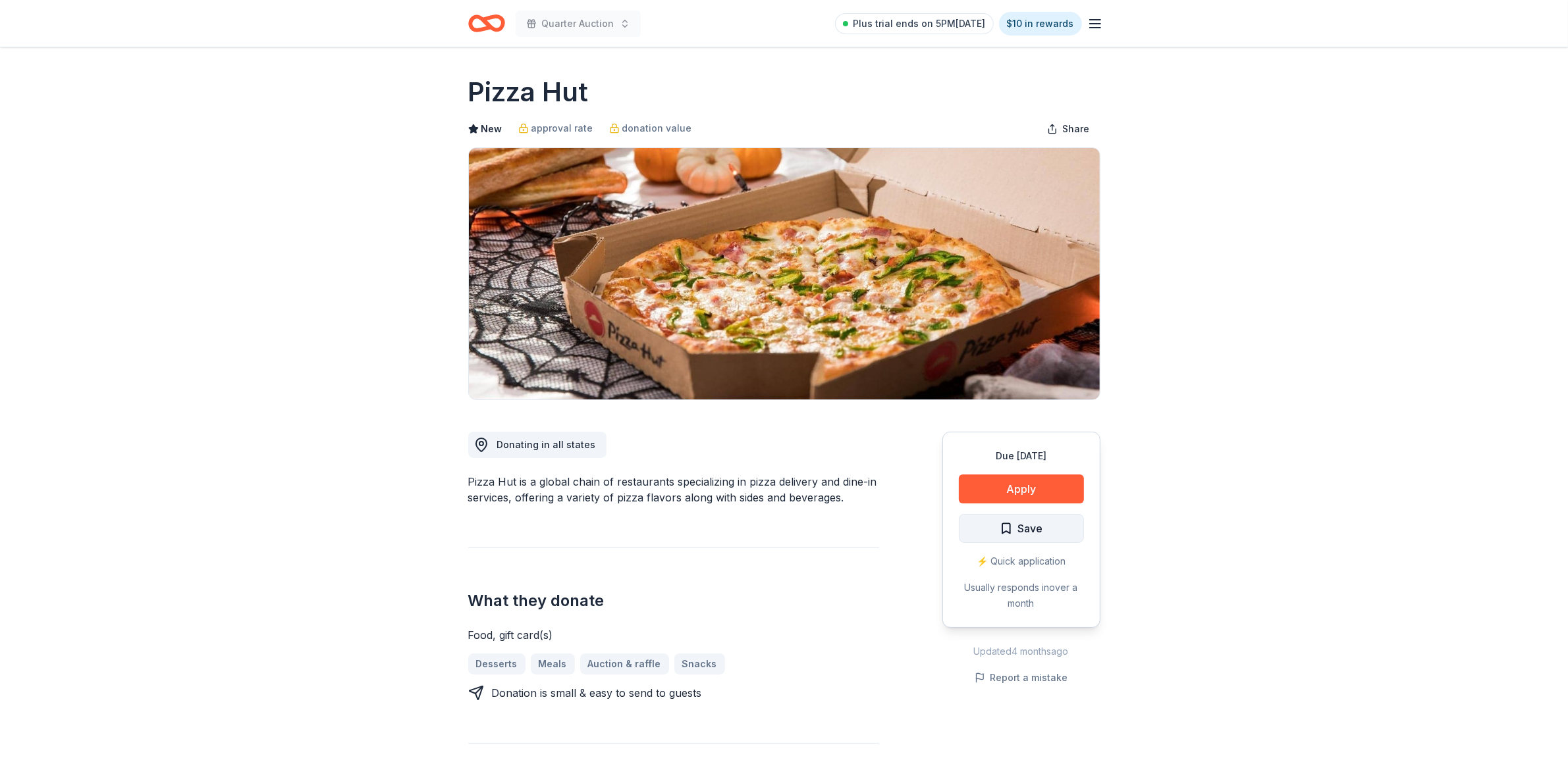
click at [1058, 520] on button "Save" at bounding box center [1021, 529] width 125 height 29
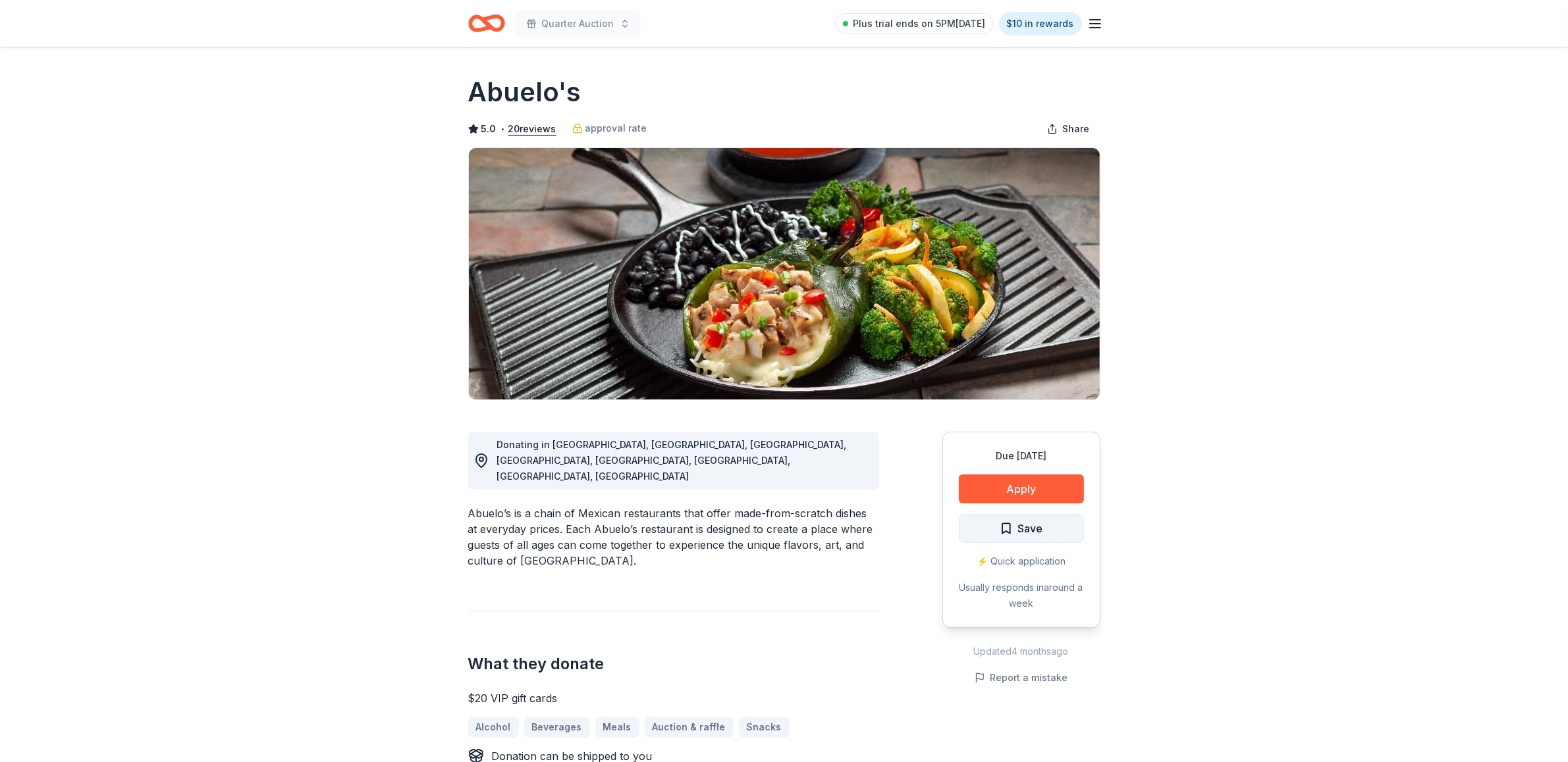
click at [1034, 523] on span "Save" at bounding box center [1030, 528] width 25 height 17
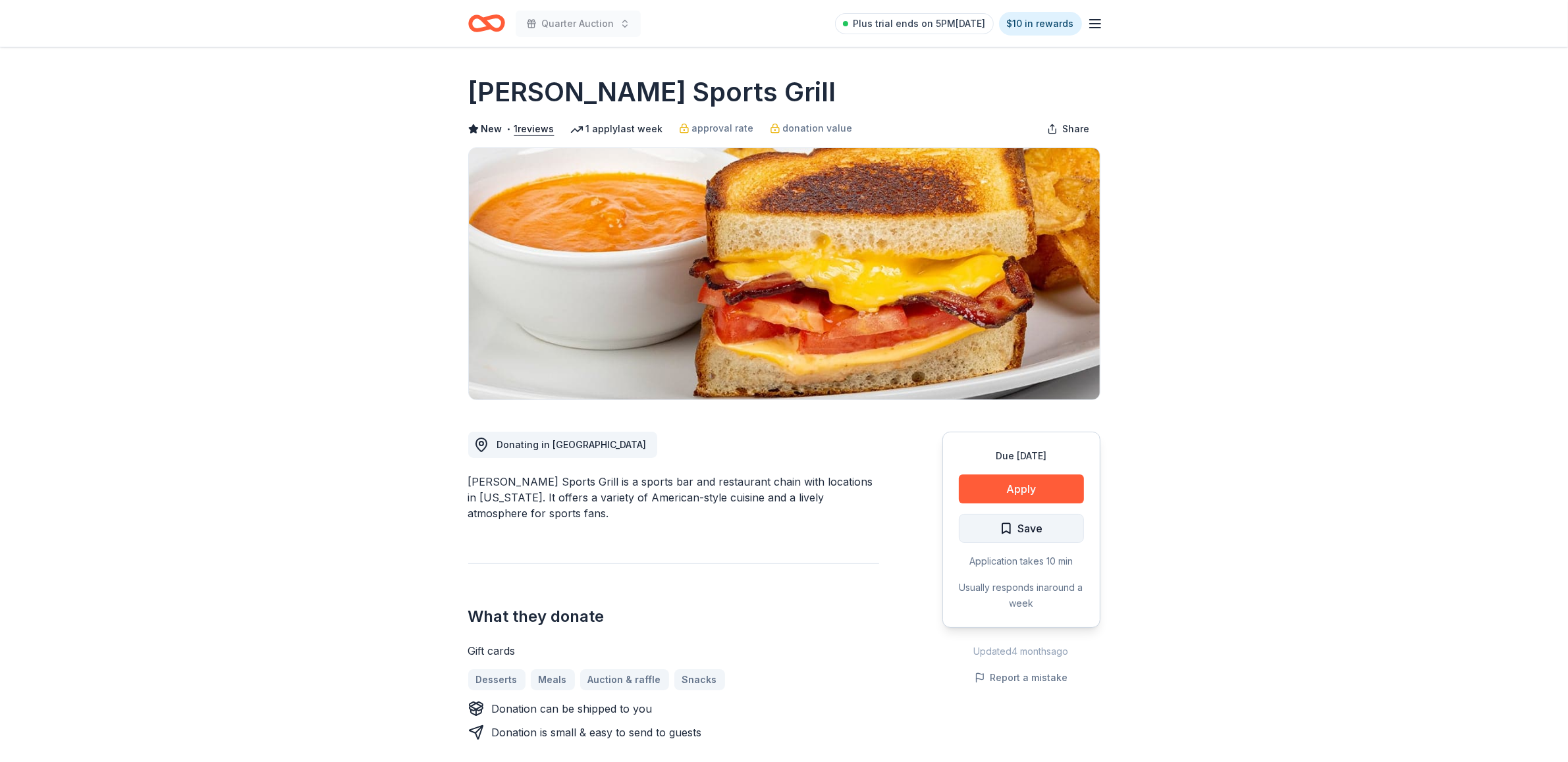
click at [1035, 522] on span "Save" at bounding box center [1030, 528] width 25 height 17
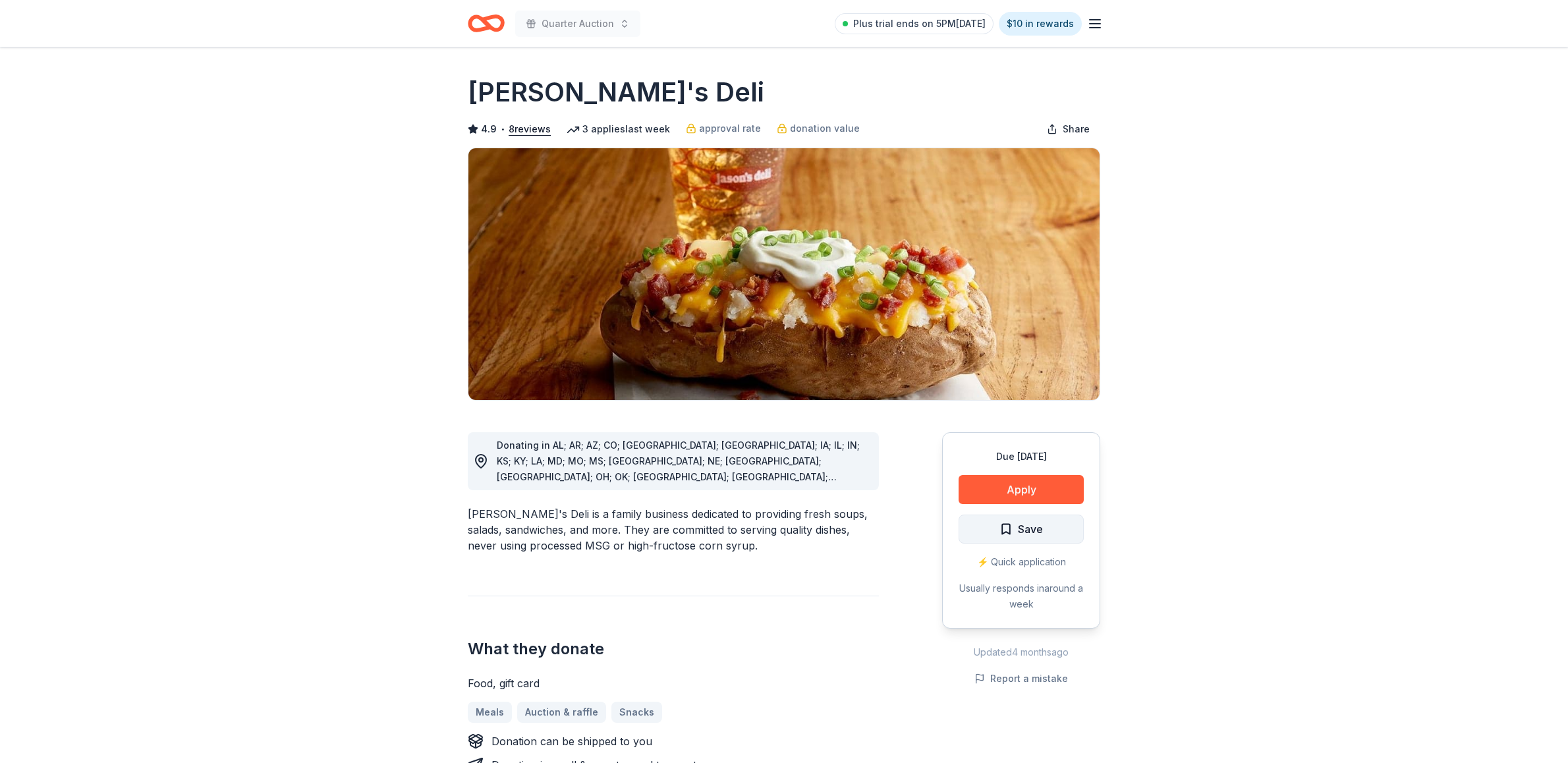
click at [1020, 521] on span "Save" at bounding box center [1030, 529] width 25 height 17
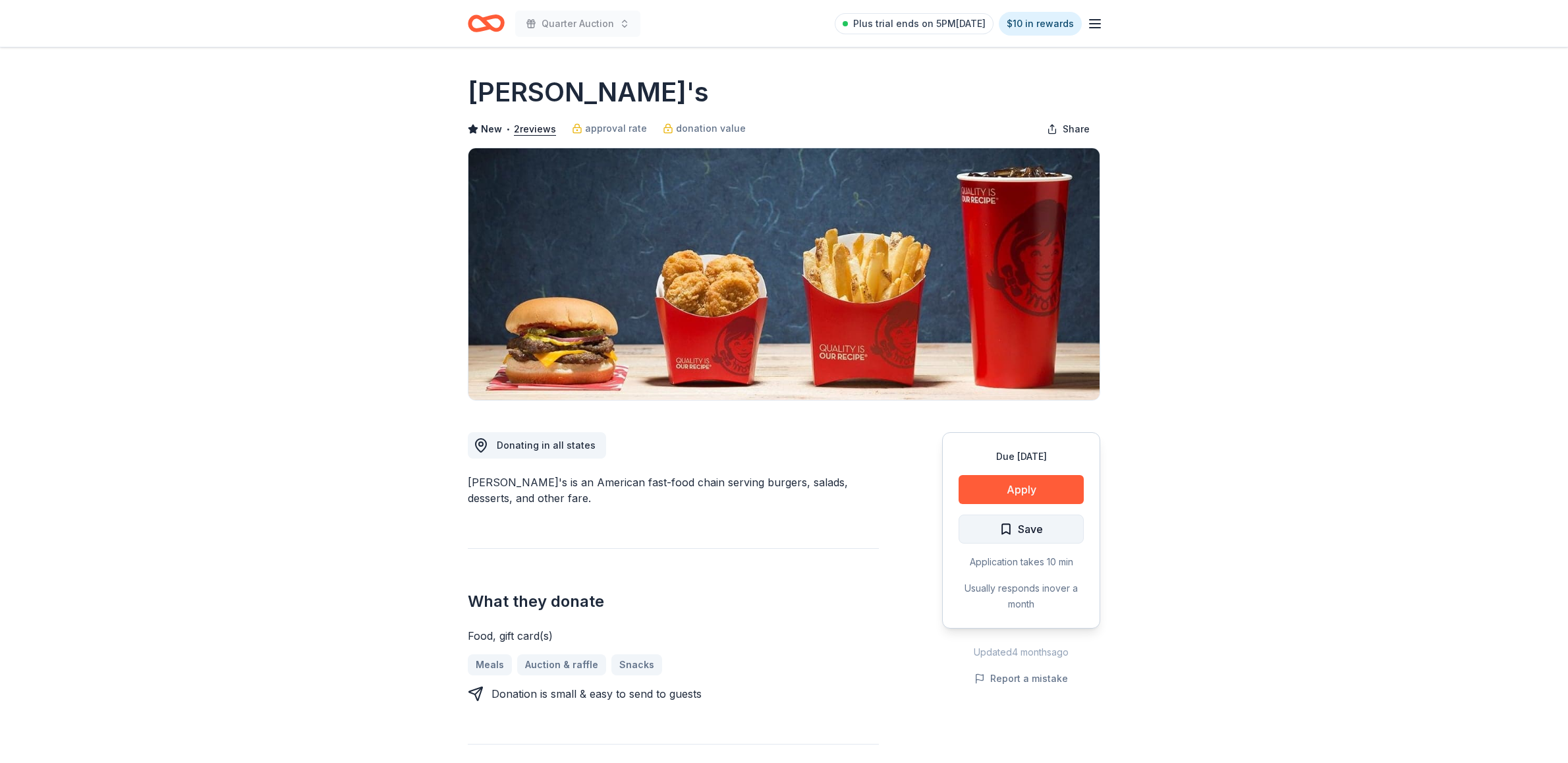
click at [1032, 518] on button "Save" at bounding box center [1021, 529] width 125 height 29
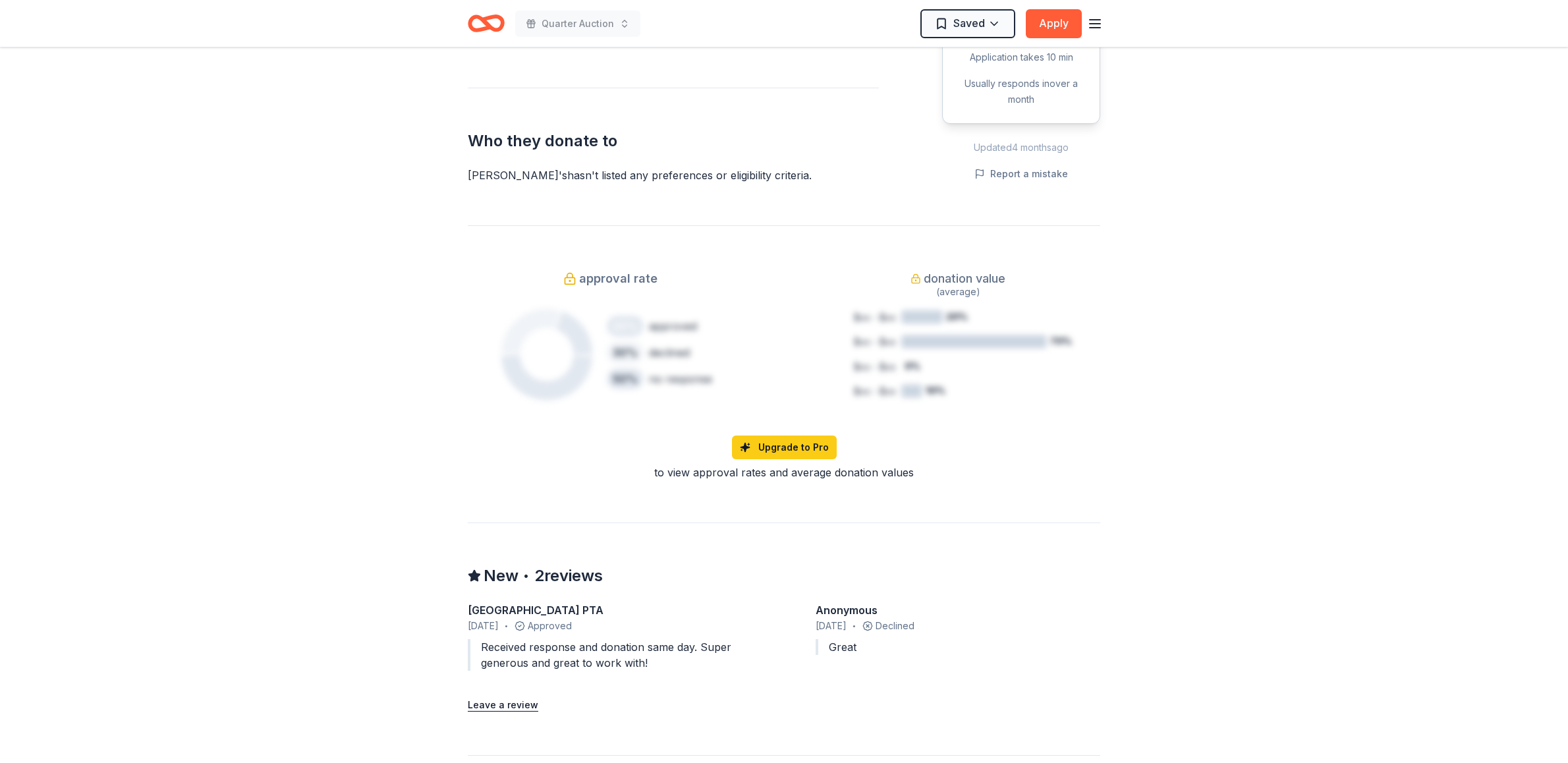
scroll to position [654, 0]
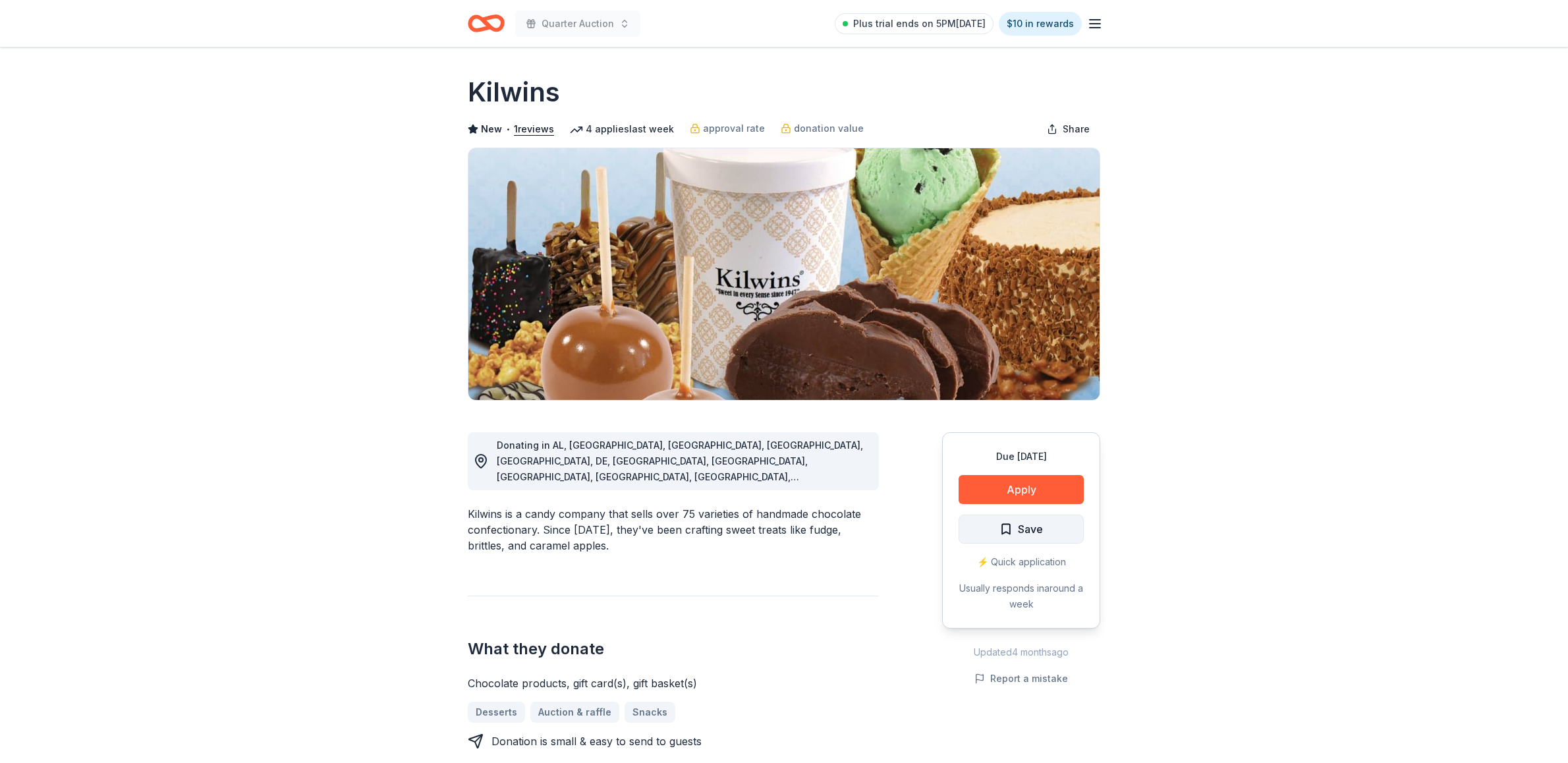
click at [1064, 532] on button "Save" at bounding box center [1021, 529] width 125 height 29
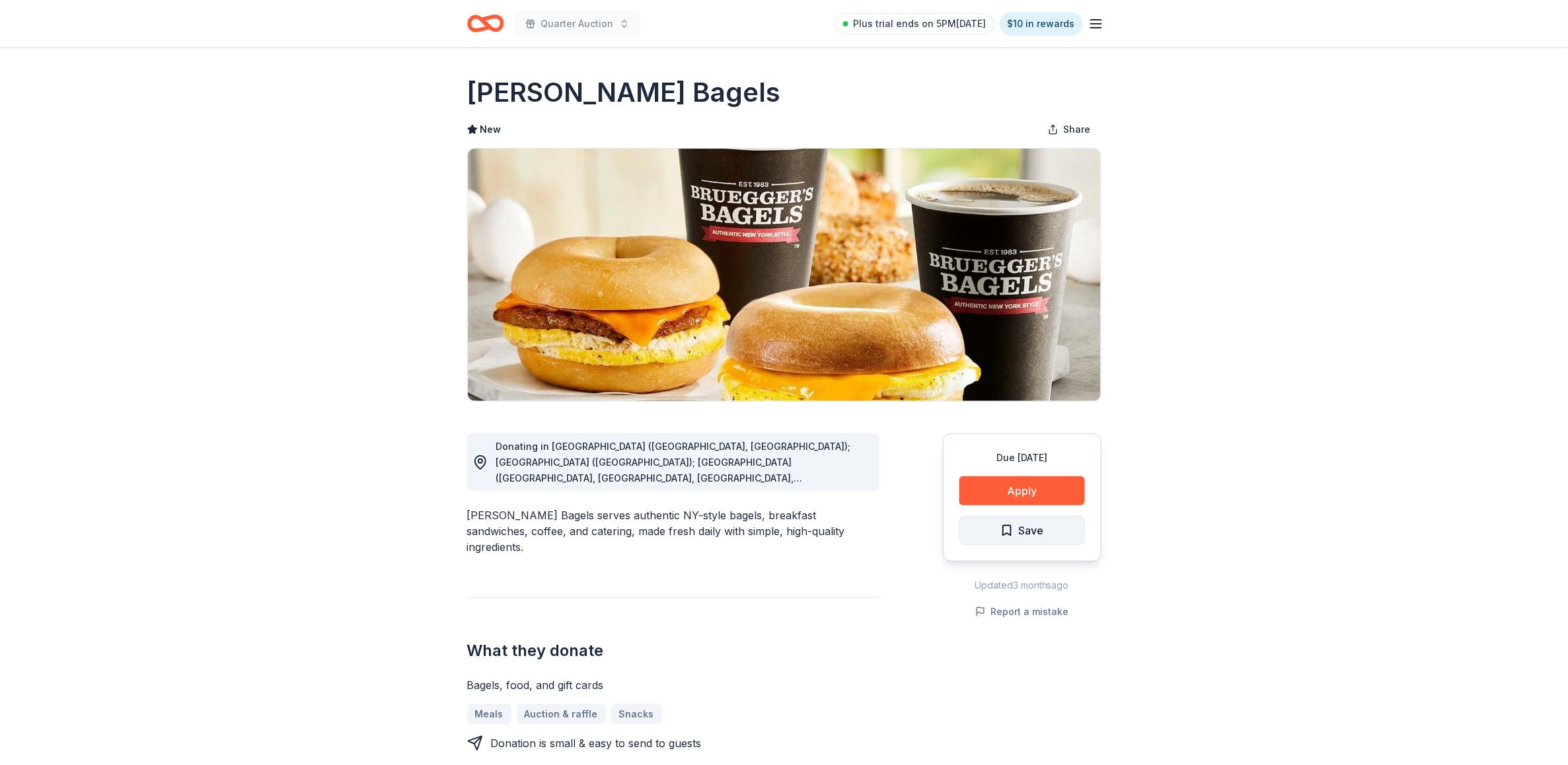
click at [1039, 526] on span "Save" at bounding box center [1031, 530] width 25 height 17
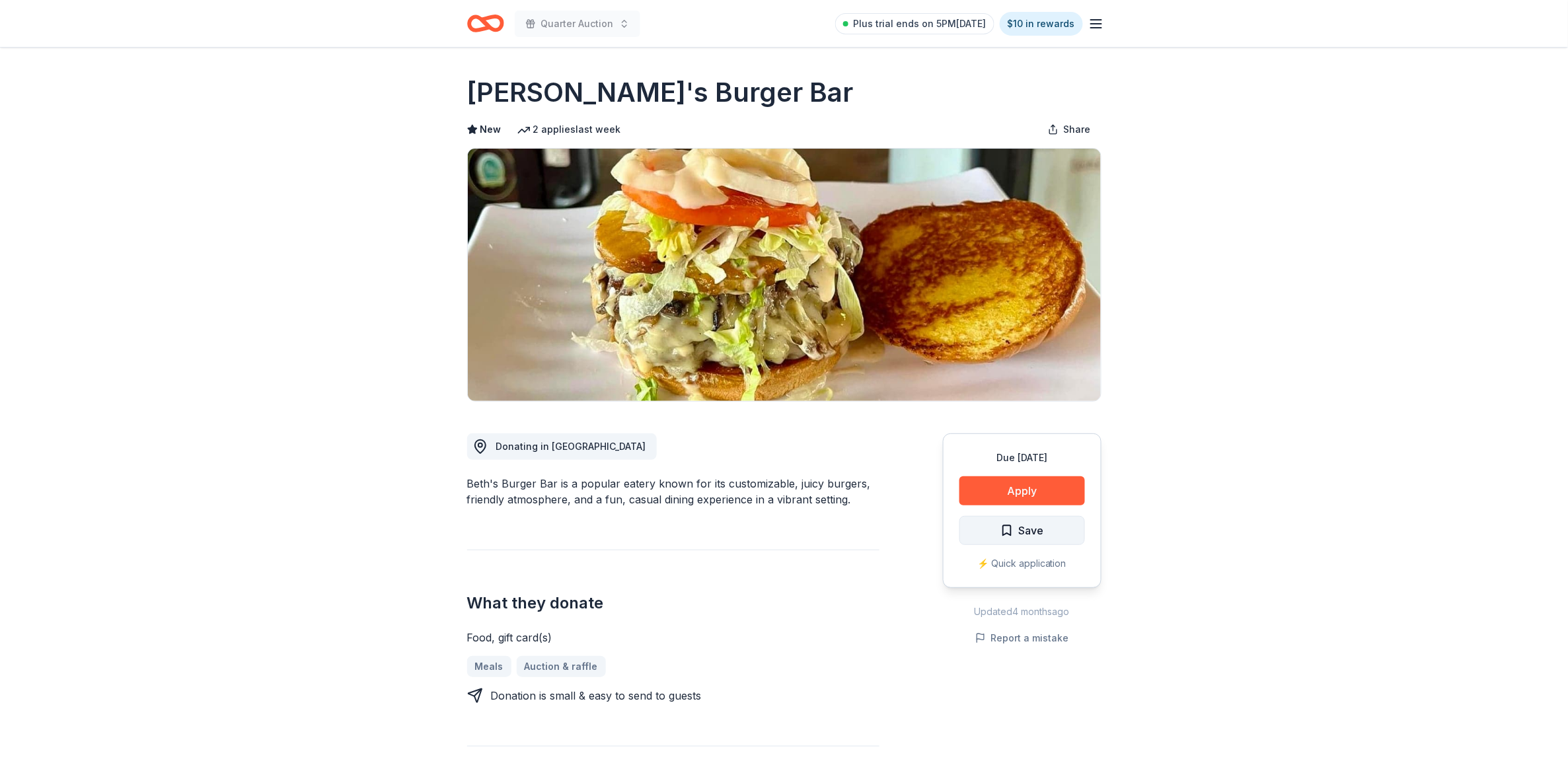
click at [1030, 529] on span "Save" at bounding box center [1031, 530] width 25 height 17
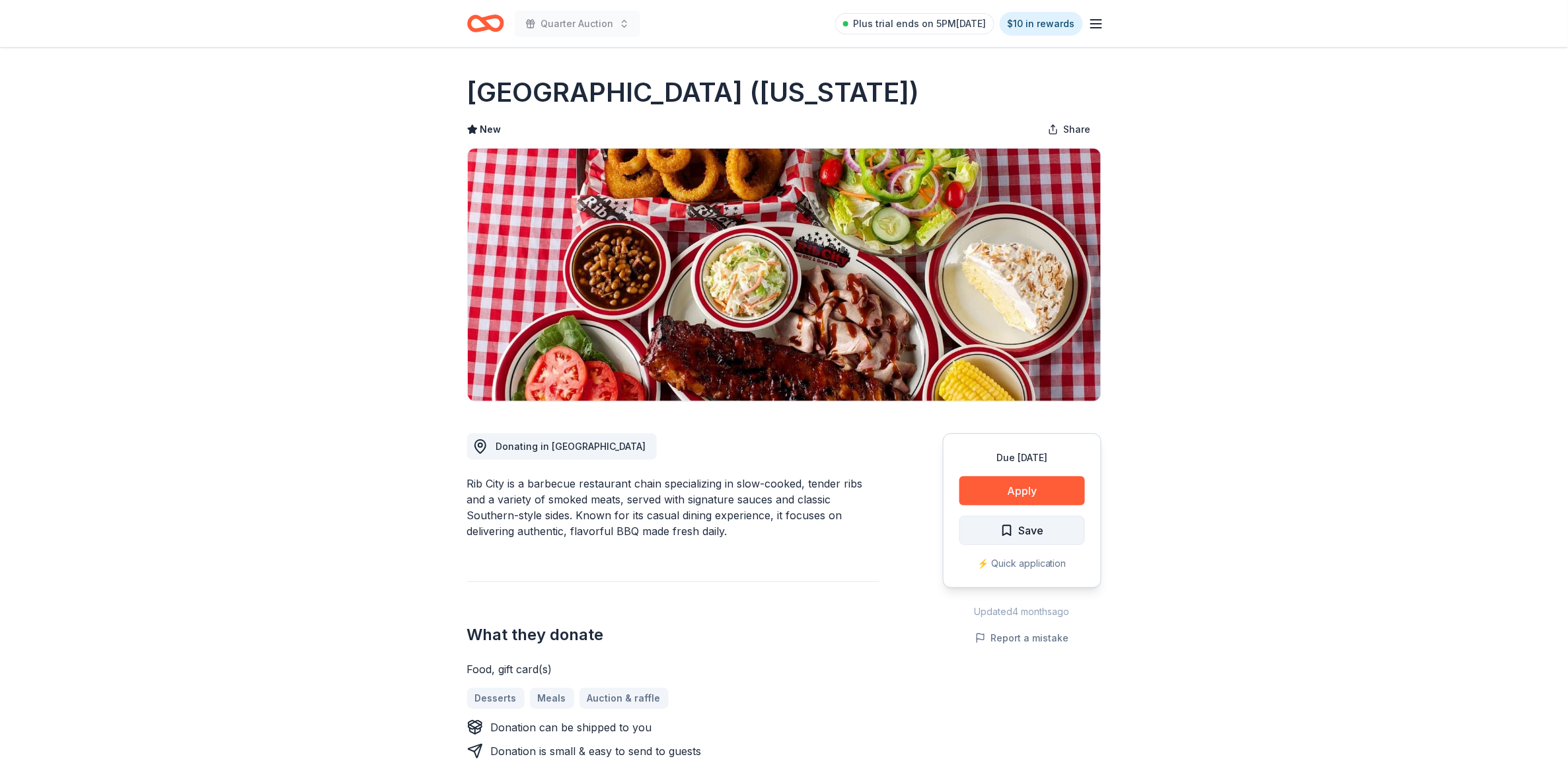
click at [1059, 529] on button "Save" at bounding box center [1022, 531] width 126 height 29
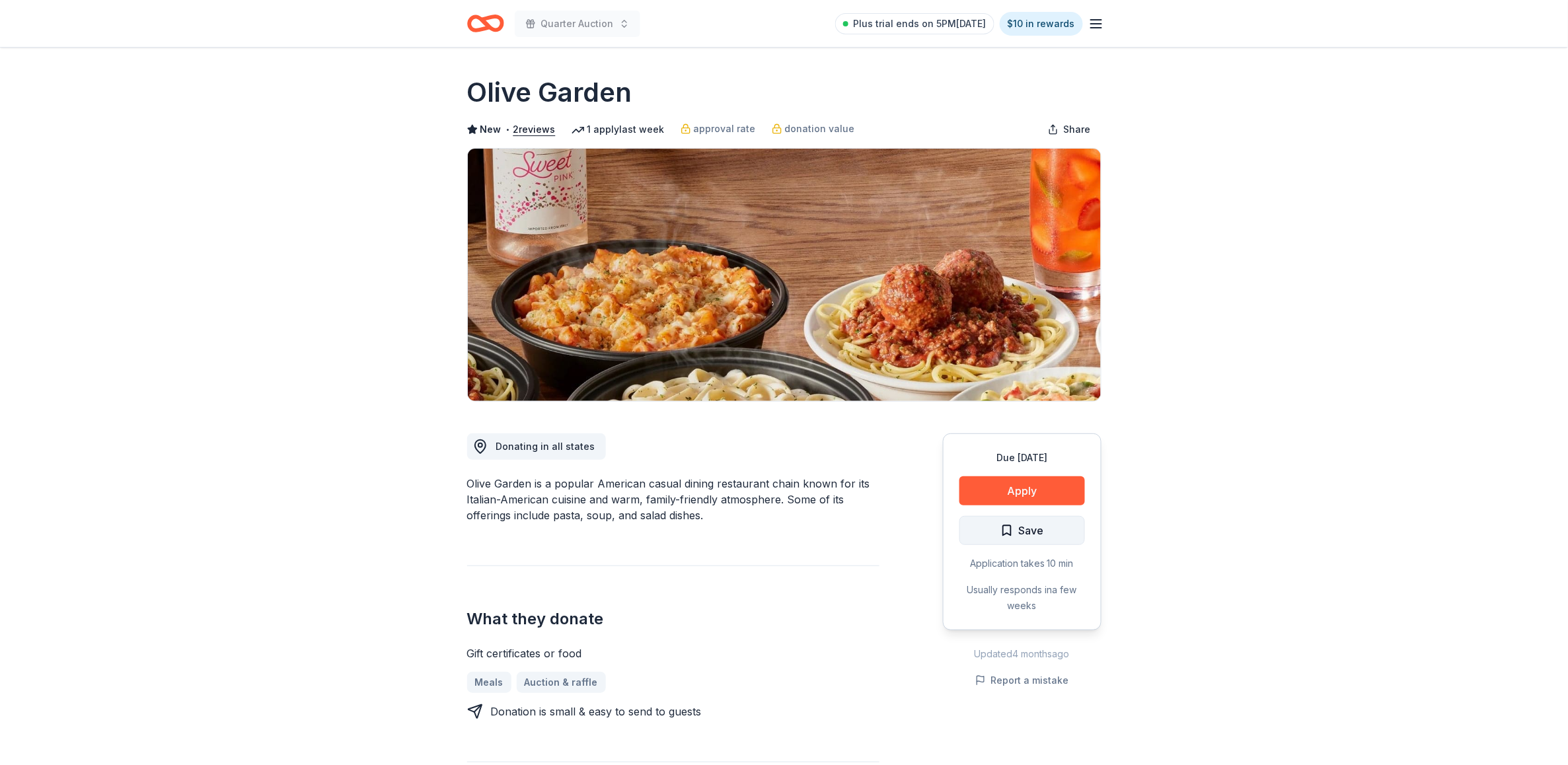
click at [1026, 531] on span "Save" at bounding box center [1031, 530] width 25 height 17
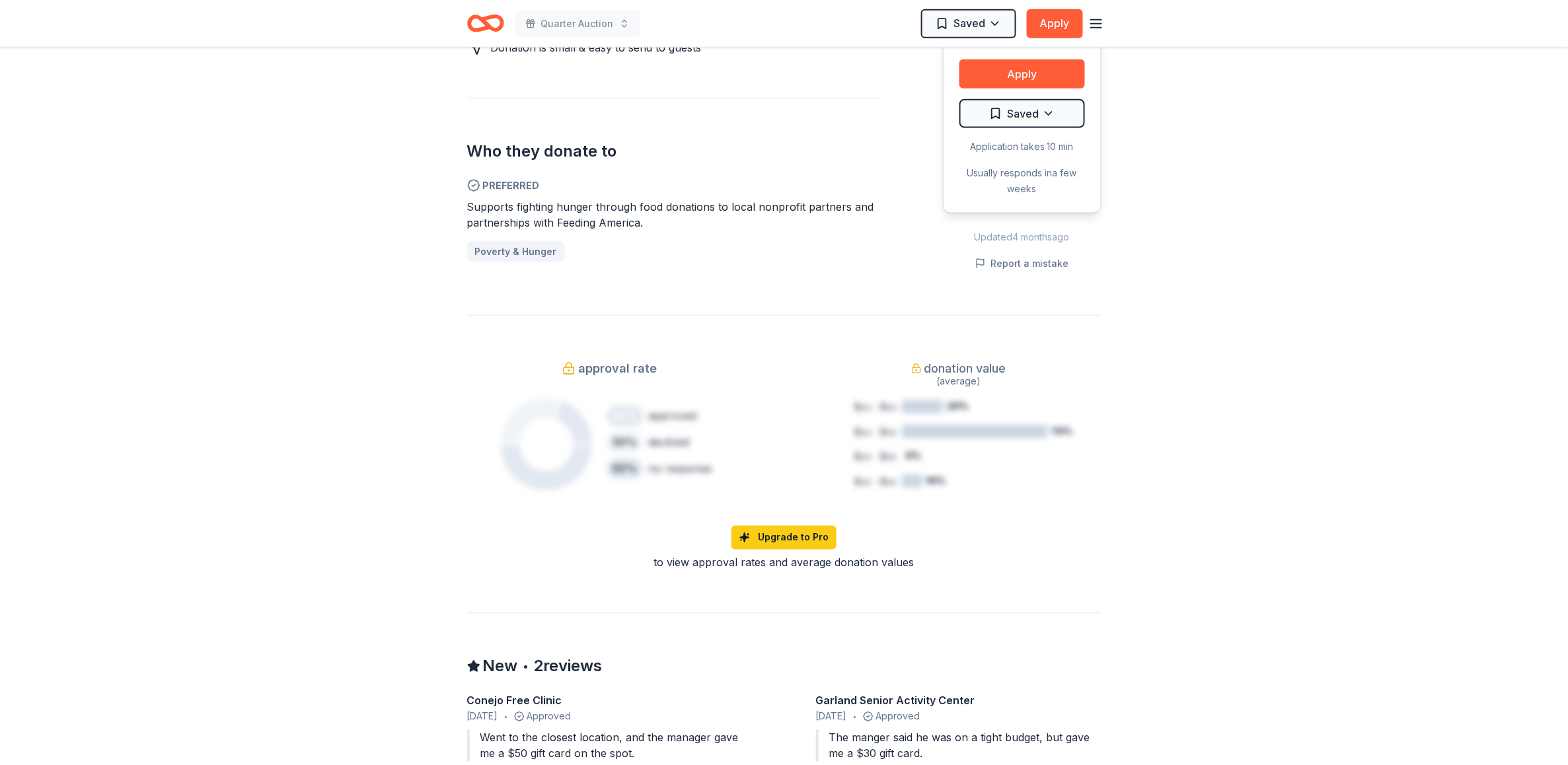
scroll to position [817, 0]
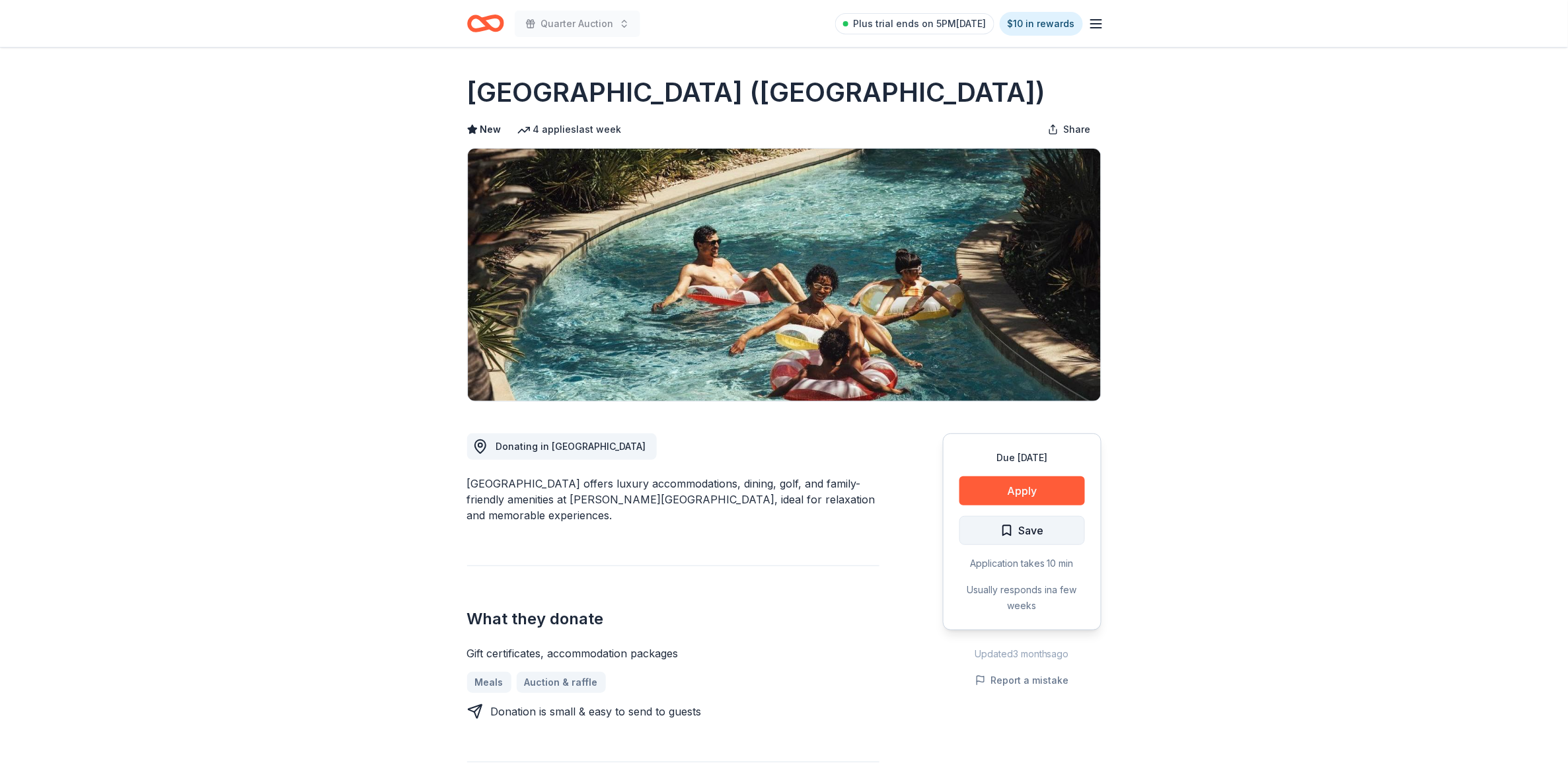
click at [1059, 522] on button "Save" at bounding box center [1022, 531] width 126 height 29
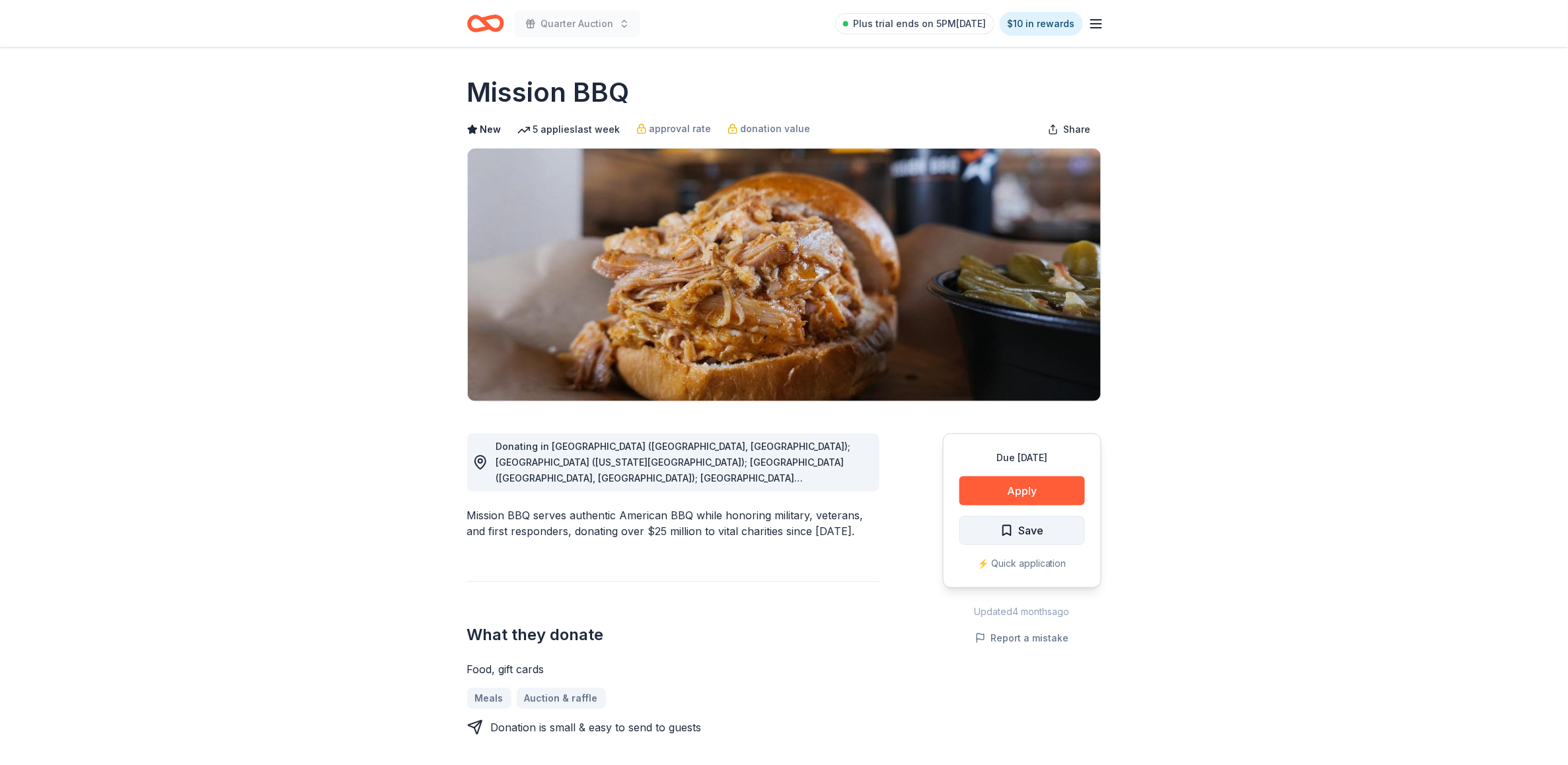
click at [1026, 529] on span "Save" at bounding box center [1031, 530] width 25 height 17
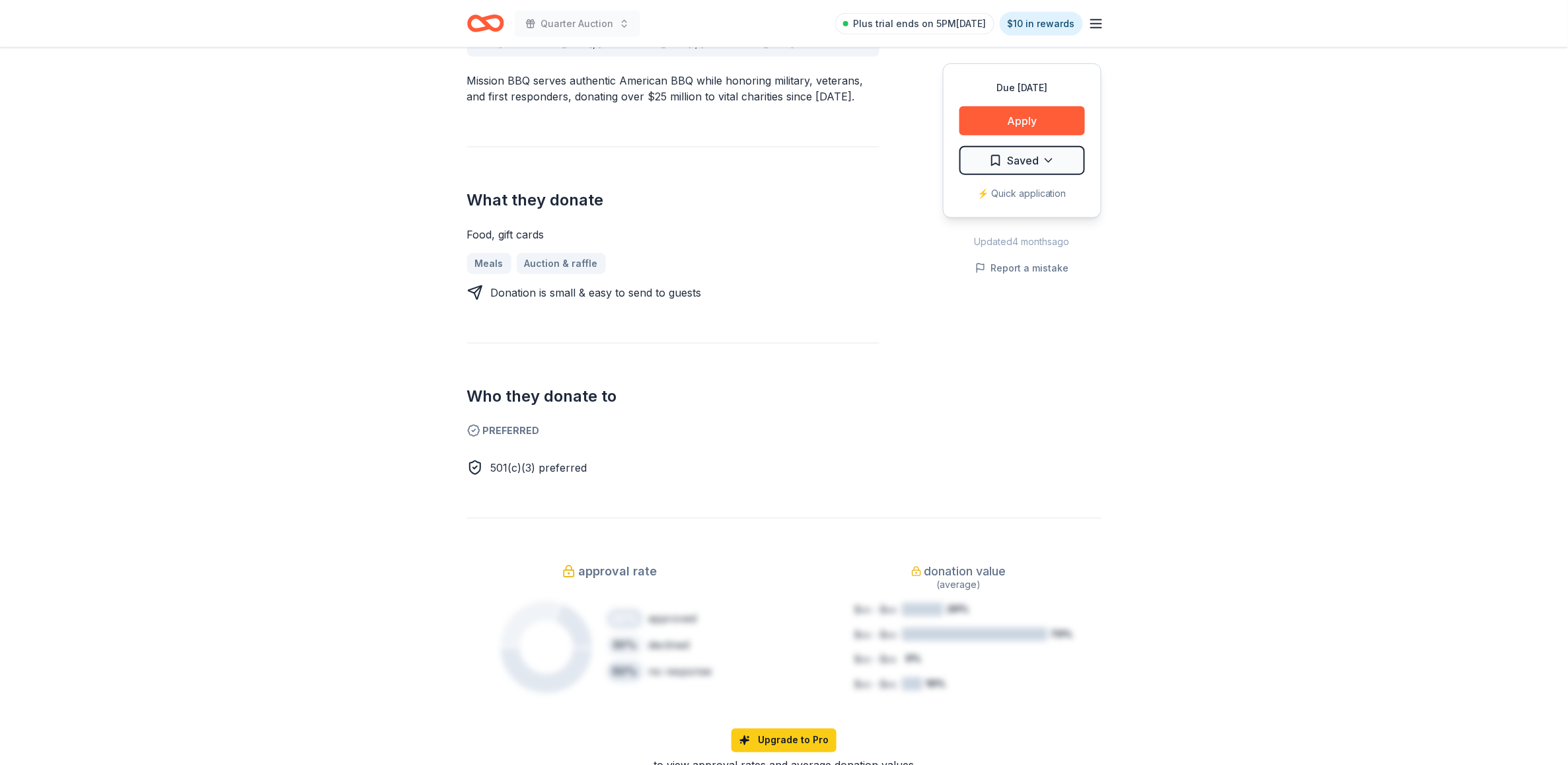
scroll to position [431, 0]
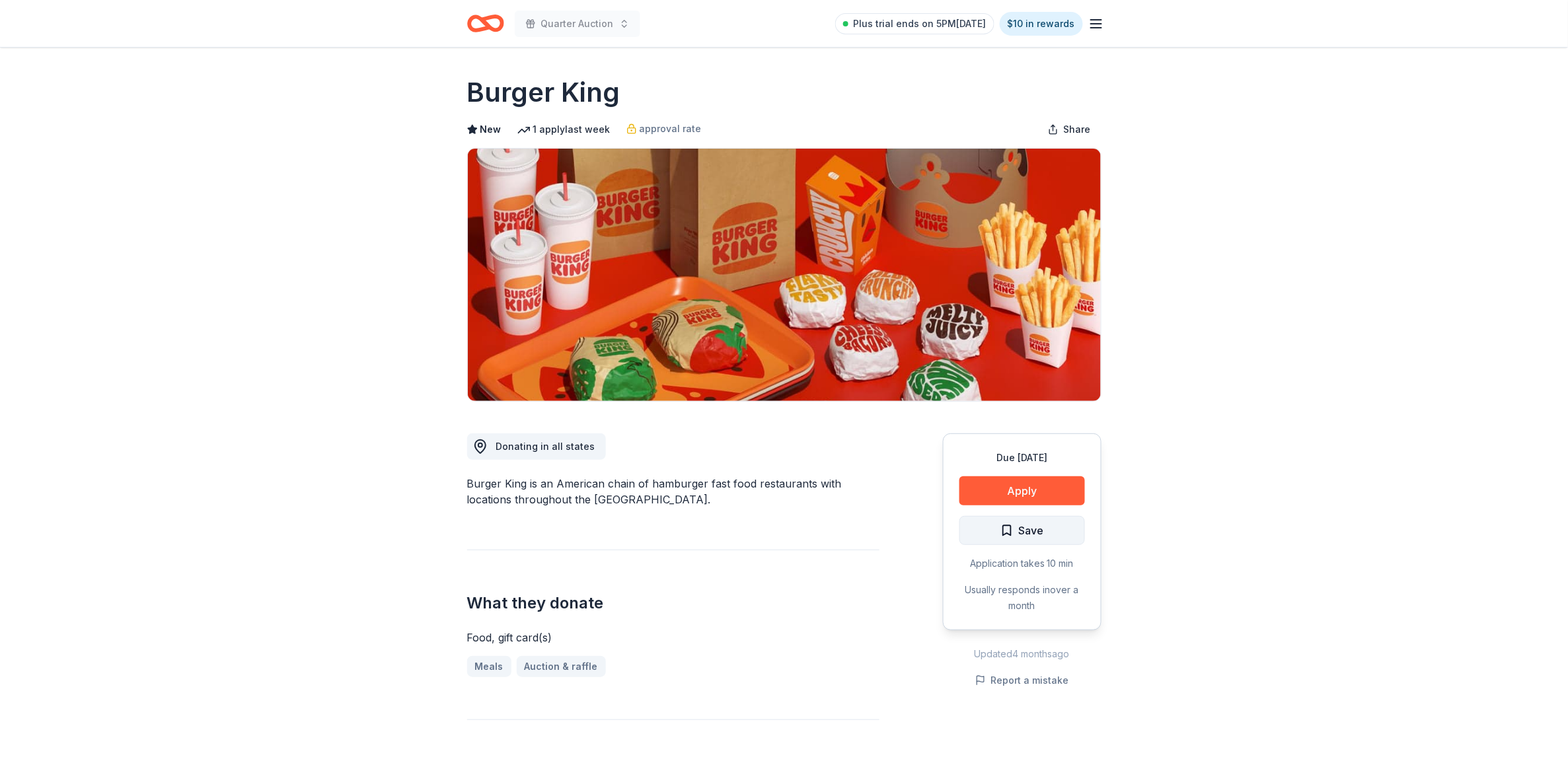
click at [1035, 522] on span "Save" at bounding box center [1031, 530] width 25 height 17
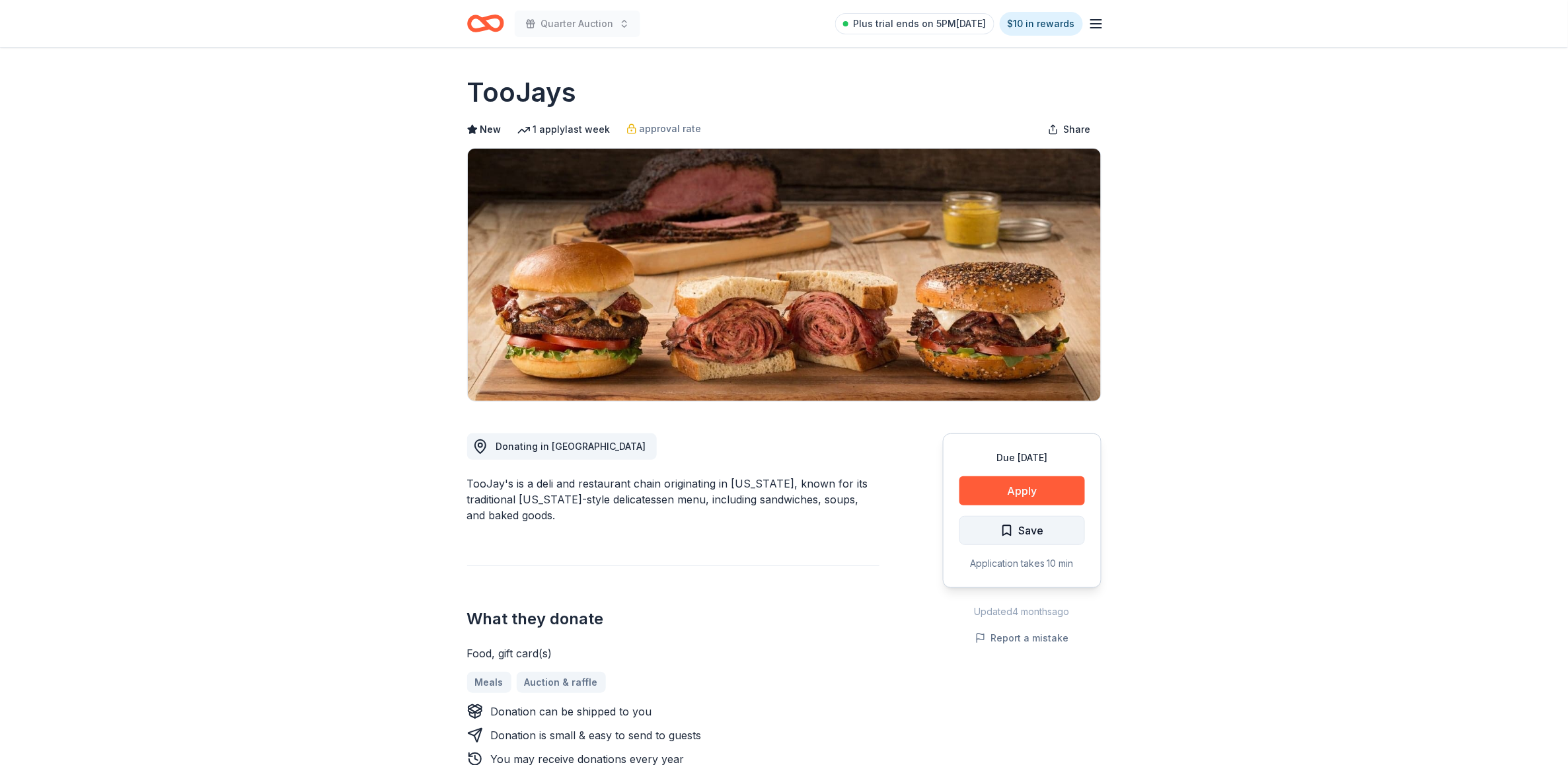
click at [1025, 525] on span "Save" at bounding box center [1031, 530] width 25 height 17
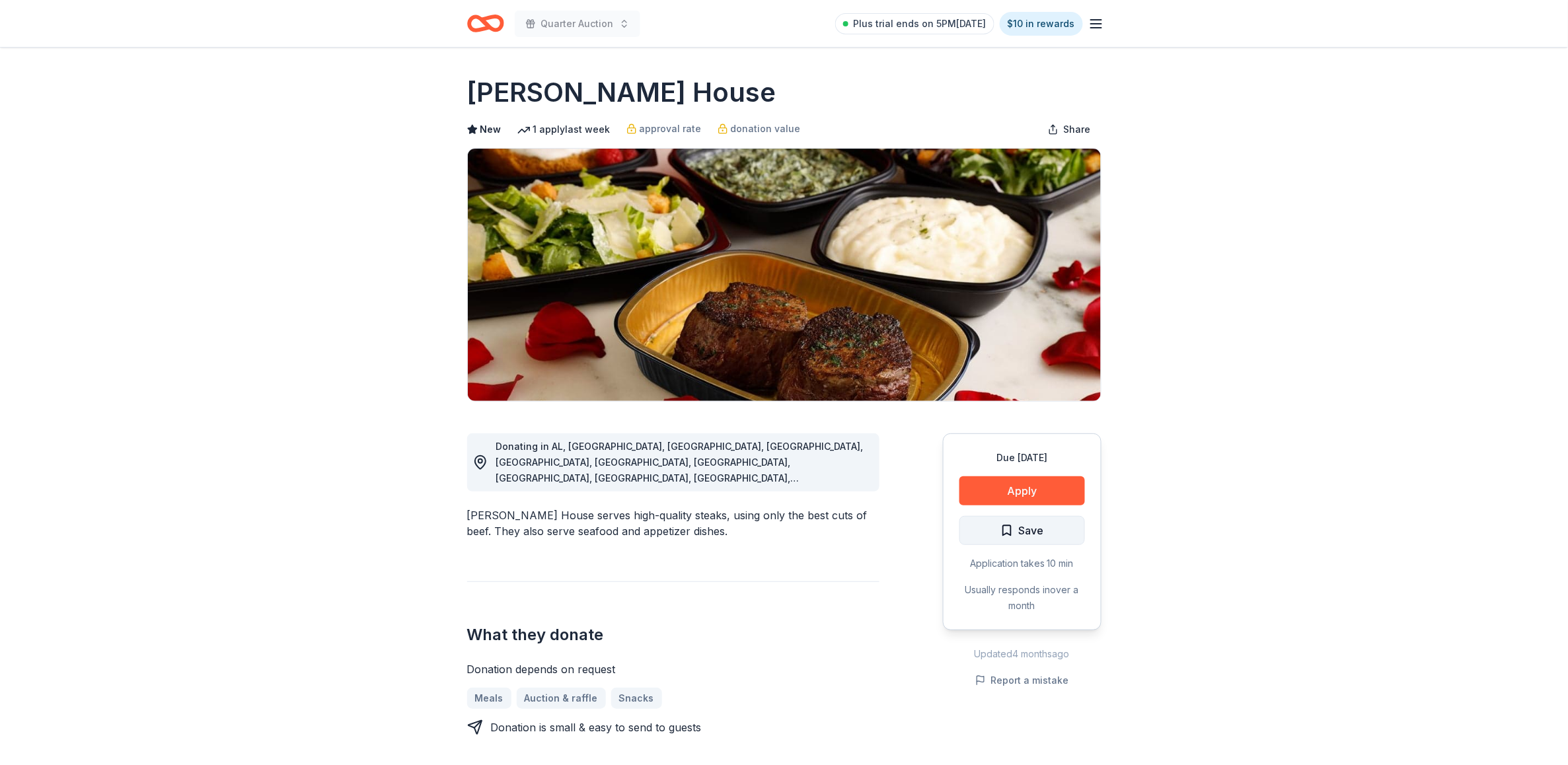
click at [1039, 531] on span "Save" at bounding box center [1031, 530] width 25 height 17
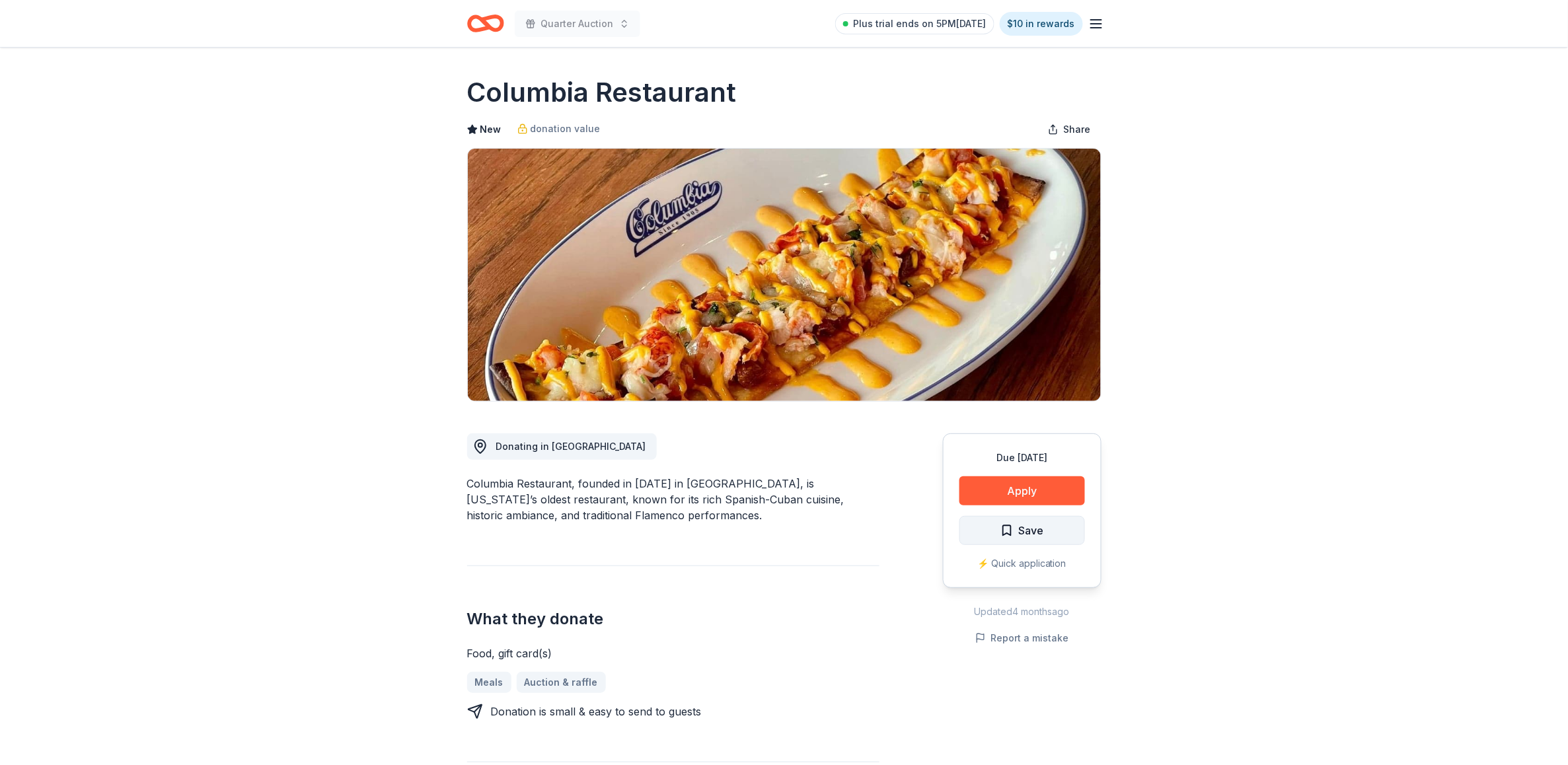
click at [1026, 530] on span "Save" at bounding box center [1031, 530] width 25 height 17
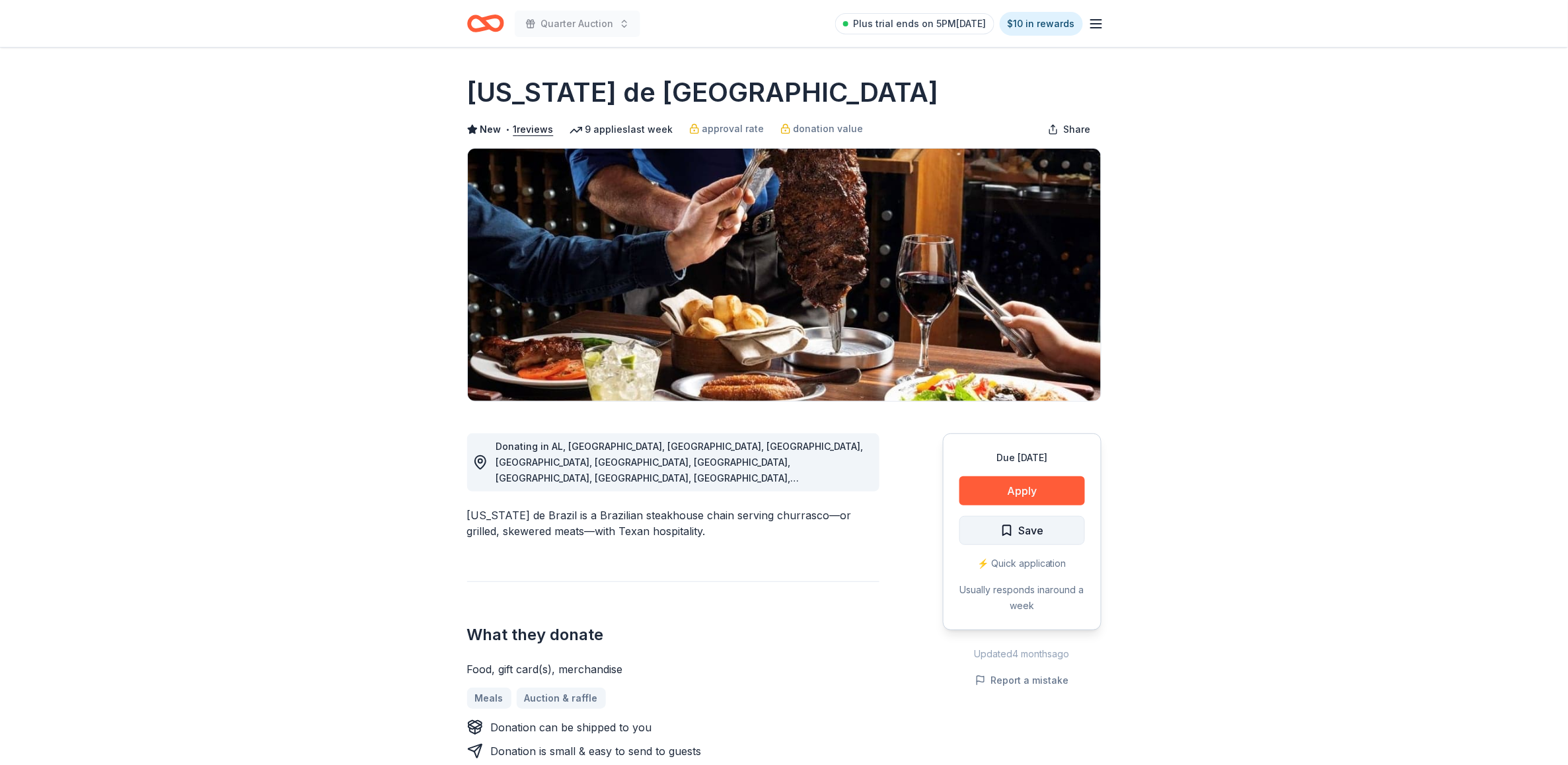
click at [1041, 530] on span "Save" at bounding box center [1031, 530] width 25 height 17
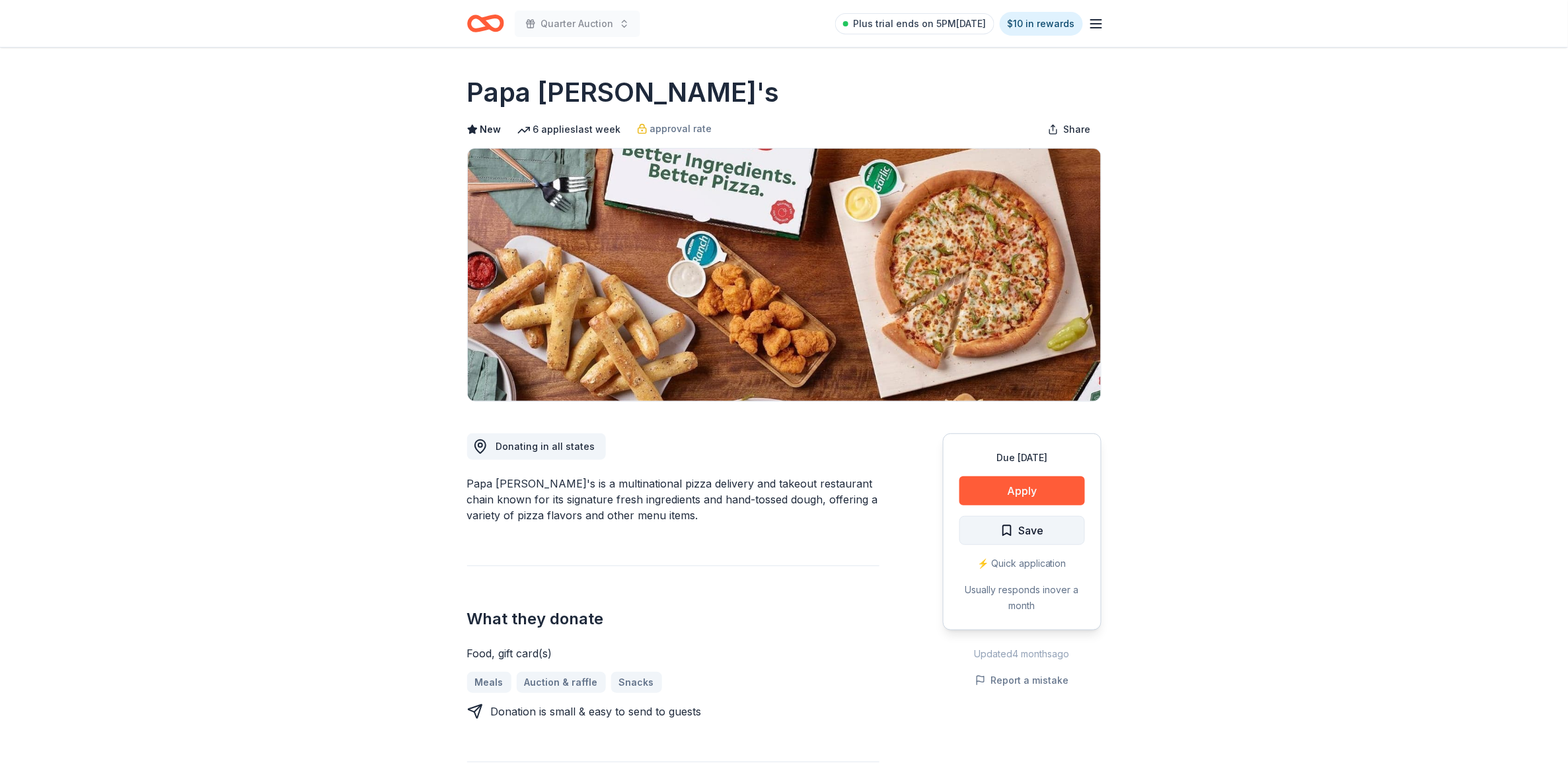
click at [1041, 529] on span "Save" at bounding box center [1031, 530] width 25 height 17
